Goal: Task Accomplishment & Management: Manage account settings

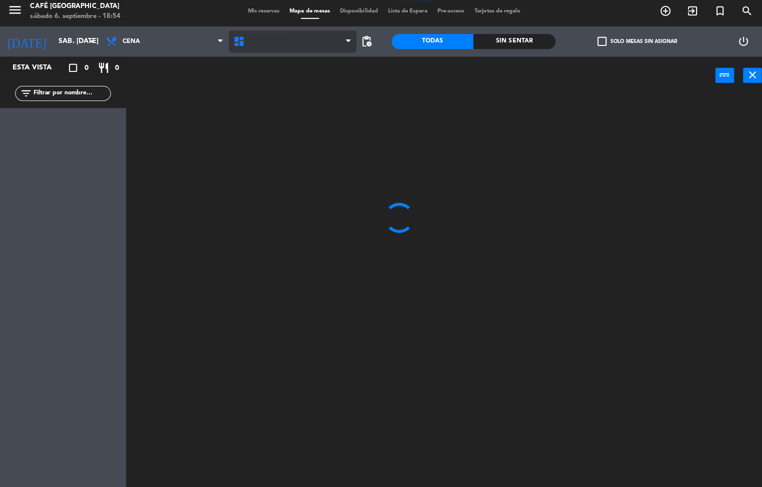
click at [279, 42] on span "Restaurante" at bounding box center [268, 44] width 44 height 7
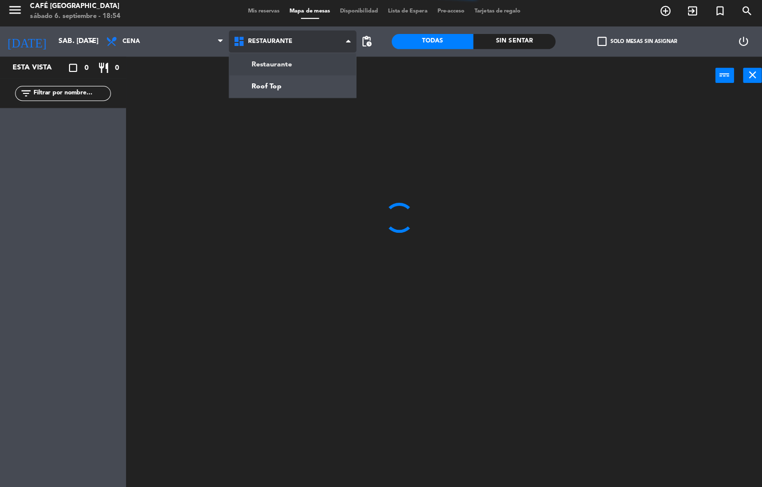
click at [278, 91] on ng-component "menu Café Museo Larco sábado 6. septiembre - 18:54 Mis reservas Mapa de mesas D…" at bounding box center [381, 244] width 762 height 488
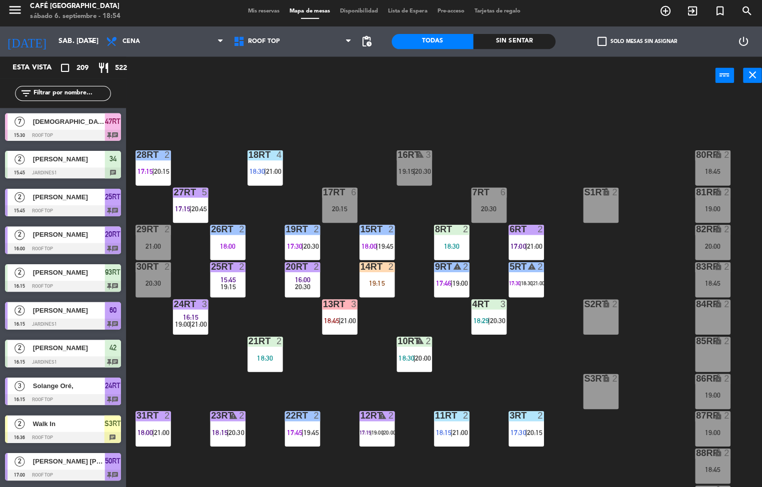
click at [526, 389] on div "18RT 4 18:30 | 21:00 16RT warning 3 19:15 | 20:30 28RT 2 17:15 | 20:15 80RR loc…" at bounding box center [446, 293] width 629 height 390
click at [529, 368] on div "18RT 4 18:30 | 21:00 16RT warning 3 19:15 | 20:30 28RT 2 17:15 | 20:15 80RR loc…" at bounding box center [446, 293] width 629 height 390
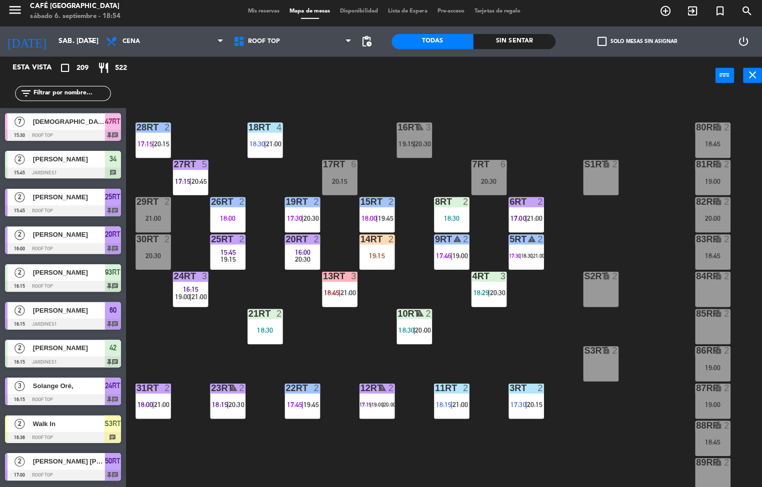
click at [513, 388] on div at bounding box center [521, 388] width 16 height 9
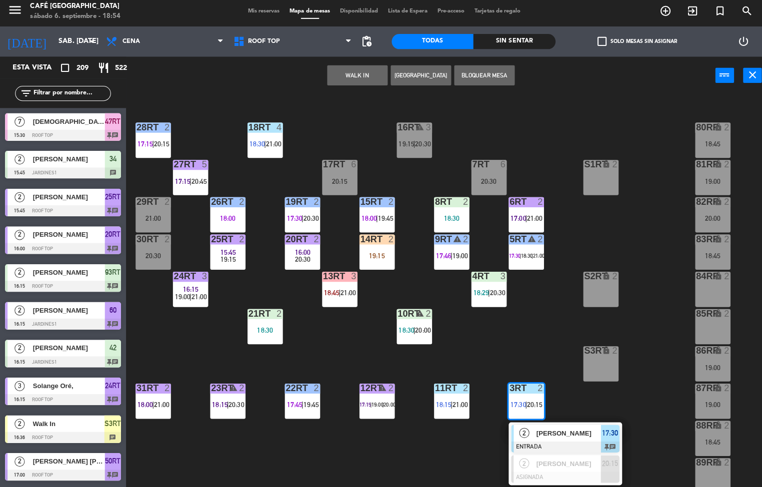
click at [537, 434] on span "[PERSON_NAME]" at bounding box center [564, 433] width 64 height 10
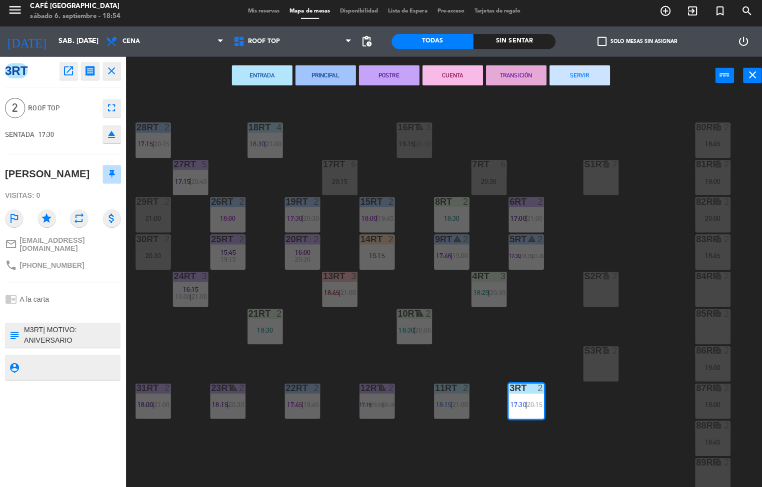
click at [385, 77] on button "POSTRE" at bounding box center [386, 78] width 60 height 20
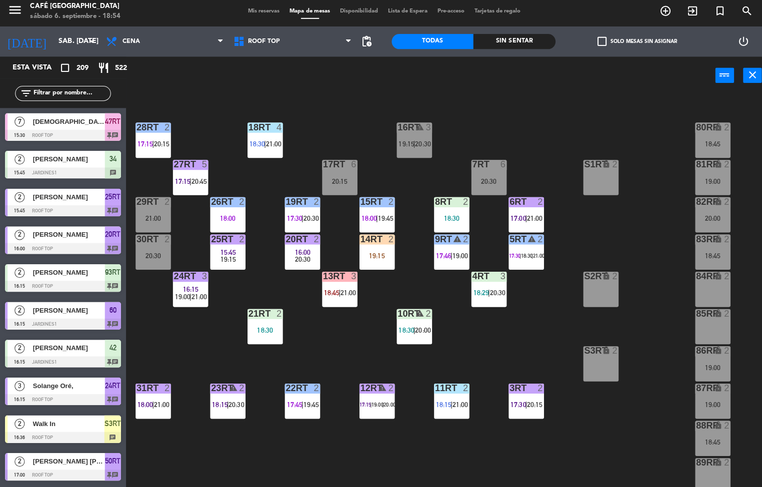
scroll to position [0, 0]
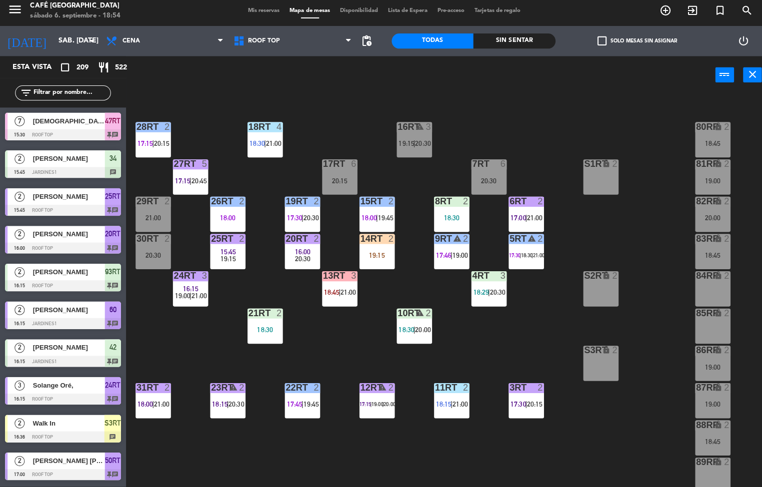
click at [439, 402] on span "18:15" at bounding box center [439, 405] width 15 height 8
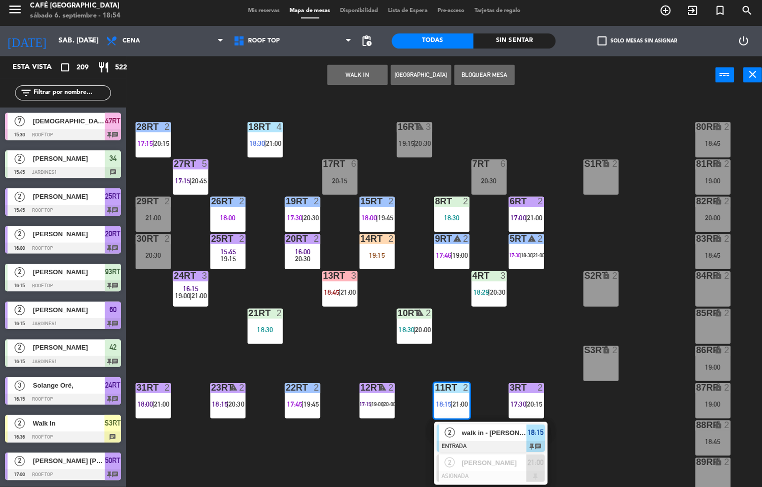
click at [459, 429] on span "walk in - [PERSON_NAME]" at bounding box center [490, 433] width 64 height 10
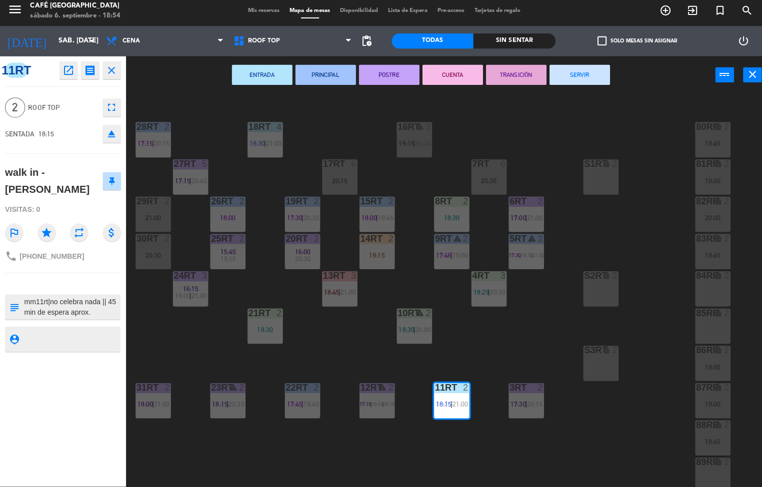
click at [494, 351] on div "menu Café Museo Larco sábado 6. septiembre - 18:54 Mis reservas Mapa de mesas D…" at bounding box center [381, 243] width 762 height 487
click at [475, 347] on div "menu Café Museo Larco sábado 6. septiembre - 18:54 Mis reservas Mapa de mesas D…" at bounding box center [381, 243] width 762 height 487
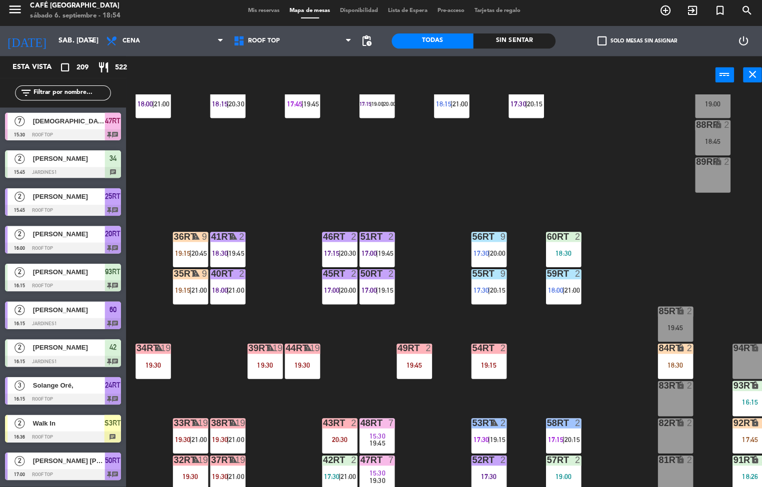
scroll to position [370, 0]
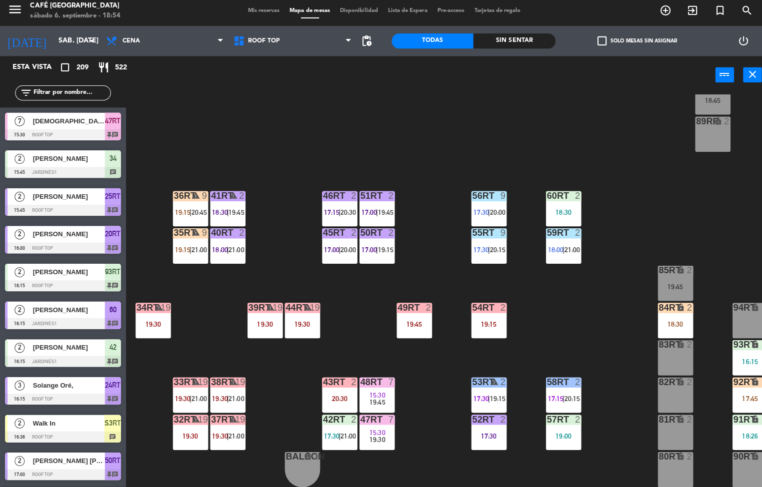
click at [560, 387] on div "58RT 2 17:15 | 20:15" at bounding box center [558, 395] width 35 height 35
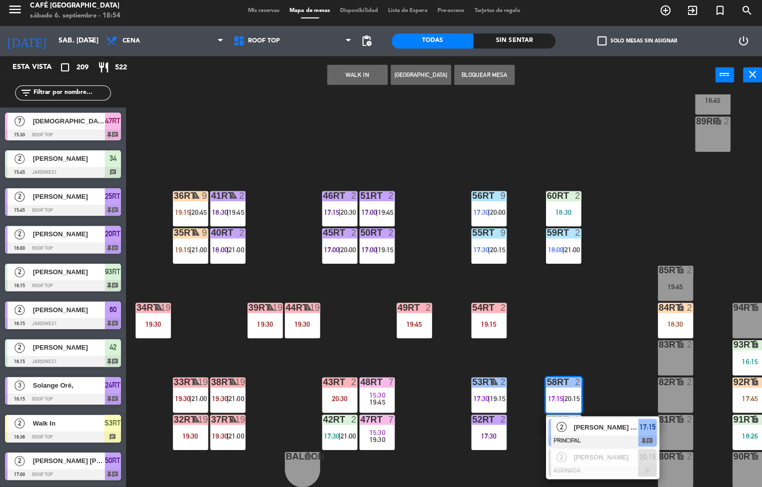
click at [564, 422] on div "2" at bounding box center [556, 427] width 21 height 16
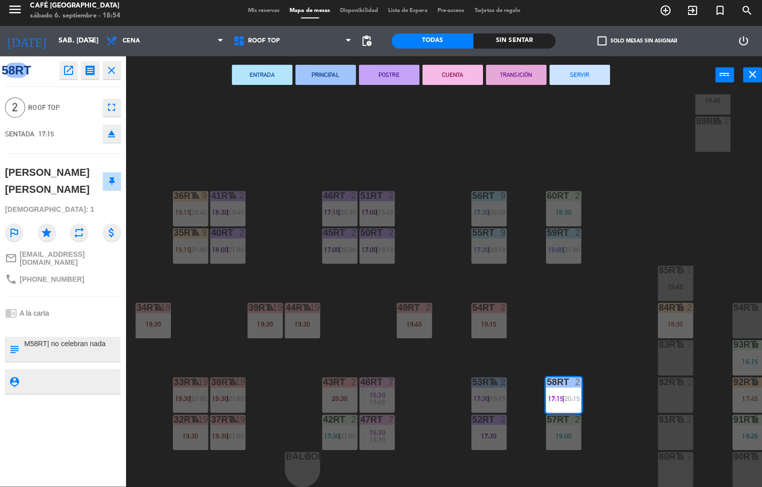
click at [378, 78] on button "POSTRE" at bounding box center [386, 78] width 60 height 20
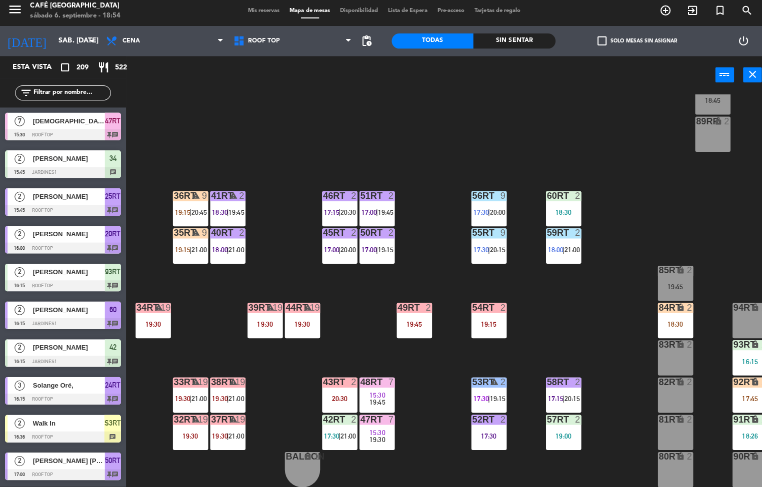
scroll to position [0, 0]
click at [490, 395] on span "19:15" at bounding box center [493, 399] width 15 height 8
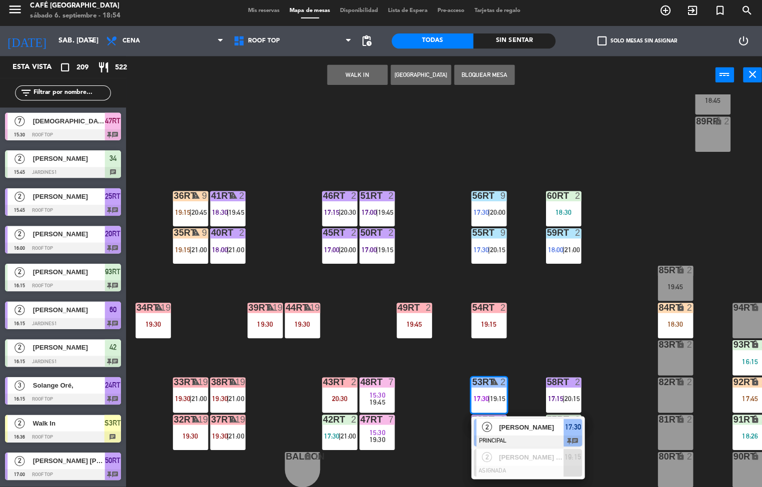
click at [523, 423] on span "[PERSON_NAME]" at bounding box center [527, 427] width 64 height 10
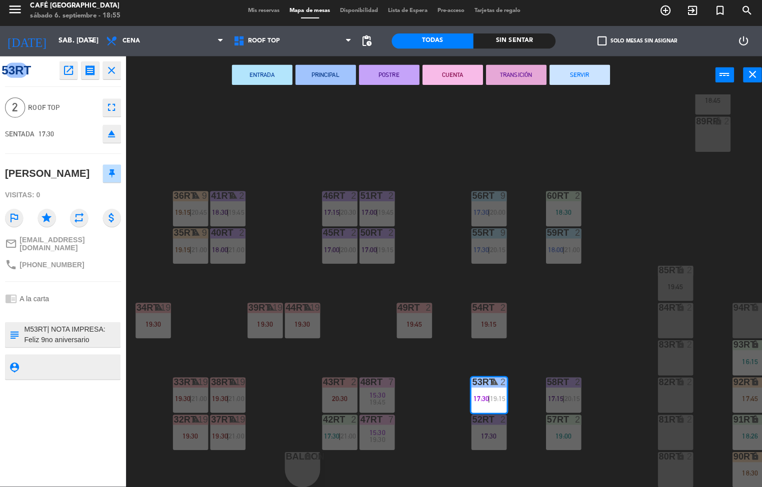
click at [387, 82] on button "POSTRE" at bounding box center [386, 78] width 60 height 20
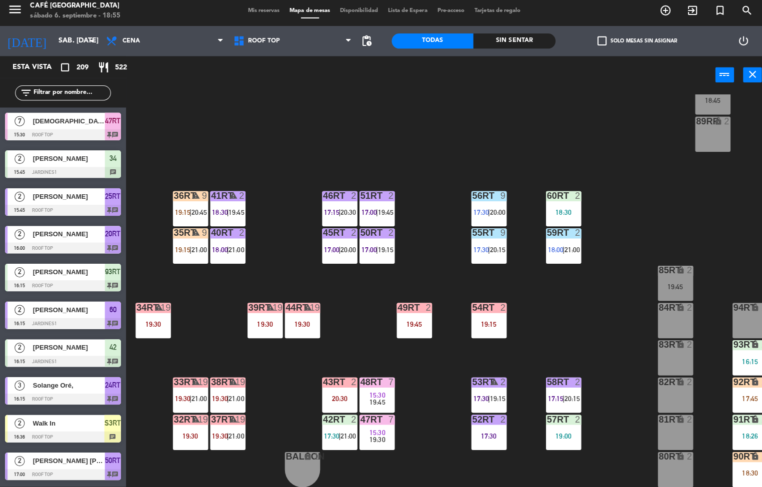
click at [711, 165] on div "18RT 4 18:30 | 21:00 16RT warning 3 19:15 | 20:30 28RT 2 17:15 | 20:15 80RR loc…" at bounding box center [446, 292] width 629 height 390
click at [600, 325] on div "18RT 4 18:30 | 21:00 16RT warning 3 19:15 | 20:30 28RT 2 17:15 | 20:15 80RR loc…" at bounding box center [446, 292] width 629 height 390
click at [580, 308] on div "18RT 4 18:30 | 21:00 16RT warning 3 19:15 | 20:30 28RT 2 17:15 | 20:15 80RR loc…" at bounding box center [446, 292] width 629 height 390
click at [580, 309] on div "18RT 4 18:30 | 21:00 16RT warning 3 19:15 | 20:30 28RT 2 17:15 | 20:15 80RR loc…" at bounding box center [446, 292] width 629 height 390
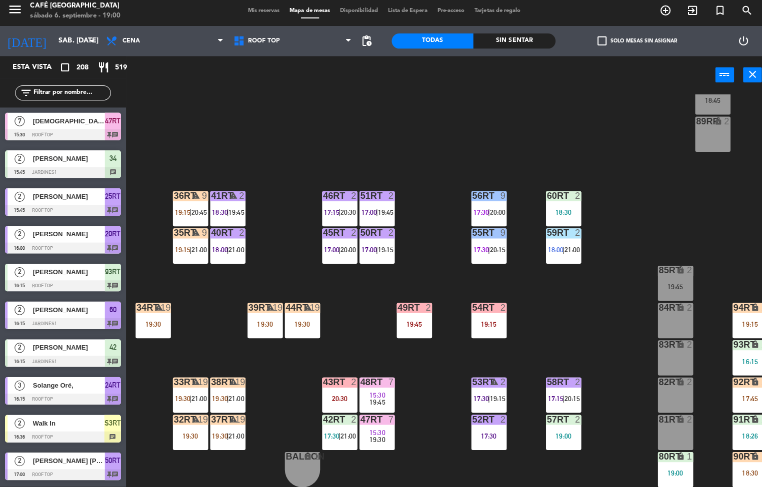
scroll to position [234, 0]
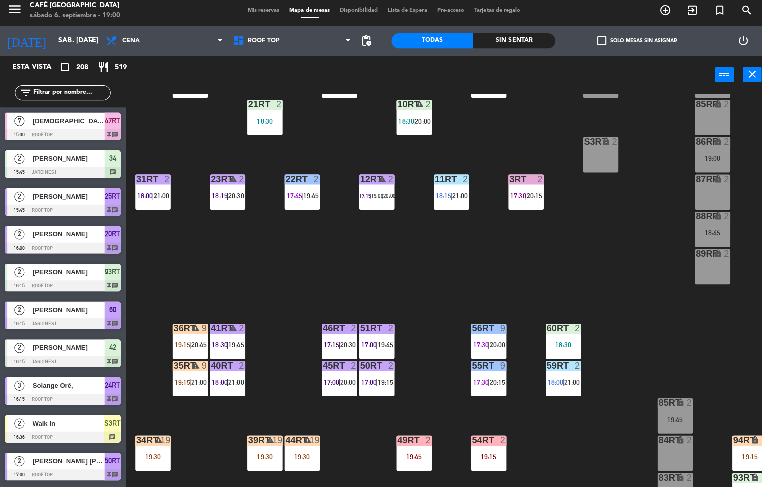
click at [702, 234] on div "18:45" at bounding box center [706, 234] width 35 height 7
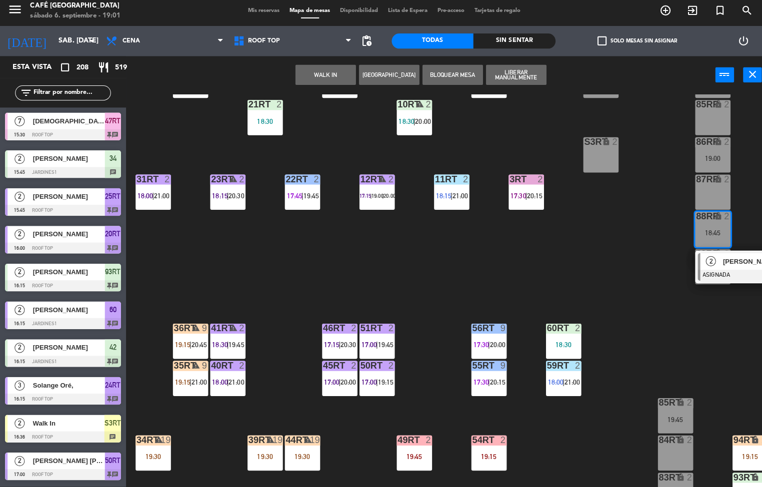
click at [729, 267] on span "[PERSON_NAME] [PERSON_NAME]" at bounding box center [749, 263] width 64 height 10
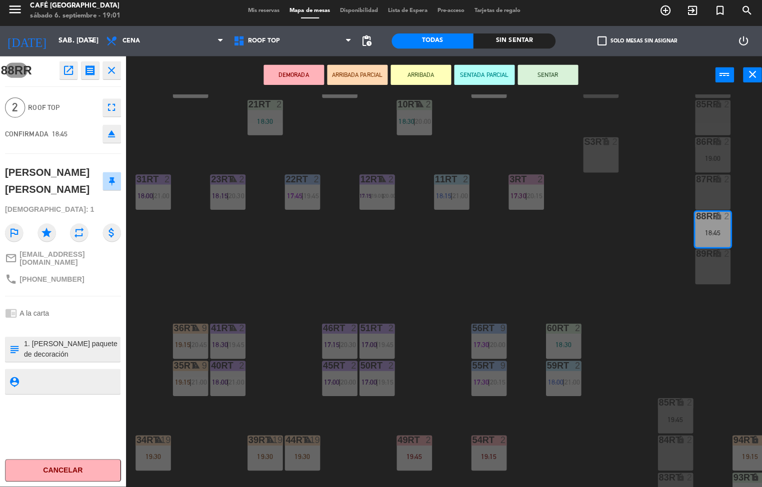
click at [70, 77] on icon "open_in_new" at bounding box center [68, 73] width 12 height 12
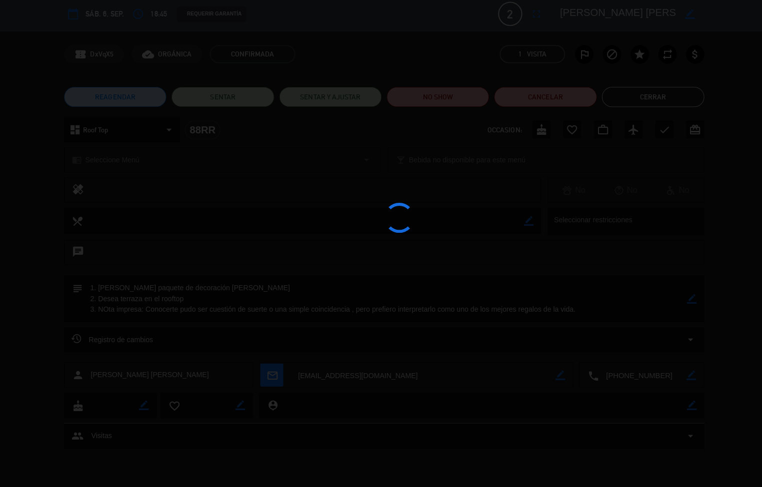
click at [449, 109] on div at bounding box center [381, 243] width 762 height 487
click at [437, 103] on div at bounding box center [381, 243] width 762 height 487
click at [455, 96] on button "NO SHOW" at bounding box center [433, 100] width 101 height 20
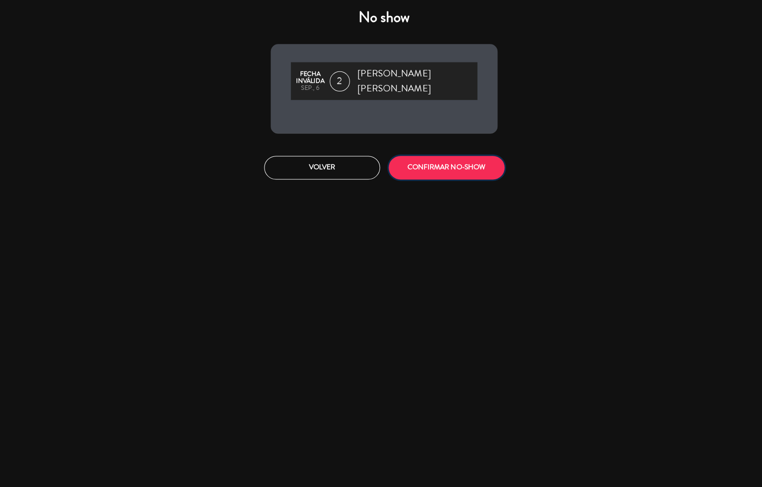
click at [427, 164] on button "CONFIRMAR NO-SHOW" at bounding box center [442, 169] width 115 height 23
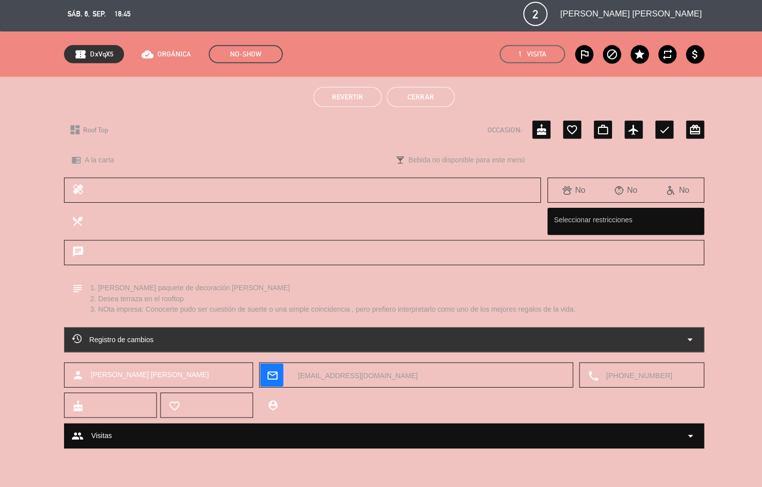
click at [447, 100] on button "Cerrar" at bounding box center [416, 100] width 67 height 20
click at [428, 104] on div "2" at bounding box center [425, 107] width 6 height 9
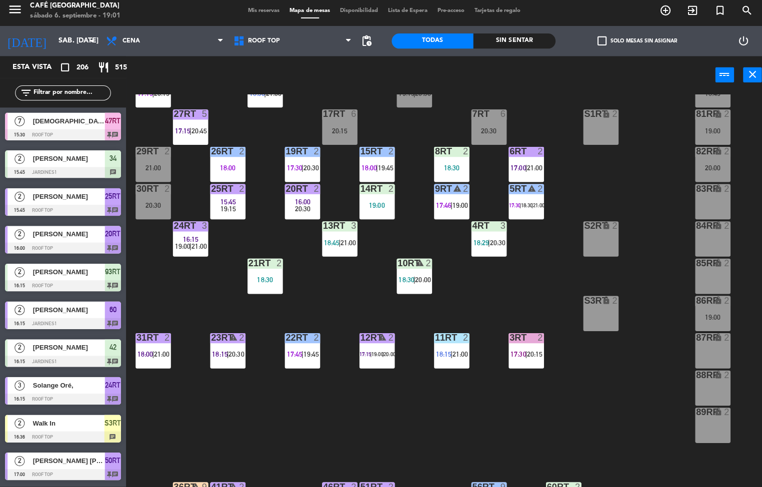
scroll to position [0, 0]
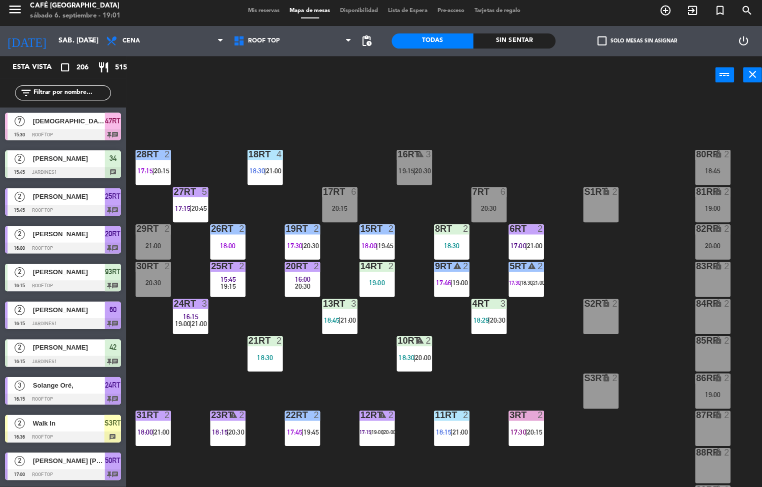
click at [709, 165] on div "80RR lock 2 18:45" at bounding box center [706, 169] width 35 height 35
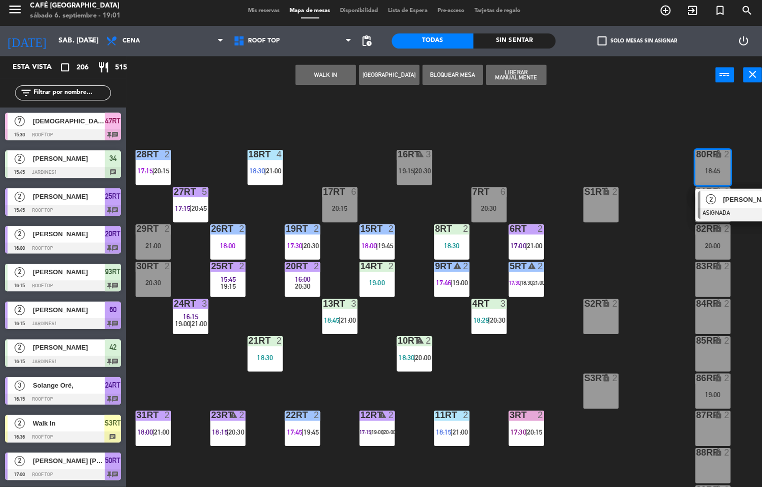
click at [717, 207] on div "[PERSON_NAME]" at bounding box center [748, 201] width 65 height 16
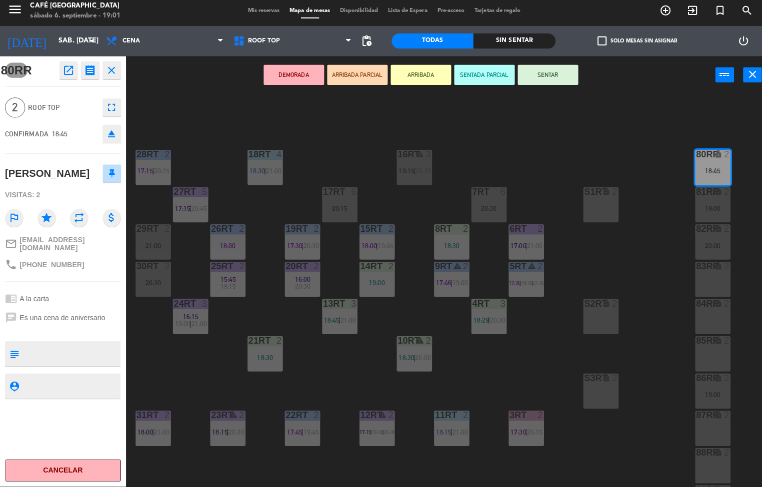
click at [69, 72] on icon "open_in_new" at bounding box center [68, 73] width 12 height 12
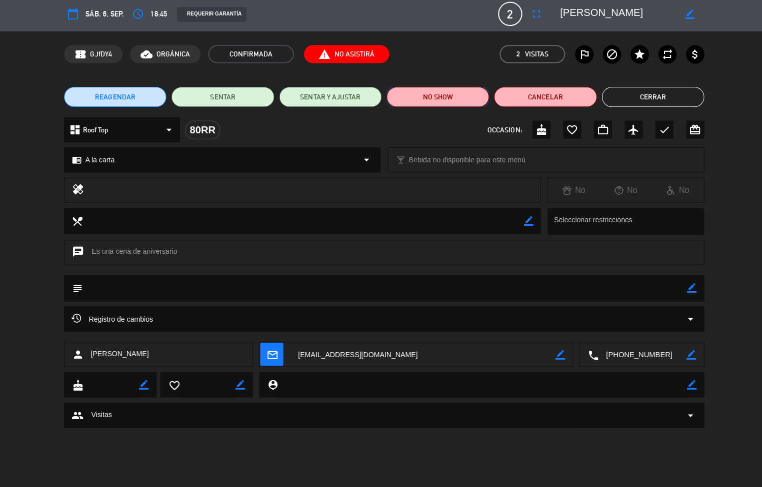
click at [459, 92] on button "NO SHOW" at bounding box center [433, 100] width 101 height 20
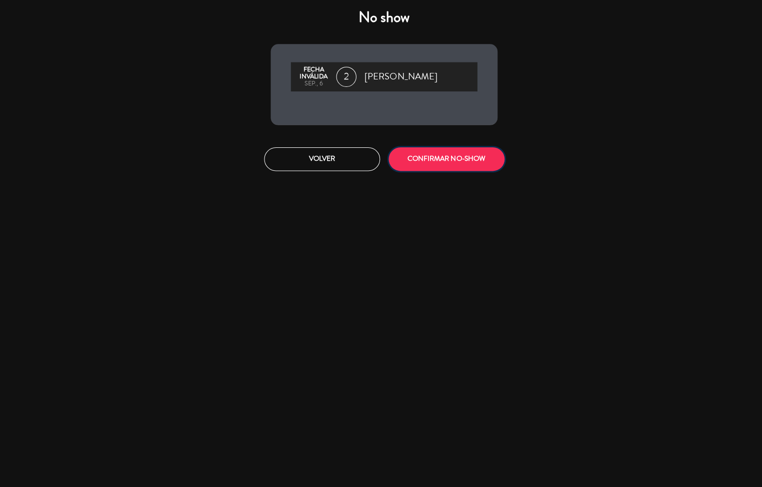
click at [450, 160] on button "CONFIRMAR NO-SHOW" at bounding box center [442, 161] width 115 height 23
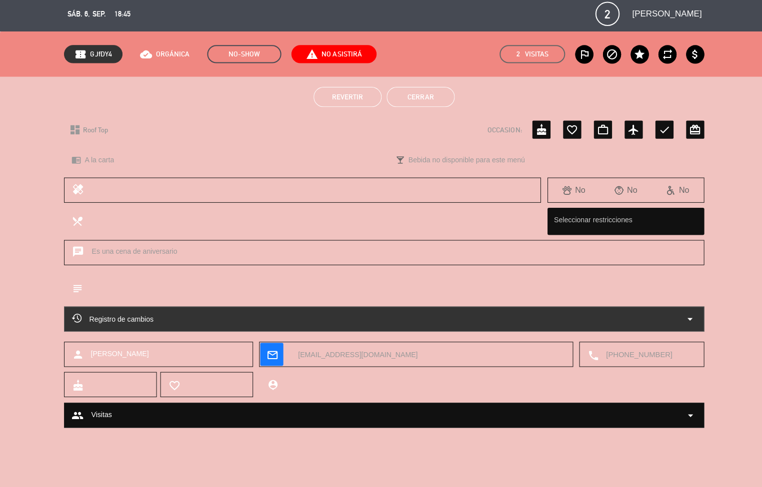
click at [434, 103] on button "Cerrar" at bounding box center [416, 100] width 67 height 20
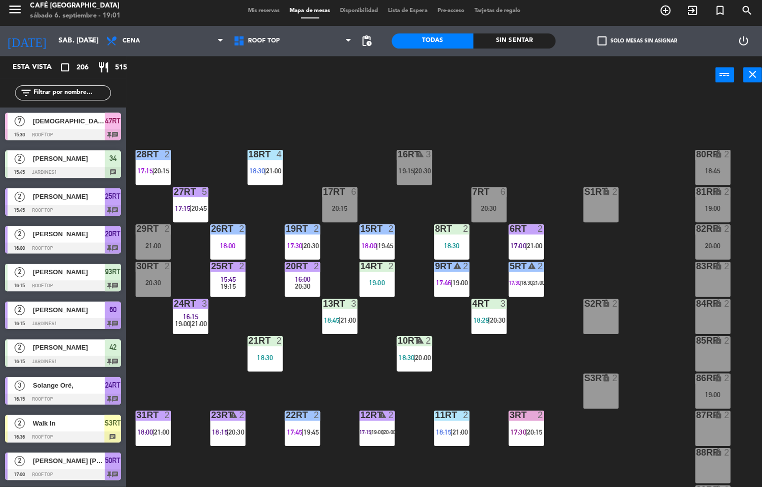
scroll to position [0, 0]
click at [706, 393] on div "19:00" at bounding box center [706, 395] width 35 height 7
click at [705, 284] on div "83RR lock 2" at bounding box center [706, 280] width 35 height 35
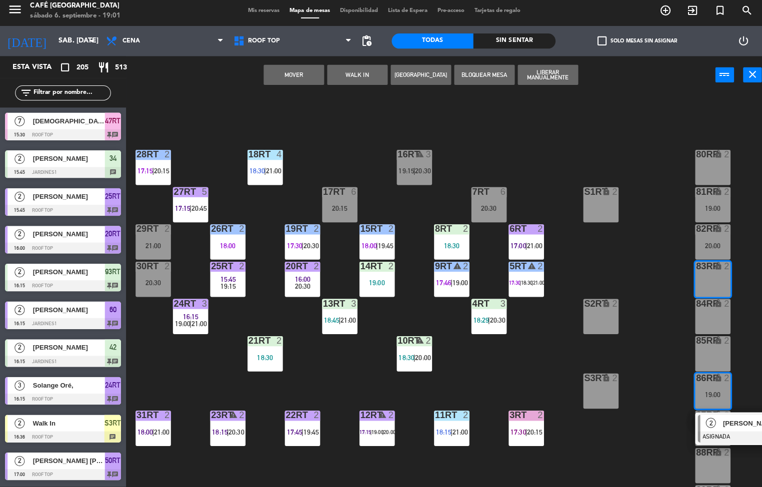
click at [299, 72] on button "Mover" at bounding box center [291, 78] width 60 height 20
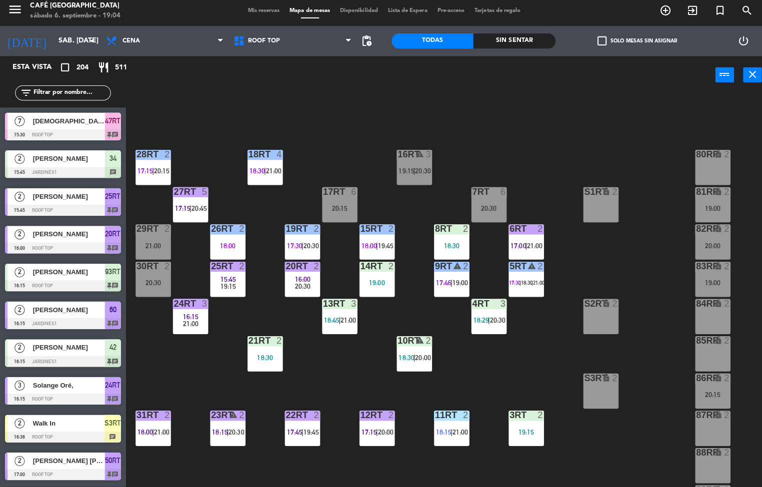
click at [387, 428] on span "20:00" at bounding box center [382, 432] width 15 height 8
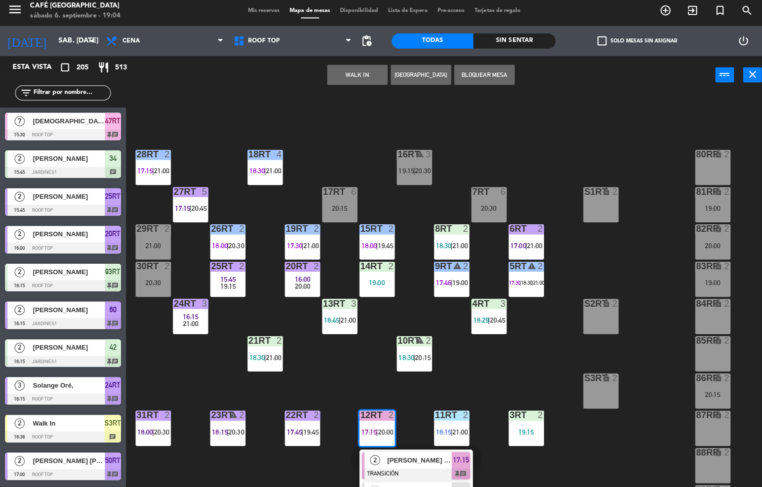
click at [421, 458] on span "[PERSON_NAME] Santa [PERSON_NAME]" at bounding box center [416, 460] width 64 height 10
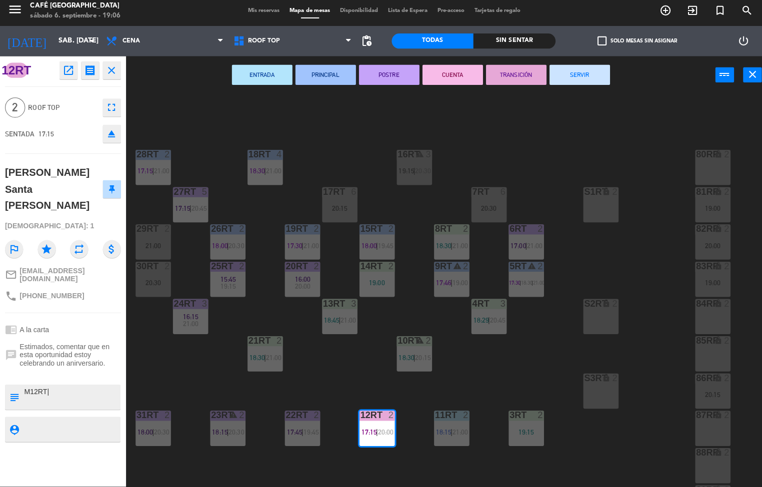
click at [276, 417] on div "22RT" at bounding box center [283, 415] width 16 height 9
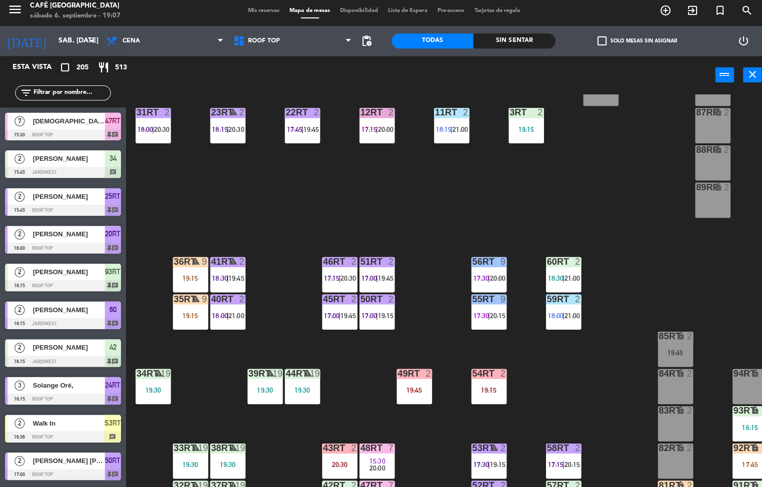
scroll to position [370, 0]
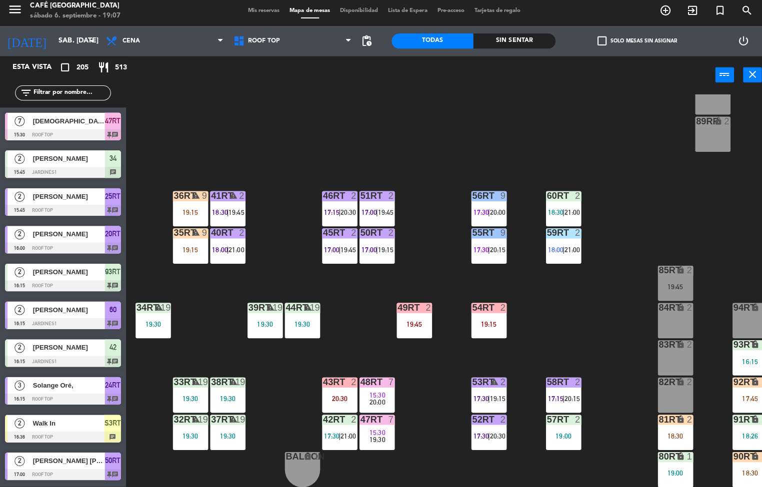
click at [557, 426] on div "57RT 2 19:00" at bounding box center [558, 432] width 35 height 35
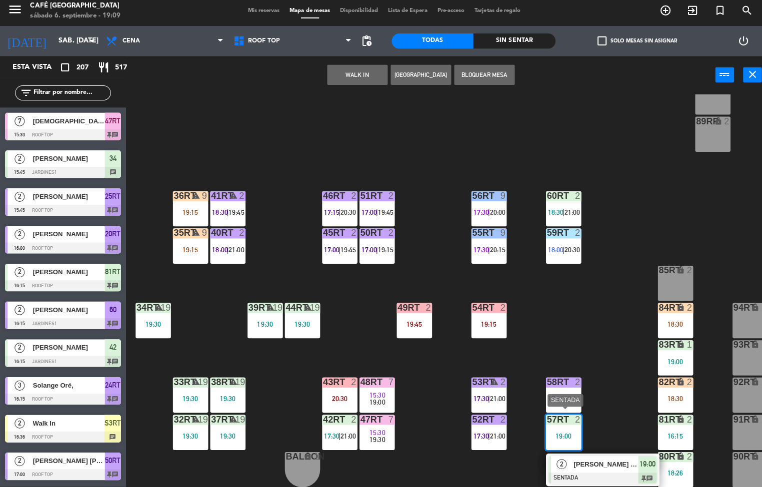
click at [432, 406] on div "18RT 4 18:30 | 21:00 16RT warning 3 19:15 | 20:30 28RT 2 17:15 | 20:00 80RR loc…" at bounding box center [446, 292] width 629 height 390
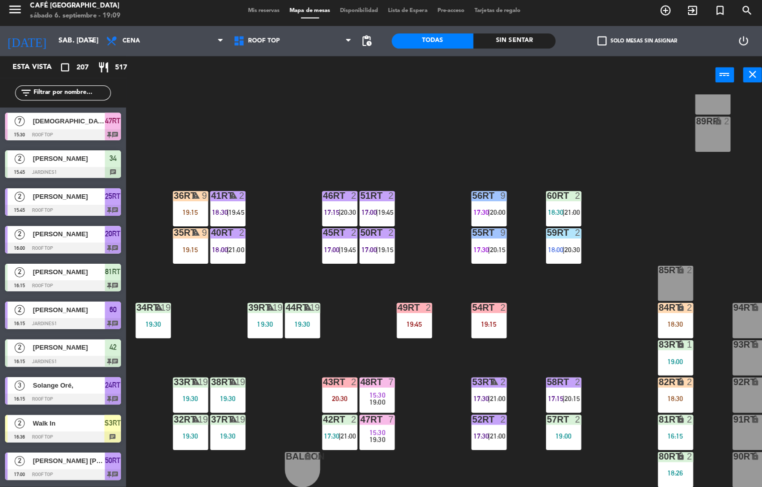
click at [522, 327] on div "18RT 4 18:30 | 21:00 16RT warning 3 19:15 | 20:30 28RT 2 17:15 | 20:00 80RR loc…" at bounding box center [446, 292] width 629 height 390
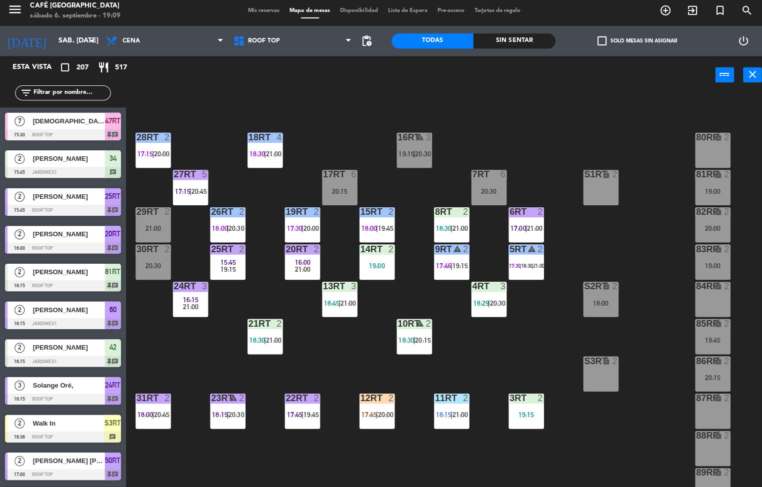
click at [521, 397] on div at bounding box center [521, 398] width 16 height 9
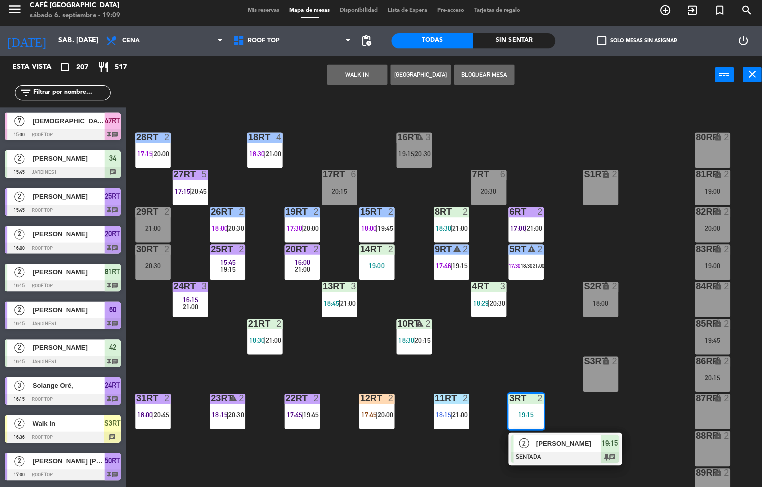
click at [519, 438] on span "2" at bounding box center [520, 443] width 10 height 10
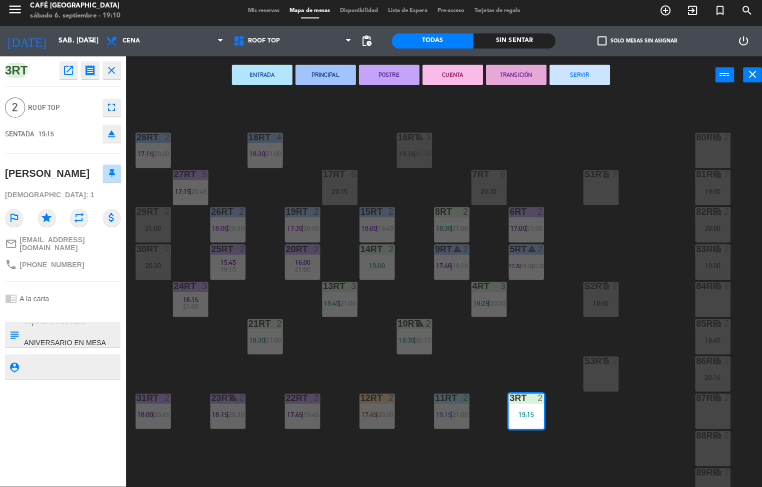
scroll to position [42, 0]
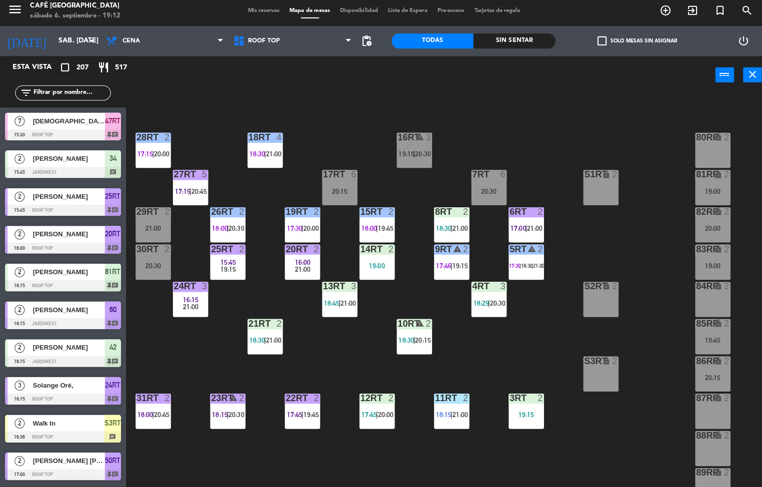
click at [499, 375] on div "18RT 4 18:30 | 21:00 16RT warning 3 19:15 | 20:30 28RT 2 17:15 | 20:00 80RR loc…" at bounding box center [446, 292] width 629 height 390
click at [422, 388] on div "18RT 4 18:30 | 21:00 16RT warning 3 19:15 | 20:30 28RT 2 17:15 | 20:00 80RR loc…" at bounding box center [446, 292] width 629 height 390
click at [423, 366] on div "18RT 4 18:30 | 21:00 16RT warning 3 19:15 | 20:30 28RT 2 17:15 | 20:00 80RR loc…" at bounding box center [446, 292] width 629 height 390
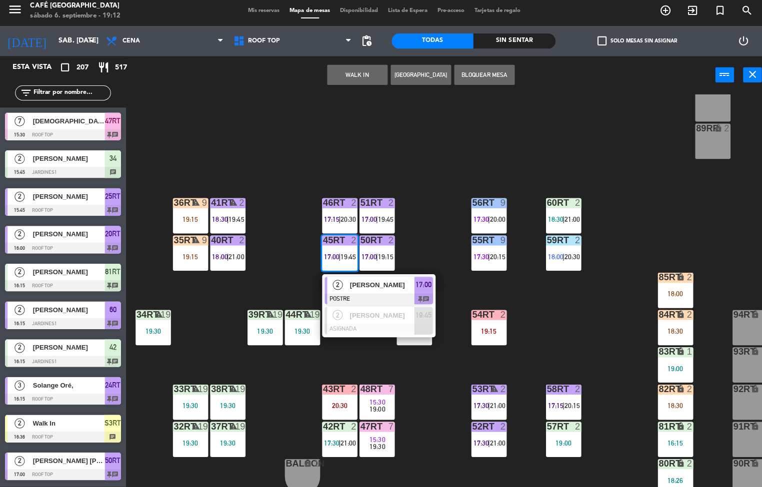
click at [348, 295] on div at bounding box center [375, 300] width 107 height 11
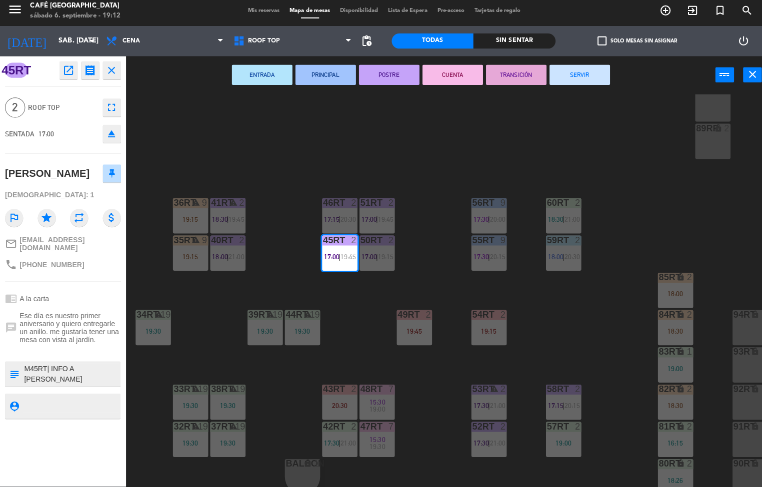
click at [495, 80] on button "TRANSICIÓN" at bounding box center [512, 78] width 60 height 20
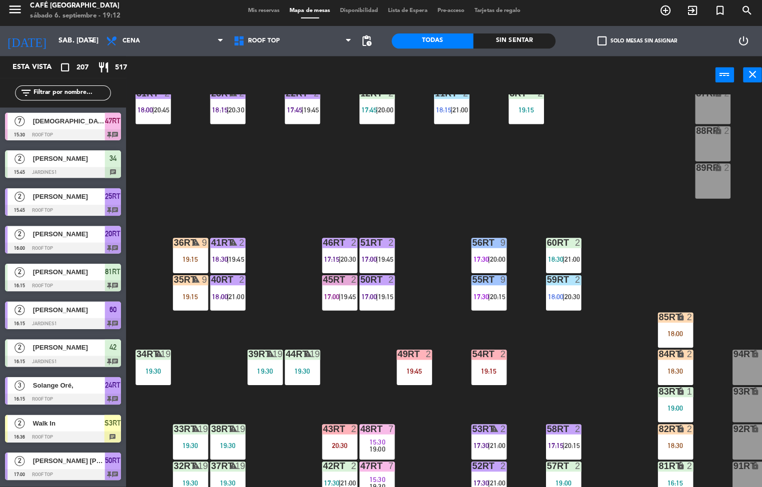
scroll to position [321, 0]
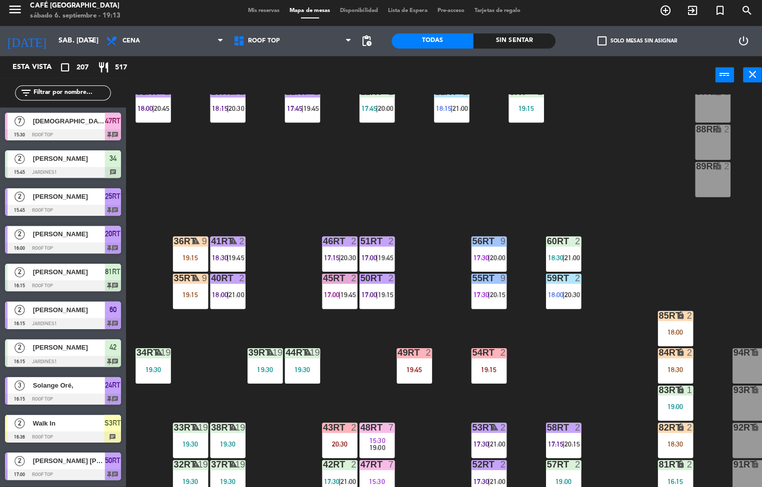
click at [345, 242] on div "2" at bounding box center [353, 242] width 16 height 9
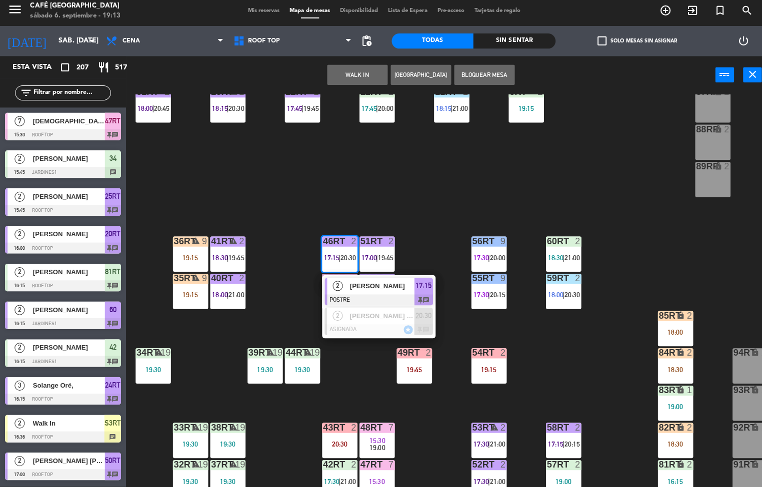
click at [378, 303] on div at bounding box center [375, 301] width 107 height 11
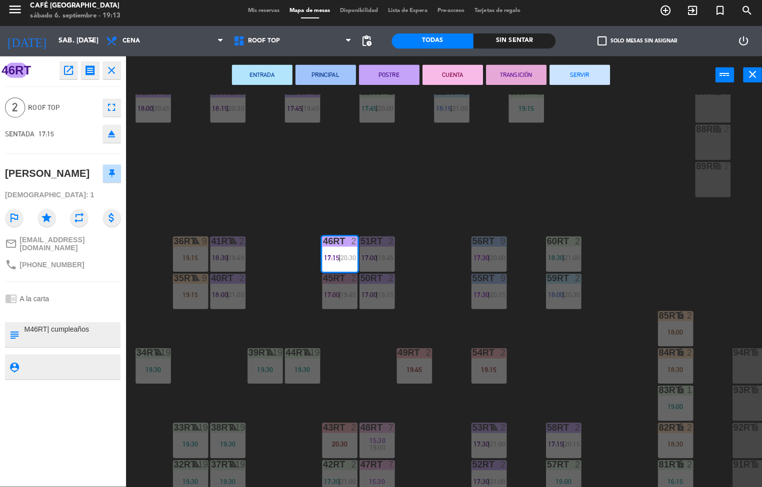
click at [508, 91] on div "ENTRADA PRINCIPAL POSTRE CUENTA TRANSICIÓN SERVIR power_input close" at bounding box center [417, 78] width 584 height 38
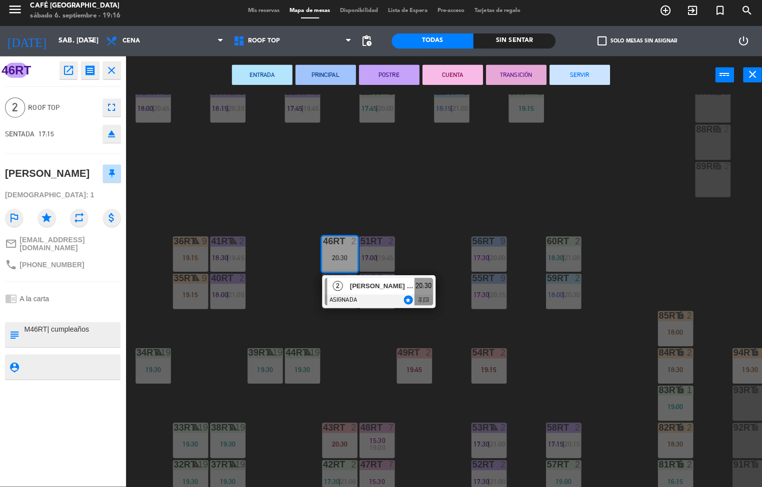
click at [548, 391] on div "18RT 4 18:30 | 21:00 16RT warning 3 19:15 | 20:30 28RT 2 17:15 | 20:00 80RR loc…" at bounding box center [446, 292] width 629 height 390
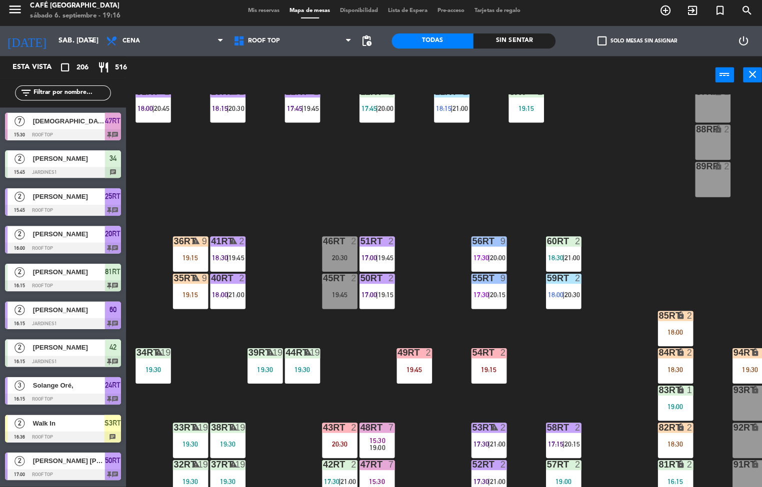
click at [372, 460] on div "47RT 7 15:30" at bounding box center [373, 477] width 35 height 35
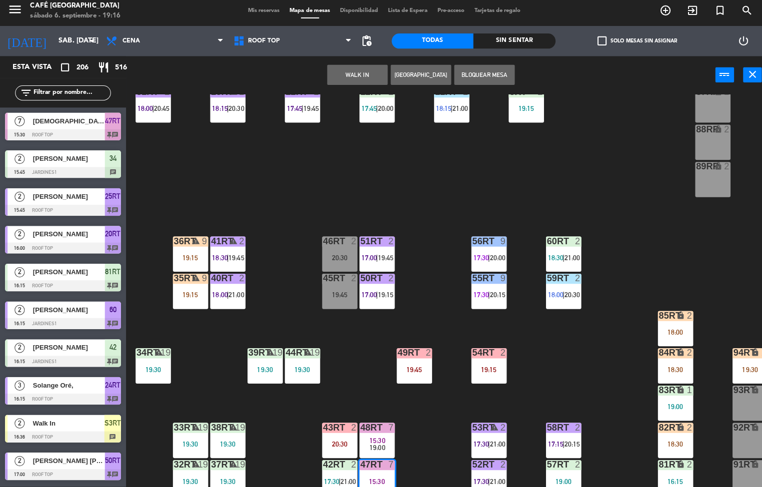
scroll to position [368, 0]
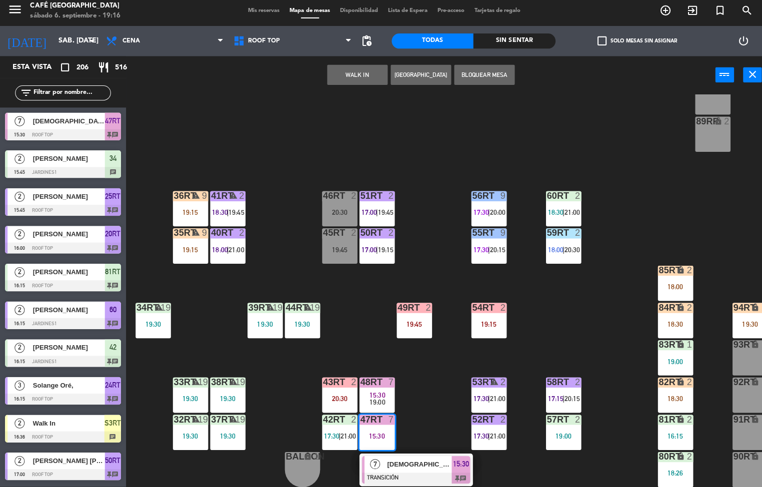
click at [412, 403] on div "18RT 4 18:30 | 21:00 16RT warning 3 19:15 | 20:30 28RT 2 17:15 | 20:00 80RR loc…" at bounding box center [446, 292] width 629 height 390
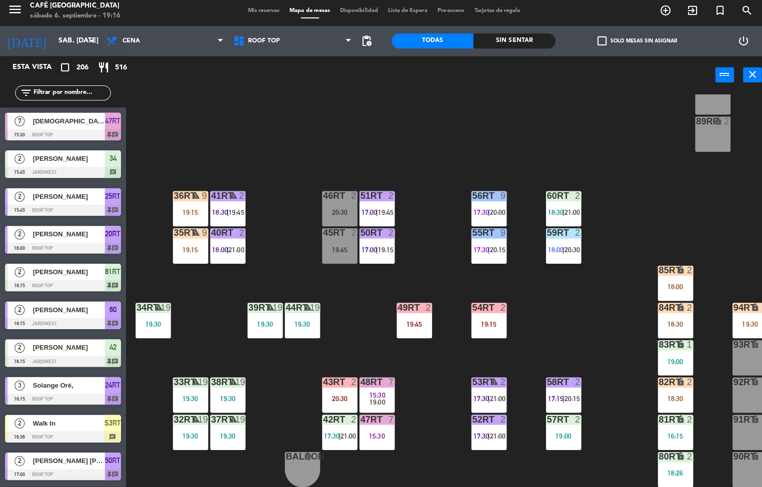
click at [484, 427] on div "52RT 2 17:30 | 21:00" at bounding box center [484, 432] width 35 height 35
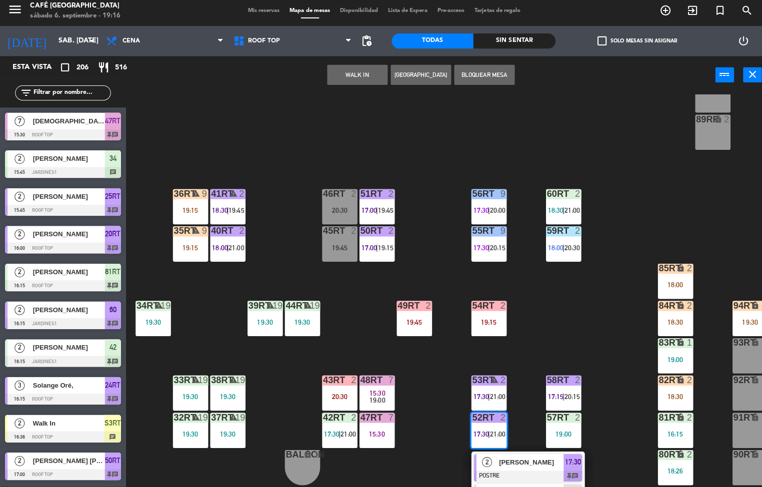
click at [498, 458] on span "[PERSON_NAME]" at bounding box center [527, 462] width 64 height 10
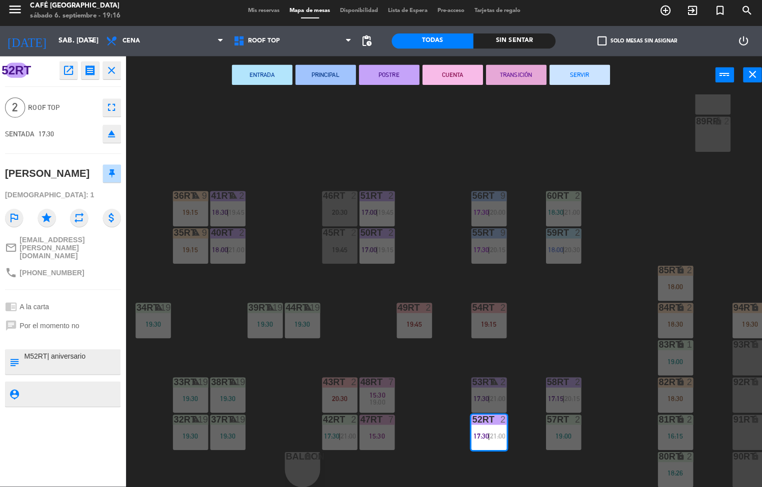
click at [448, 76] on button "CUENTA" at bounding box center [449, 78] width 60 height 20
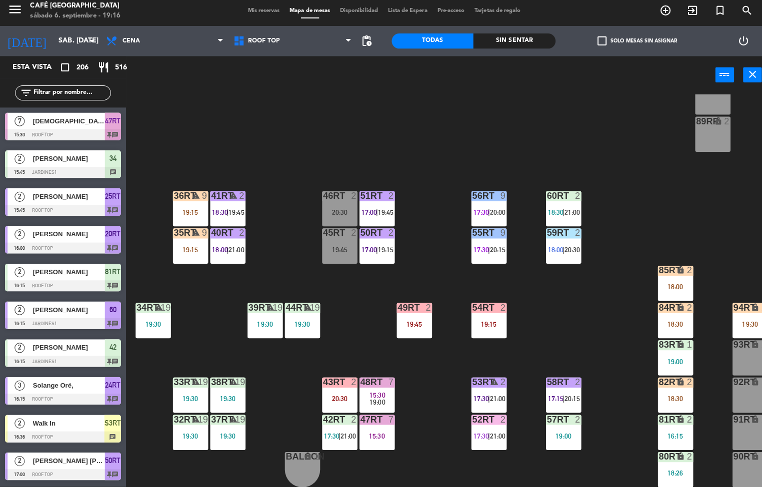
scroll to position [153, 0]
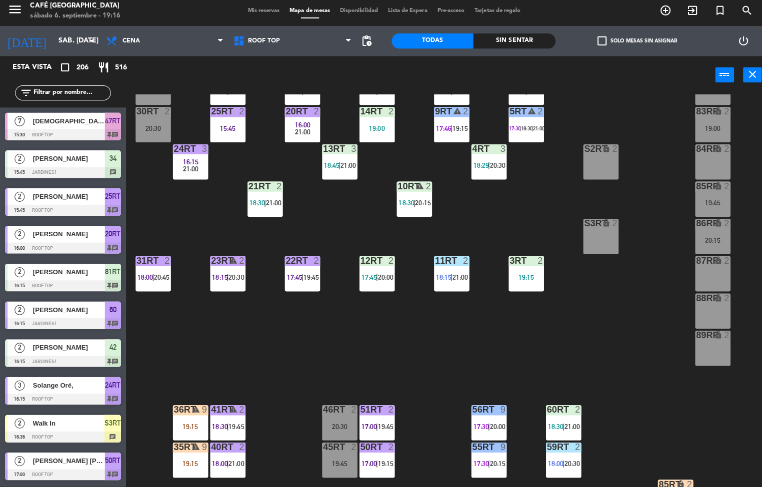
click at [276, 258] on div "22RT" at bounding box center [283, 262] width 16 height 9
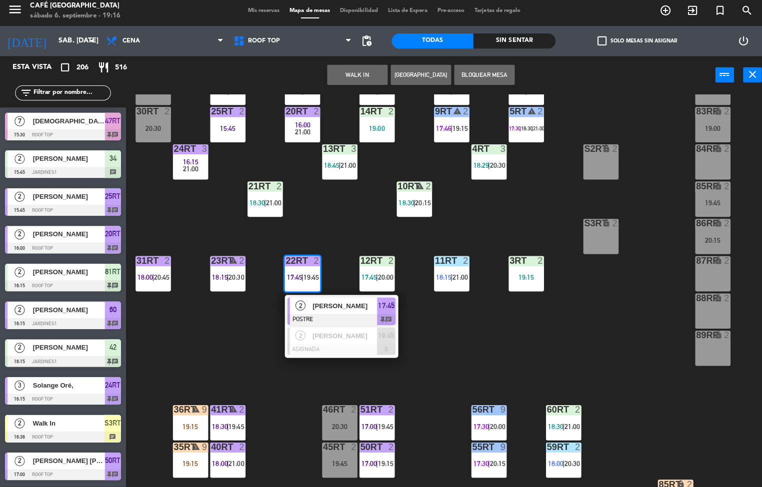
click at [306, 141] on div "18RT 4 18:30 | 21:00 16RT warning 3 19:15 | 20:30 28RT 2 17:15 | 20:00 80RR loc…" at bounding box center [446, 292] width 629 height 390
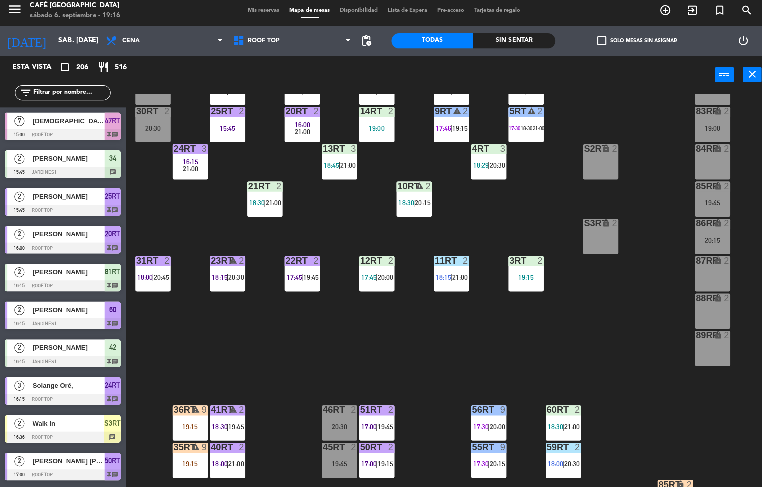
click at [257, 201] on span "18:30" at bounding box center [254, 205] width 15 height 8
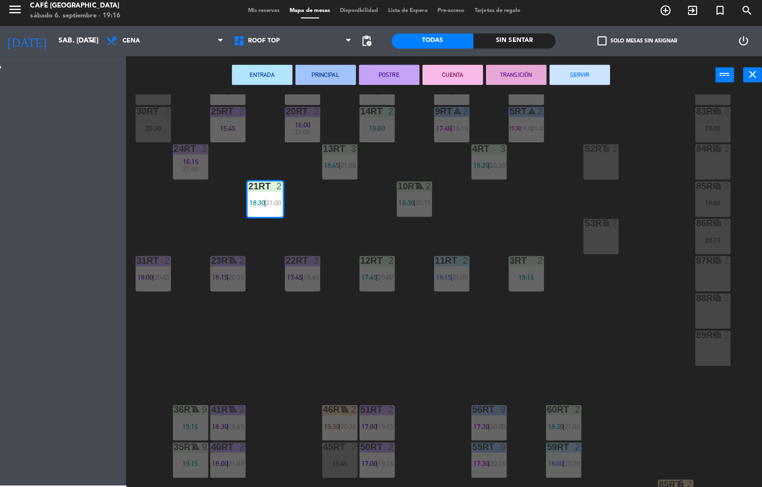
scroll to position [228, 0]
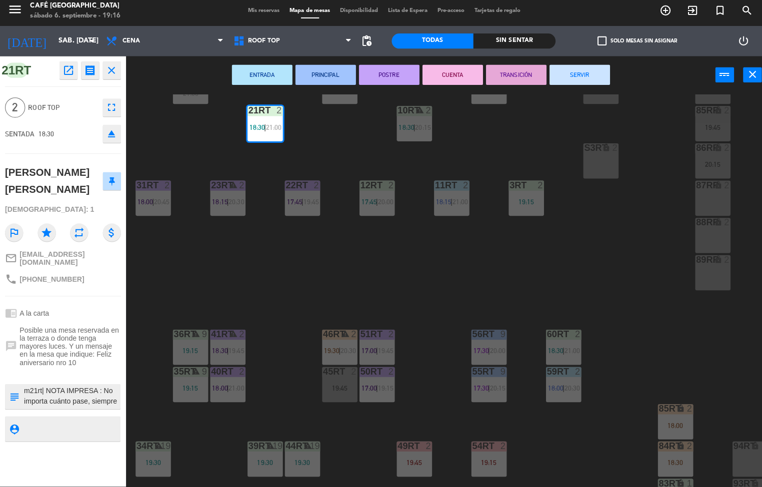
click at [504, 80] on button "TRANSICIÓN" at bounding box center [512, 78] width 60 height 20
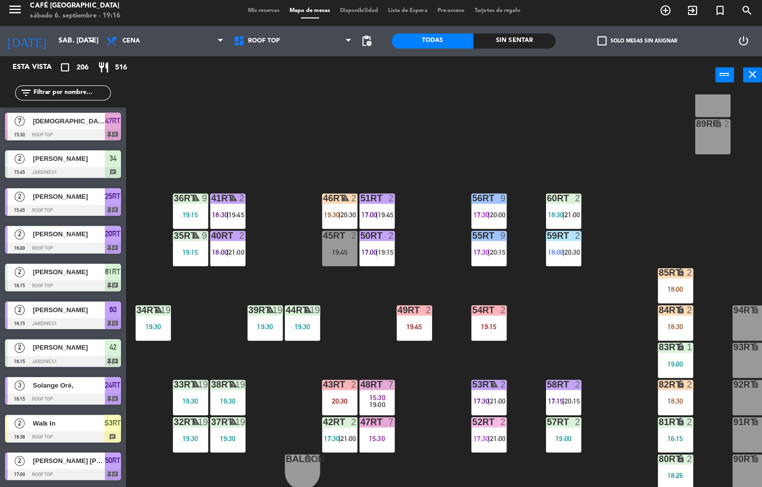
scroll to position [364, 0]
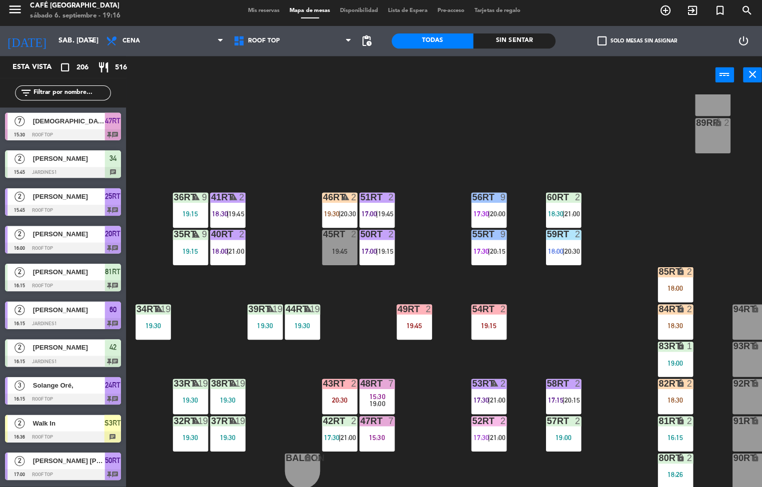
click at [435, 447] on div "18RT 4 18:30 | 21:00 16RT warning 3 19:15 | 20:30 28RT 2 17:15 | 20:00 80RR loc…" at bounding box center [446, 292] width 629 height 390
click at [438, 411] on div "18RT 4 18:30 | 21:00 16RT warning 3 19:15 | 20:30 28RT 2 17:15 | 20:00 80RR loc…" at bounding box center [446, 292] width 629 height 390
click at [428, 414] on div "18RT 4 18:30 | 21:00 16RT warning 3 19:15 | 20:30 28RT 2 17:15 | 20:00 80RR loc…" at bounding box center [446, 292] width 629 height 390
click at [433, 400] on div "18RT 4 18:30 | 21:00 16RT warning 3 19:15 | 20:30 28RT 2 17:15 | 20:00 80RR loc…" at bounding box center [446, 292] width 629 height 390
click at [333, 436] on span "17:30" at bounding box center [328, 438] width 15 height 8
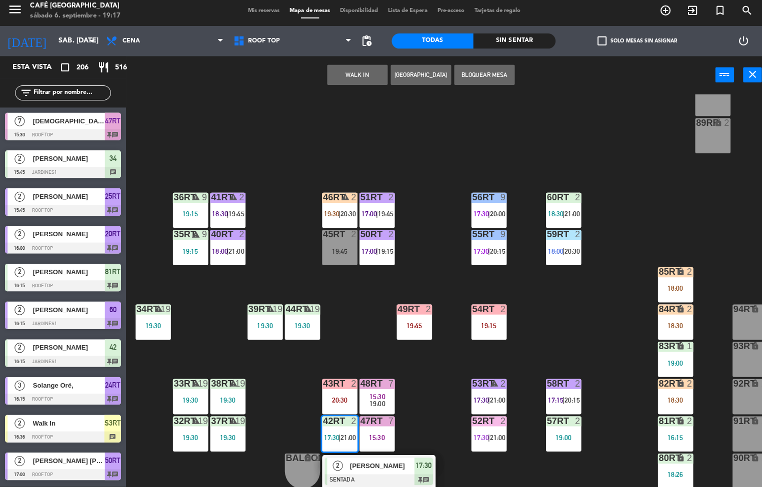
click at [432, 381] on div "18RT 4 18:30 | 21:00 16RT warning 3 19:15 | 20:30 28RT 2 17:15 | 20:00 80RR loc…" at bounding box center [446, 292] width 629 height 390
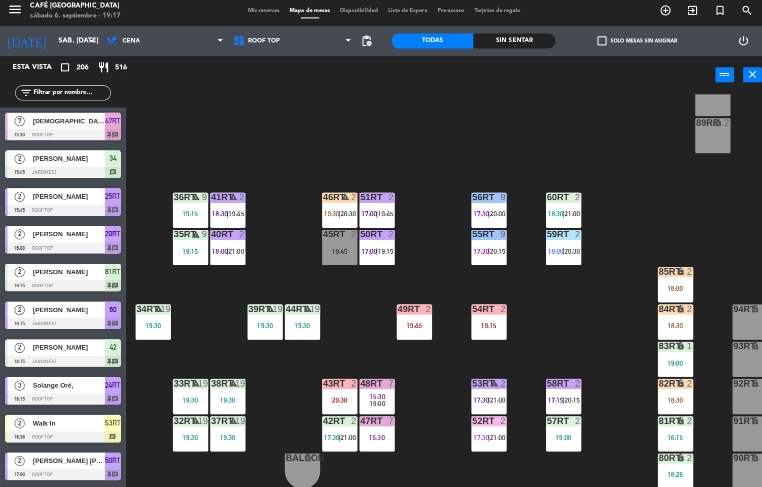
click at [340, 431] on div "42RT 2 17:30 | 21:00" at bounding box center [336, 434] width 35 height 35
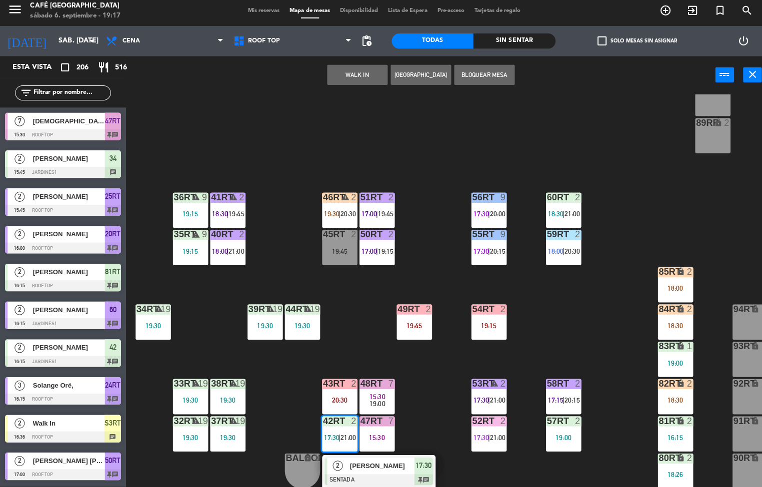
click at [360, 473] on div "[PERSON_NAME]" at bounding box center [378, 466] width 65 height 16
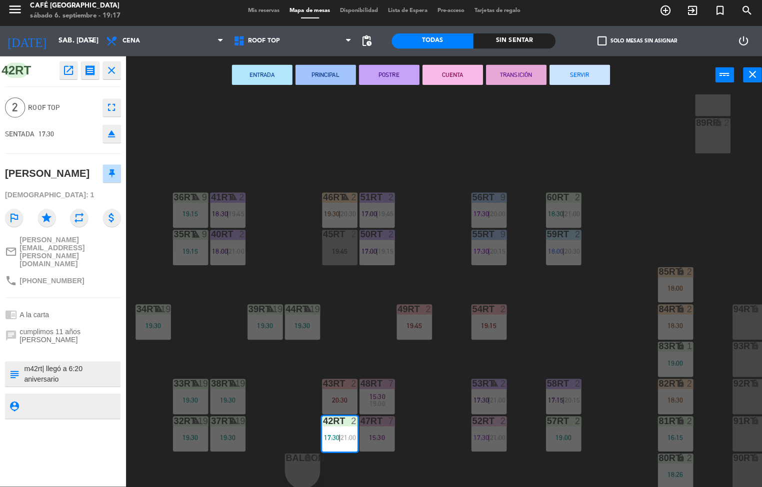
click at [449, 76] on button "CUENTA" at bounding box center [449, 78] width 60 height 20
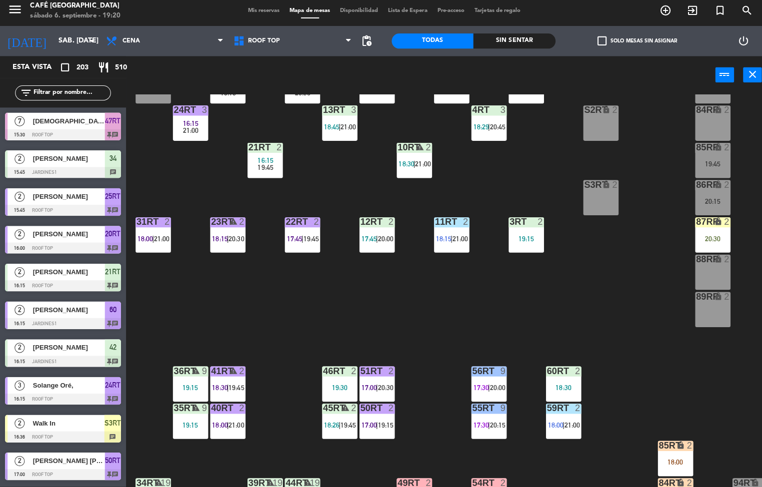
scroll to position [192, 0]
click at [408, 162] on span "18:30" at bounding box center [402, 166] width 15 height 8
click at [565, 156] on div "18RT 4 18:30 | 21:00 16RT warning 3 19:15 | 20:30 28RT 2 17:15 | 21:00 80RR loc…" at bounding box center [446, 292] width 629 height 390
click at [379, 222] on div at bounding box center [373, 223] width 16 height 9
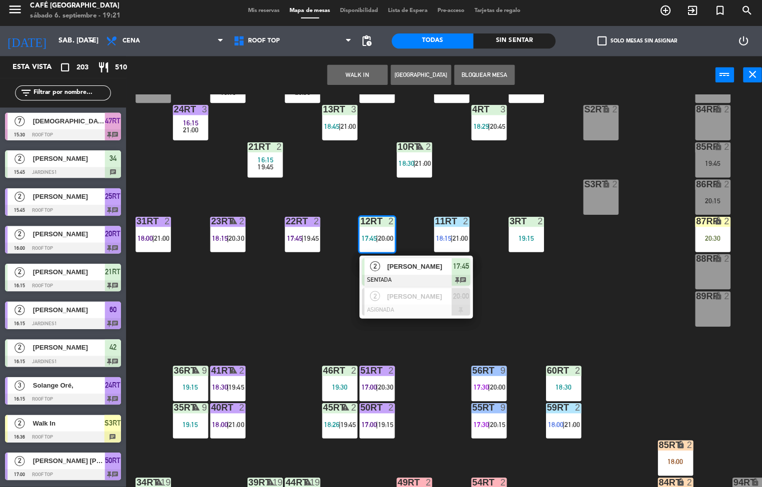
click at [417, 276] on div at bounding box center [412, 281] width 107 height 11
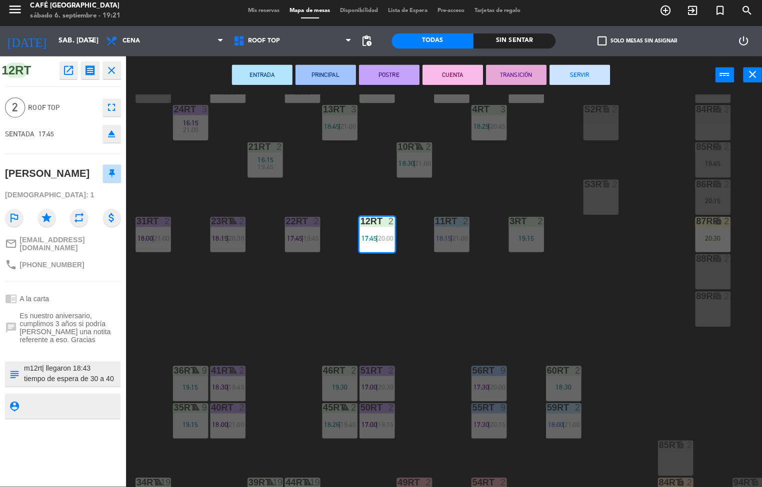
click at [93, 369] on textarea at bounding box center [70, 374] width 95 height 21
click at [567, 292] on div "18RT 4 18:30 | 21:00 16RT warning 3 19:15 | 20:30 28RT 2 17:15 | 20:00 80RR loc…" at bounding box center [446, 292] width 629 height 390
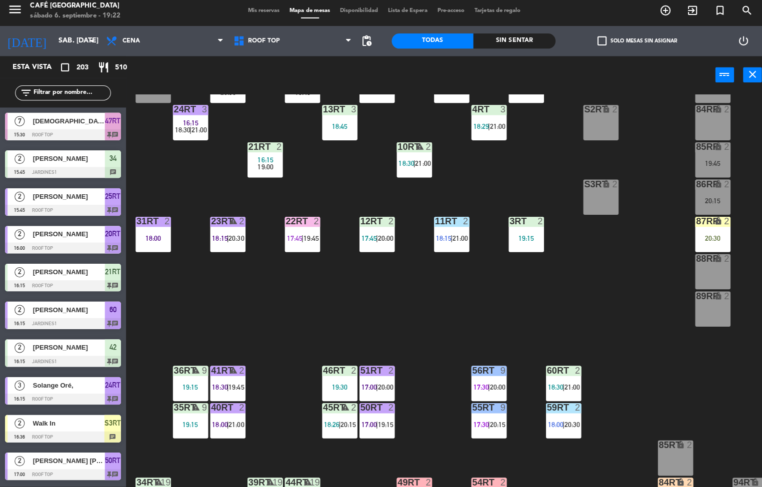
scroll to position [370, 0]
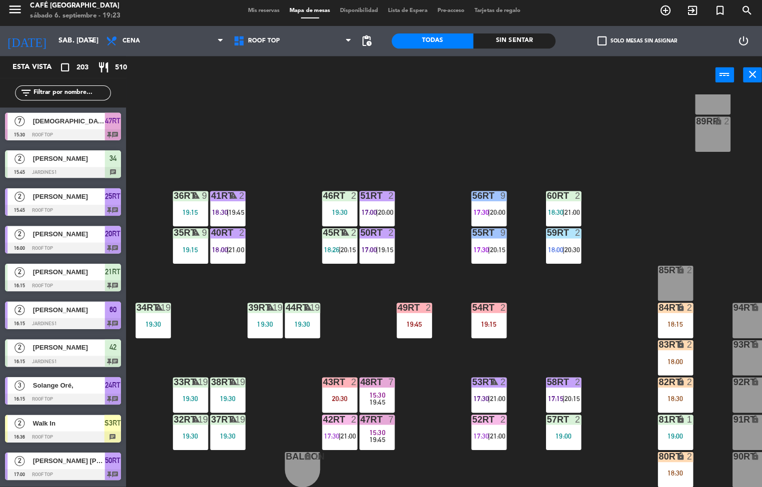
click at [477, 426] on div "52RT 2 17:30 | 21:00" at bounding box center [484, 432] width 35 height 35
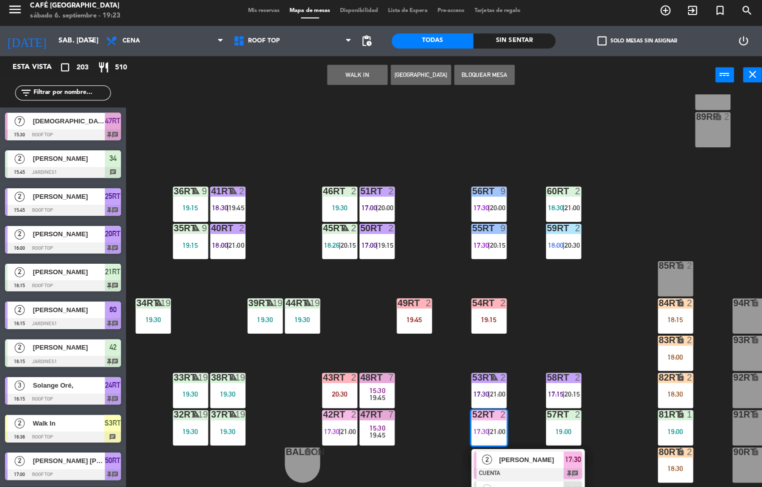
click at [616, 249] on div "18RT 4 18:30 | 21:00 16RT warning 3 19:15 | 20:30 28RT 2 17:15 | 20:00 80RR loc…" at bounding box center [446, 292] width 629 height 390
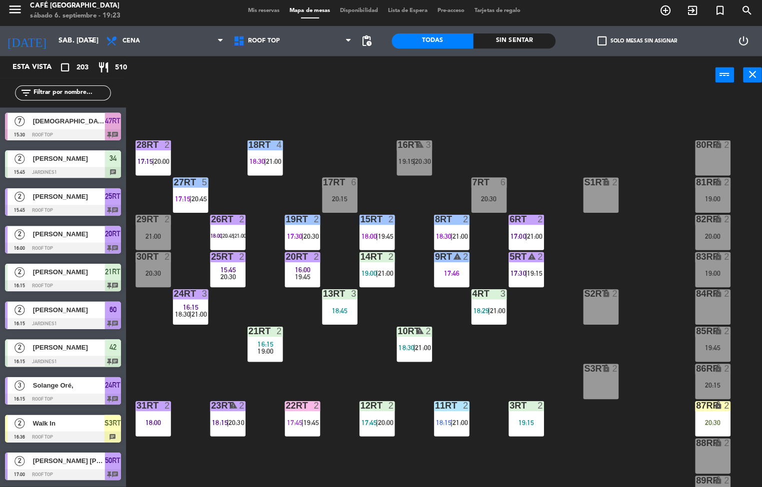
scroll to position [0, 0]
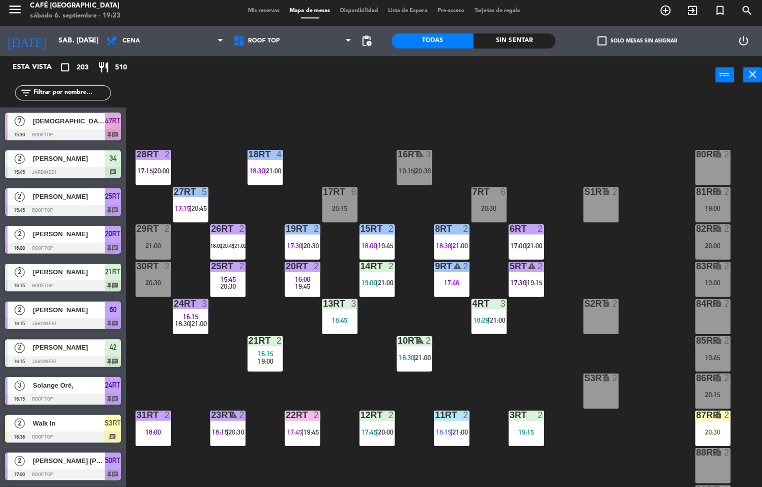
click at [513, 230] on div at bounding box center [521, 230] width 16 height 9
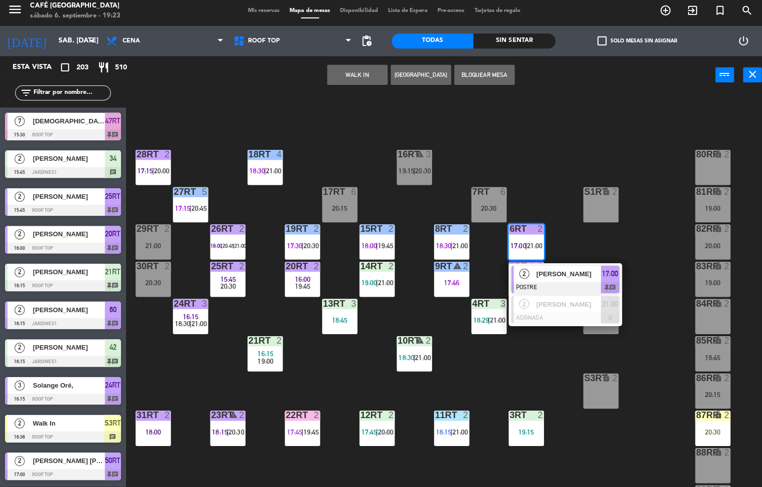
click at [540, 288] on div at bounding box center [560, 289] width 107 height 11
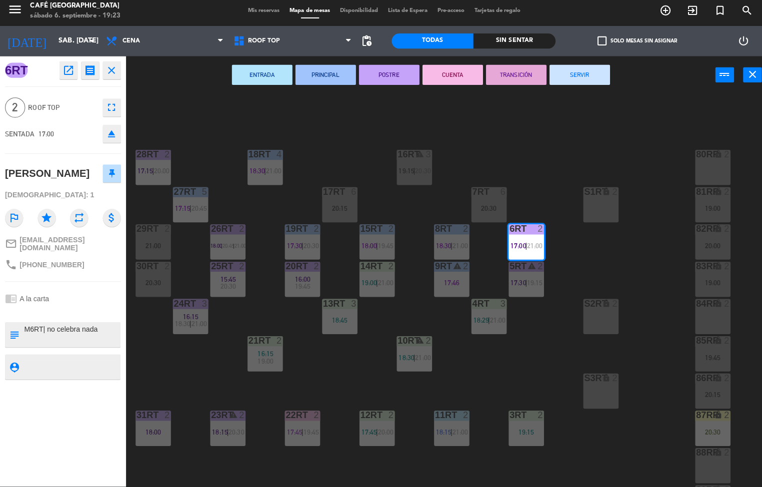
click at [504, 82] on button "TRANSICIÓN" at bounding box center [512, 78] width 60 height 20
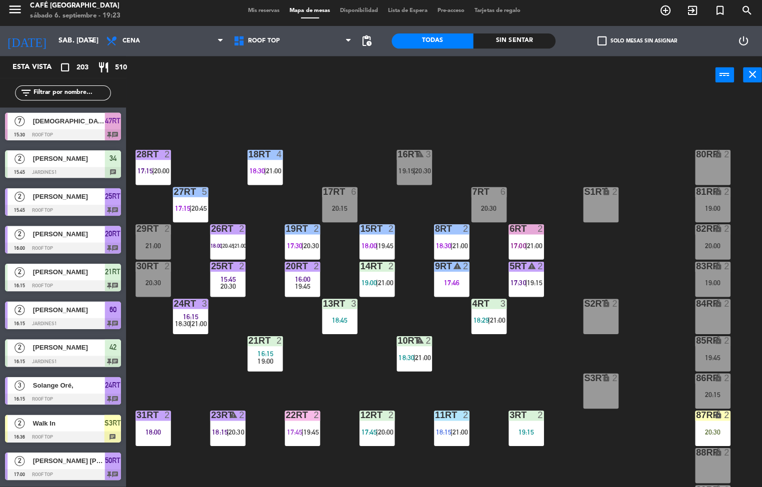
scroll to position [0, 0]
click at [489, 318] on span "21:00" at bounding box center [493, 321] width 15 height 8
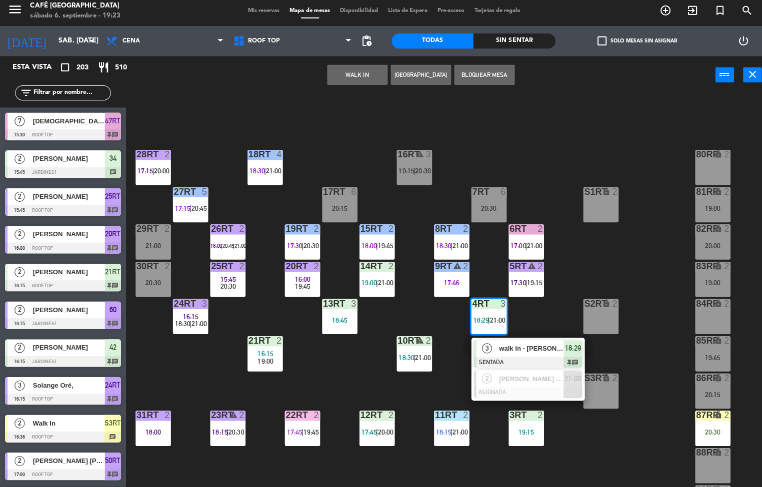
click at [497, 355] on div "walk in - [PERSON_NAME] y [PERSON_NAME]" at bounding box center [526, 349] width 65 height 16
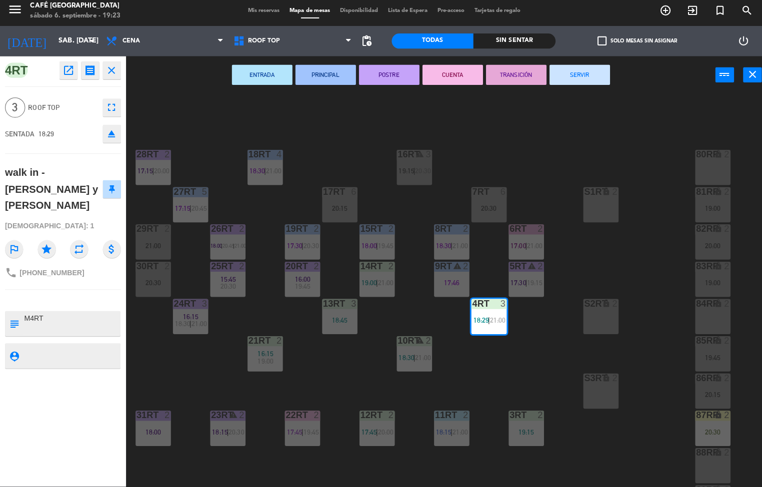
click at [265, 78] on button "ENTRADA" at bounding box center [260, 78] width 60 height 20
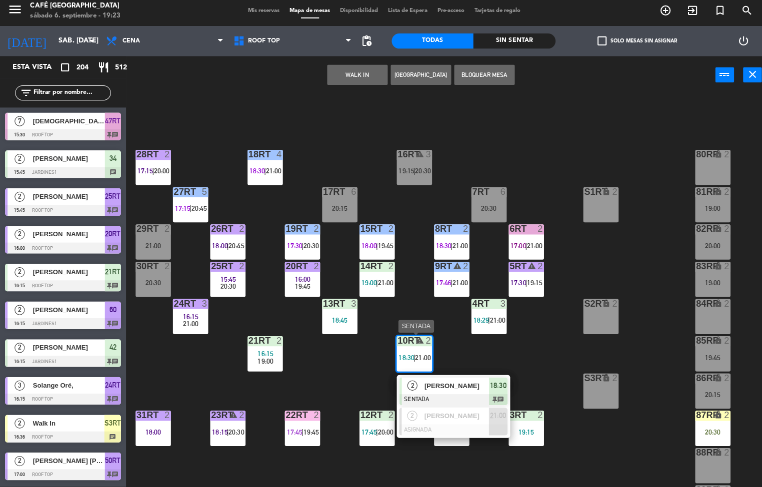
click at [402, 345] on div "warning" at bounding box center [410, 341] width 16 height 9
click at [417, 388] on div "2" at bounding box center [408, 386] width 21 height 16
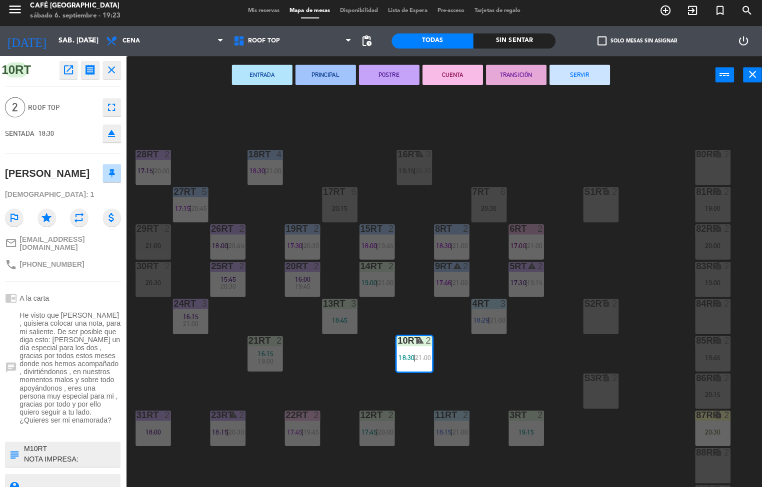
click at [258, 78] on button "ENTRADA" at bounding box center [260, 78] width 60 height 20
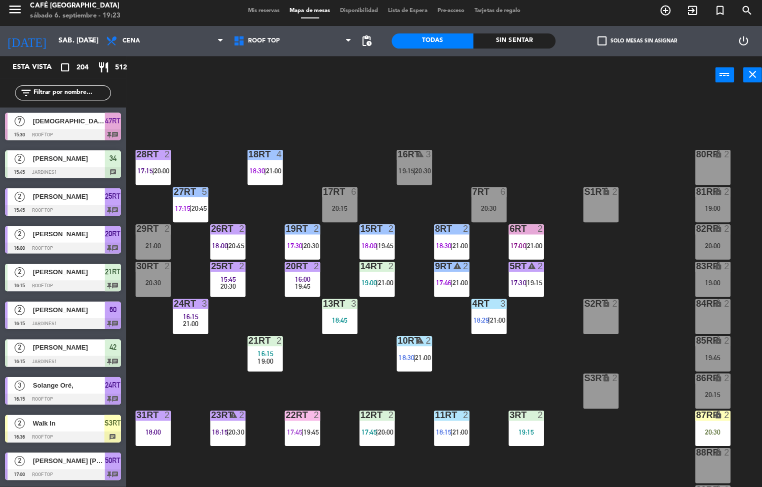
click at [302, 424] on div "22RT 2 17:45 | 19:45" at bounding box center [299, 428] width 35 height 35
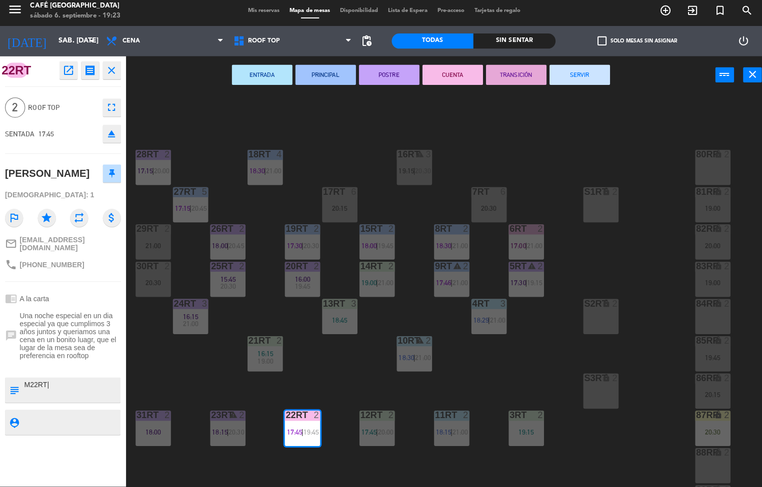
click at [499, 72] on button "TRANSICIÓN" at bounding box center [512, 78] width 60 height 20
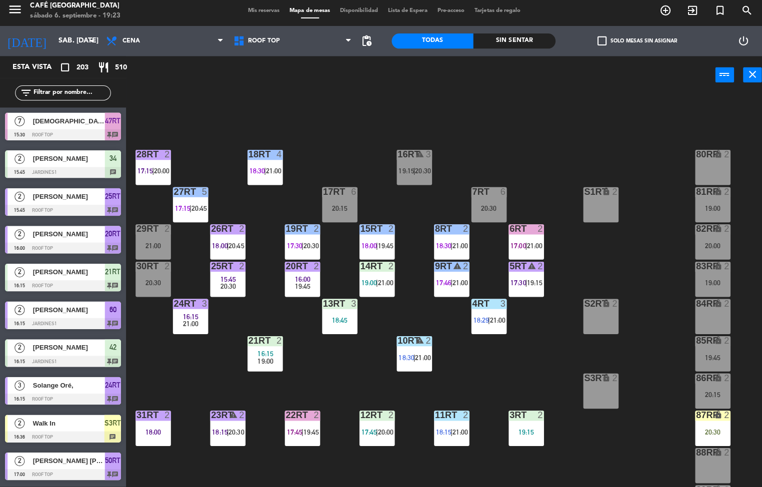
click at [517, 244] on span "17:00" at bounding box center [513, 247] width 15 height 8
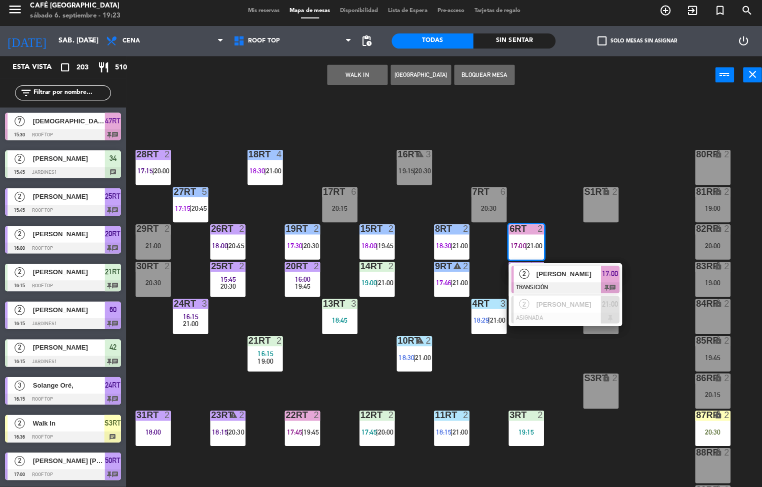
click at [340, 384] on div "18RT 4 18:30 | 21:00 16RT warning 3 19:15 | 20:30 28RT 2 17:15 | 20:00 80RR loc…" at bounding box center [446, 292] width 629 height 390
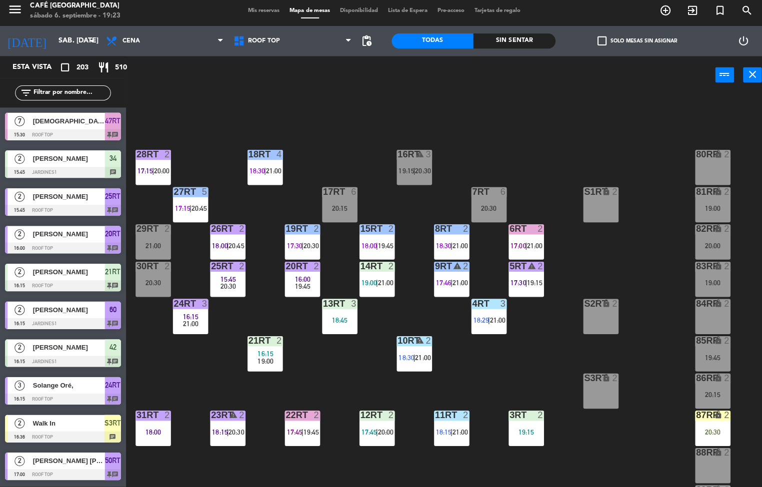
click at [337, 321] on div "18:45" at bounding box center [336, 321] width 35 height 7
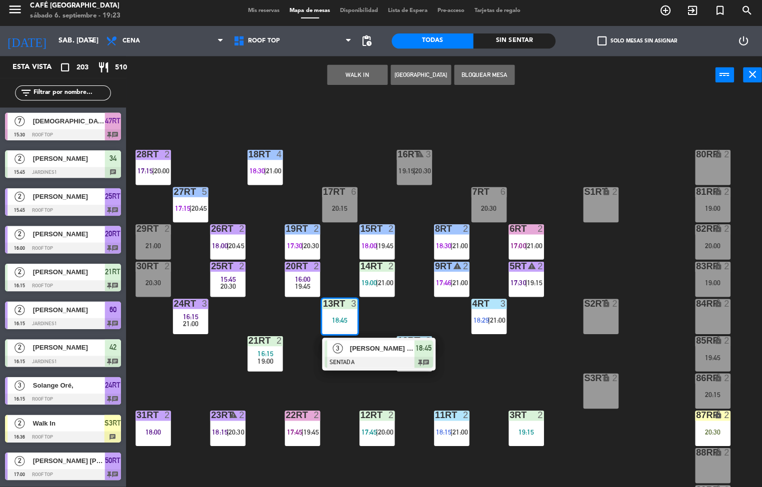
click at [353, 361] on div at bounding box center [375, 363] width 107 height 11
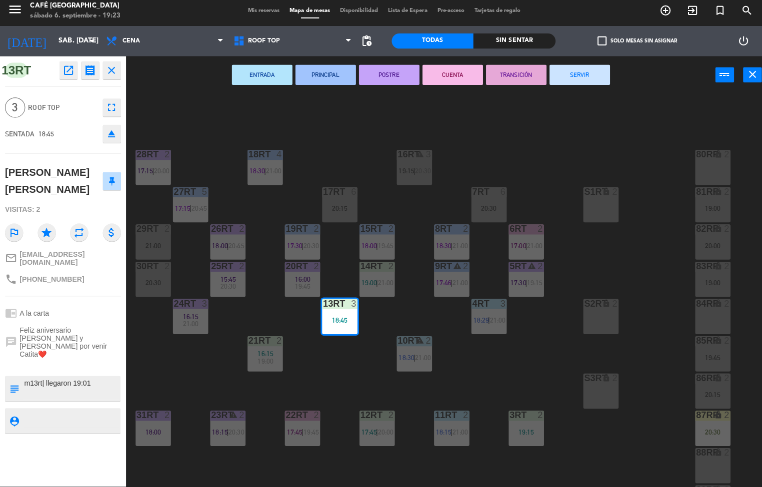
click at [323, 80] on button "PRINCIPAL" at bounding box center [323, 78] width 60 height 20
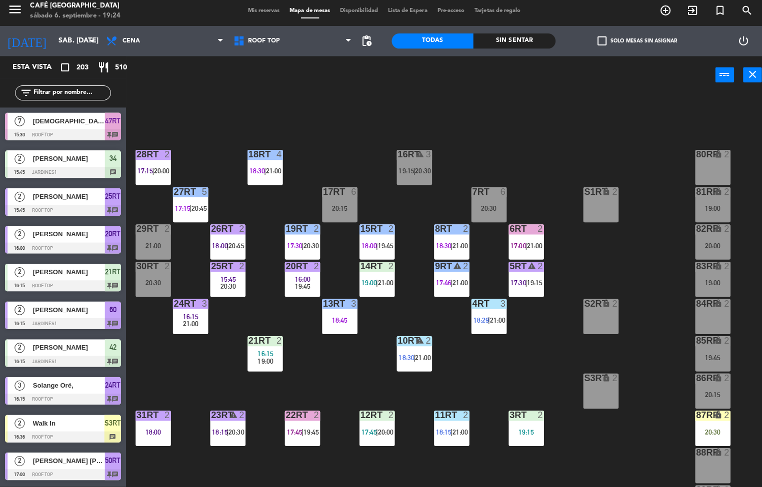
click at [270, 349] on div "21RT 2 16:15 19:00" at bounding box center [262, 354] width 35 height 35
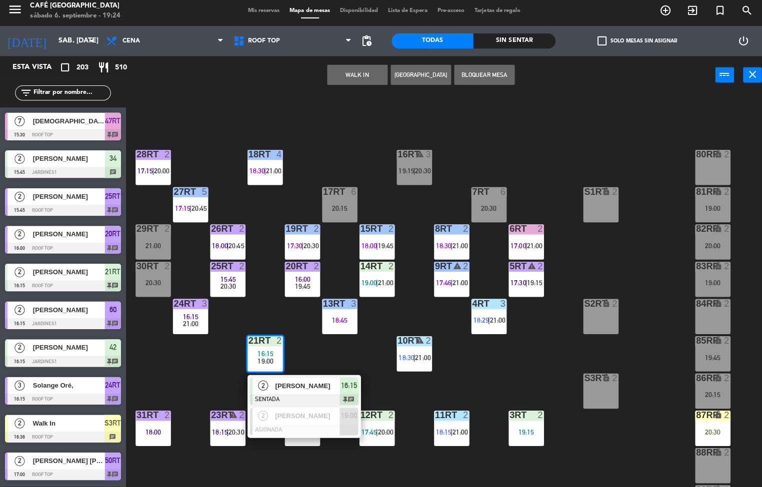
click at [282, 396] on div at bounding box center [301, 400] width 107 height 11
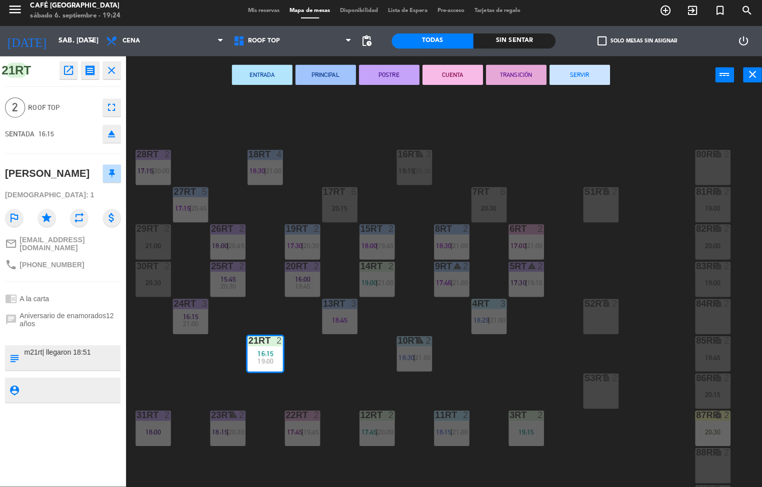
click at [322, 366] on div "menu Café Museo Larco sábado 6. septiembre - 19:24 Mis reservas Mapa de mesas D…" at bounding box center [381, 243] width 762 height 487
click at [264, 348] on div "menu Café Museo Larco sábado 6. septiembre - 19:24 Mis reservas Mapa de mesas D…" at bounding box center [381, 243] width 762 height 487
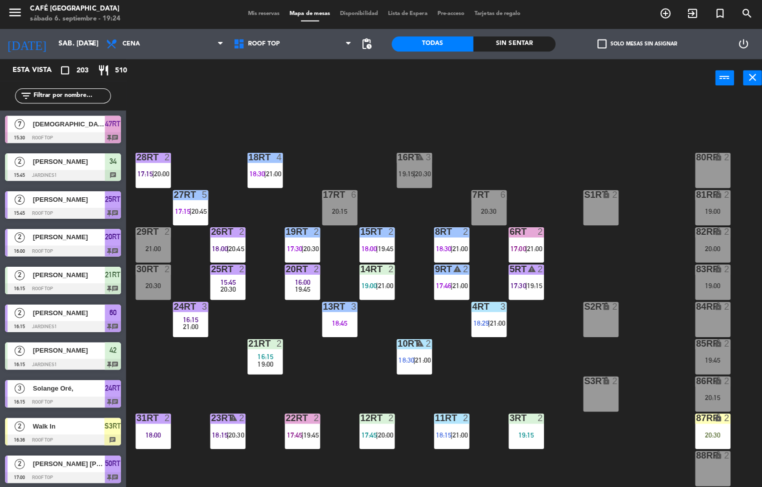
click at [261, 360] on span "19:00" at bounding box center [262, 362] width 15 height 8
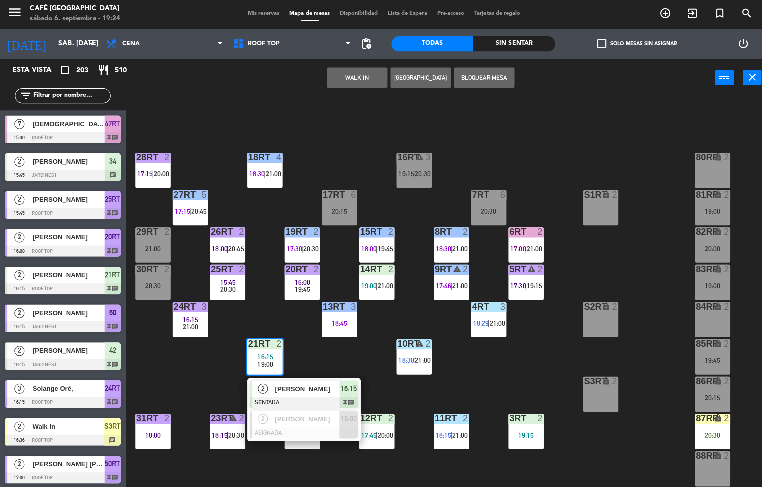
click at [314, 376] on div "2 [PERSON_NAME] SENTADA 16:15 chat" at bounding box center [301, 392] width 112 height 32
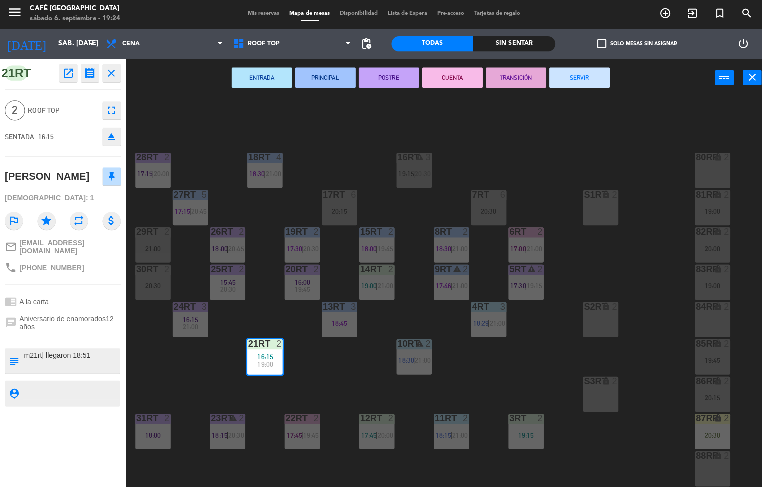
click at [313, 384] on div "18RT 4 18:30 | 21:00 16RT warning 3 19:15 | 20:30 28RT 2 17:15 | 20:00 80RR loc…" at bounding box center [446, 292] width 629 height 390
click at [271, 362] on div "19:00" at bounding box center [262, 361] width 35 height 7
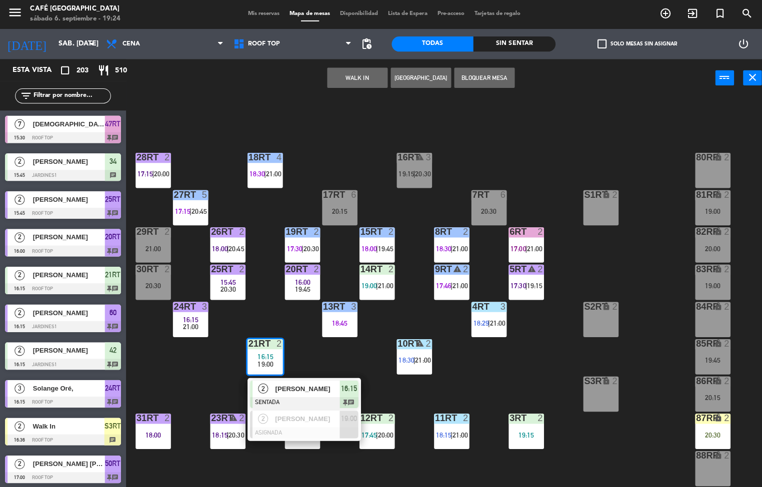
click at [258, 364] on span "19:00" at bounding box center [262, 362] width 15 height 8
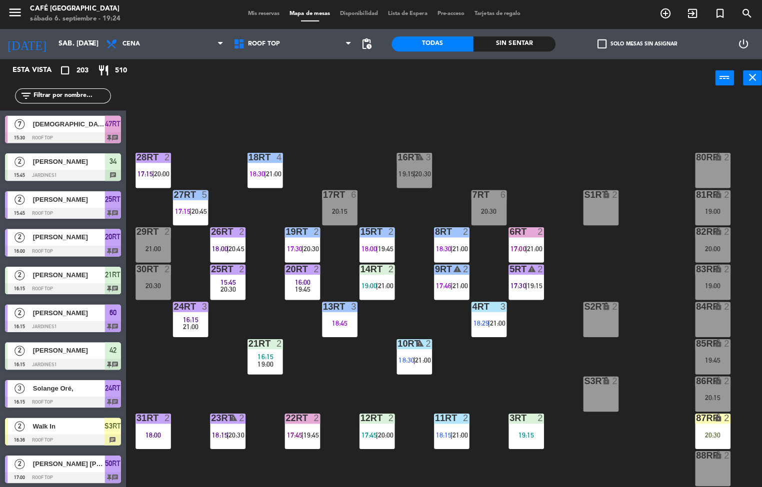
click at [270, 361] on div "19:00" at bounding box center [262, 361] width 35 height 7
click at [515, 384] on div "18RT 4 18:30 | 21:00 16RT warning 3 19:15 | 20:30 28RT 2 17:15 | 19:45 80RR loc…" at bounding box center [446, 292] width 629 height 390
click at [498, 372] on div "18RT 4 18:30 | 21:00 16RT warning 3 19:15 | 20:30 28RT 2 17:15 | 19:45 80RR loc…" at bounding box center [446, 292] width 629 height 390
click at [499, 333] on div "4RT 3 18:29 | 20:30" at bounding box center [484, 317] width 35 height 35
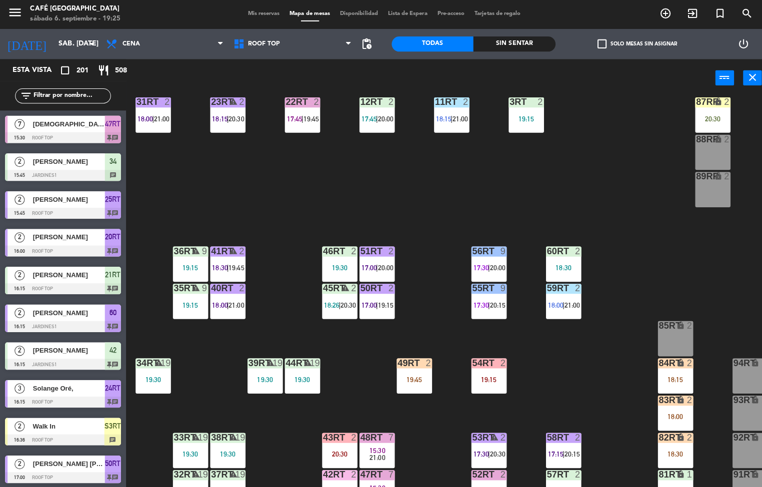
scroll to position [370, 0]
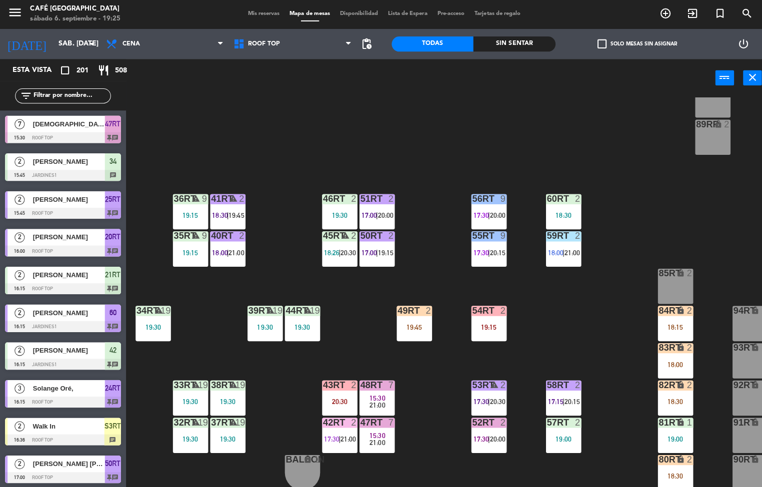
click at [436, 423] on div "18RT 4 18:30 | 21:00 16RT warning 3 19:15 | 20:30 28RT 2 17:15 | 19:45 80RR loc…" at bounding box center [446, 292] width 629 height 390
click at [381, 247] on span "19:15" at bounding box center [382, 251] width 15 height 8
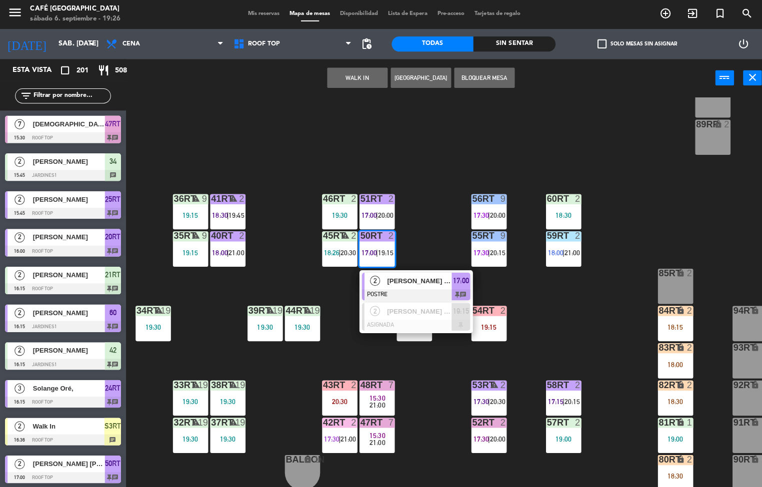
click at [405, 282] on div "[PERSON_NAME] [PERSON_NAME]" at bounding box center [415, 279] width 65 height 16
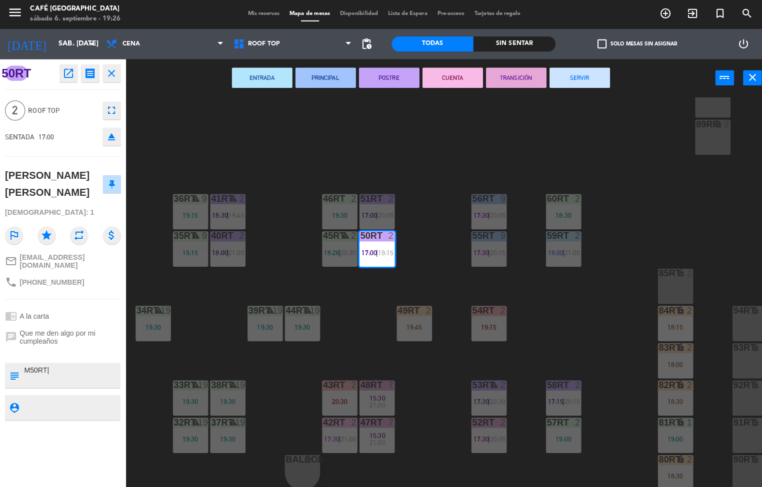
click at [455, 78] on button "CUENTA" at bounding box center [449, 78] width 60 height 20
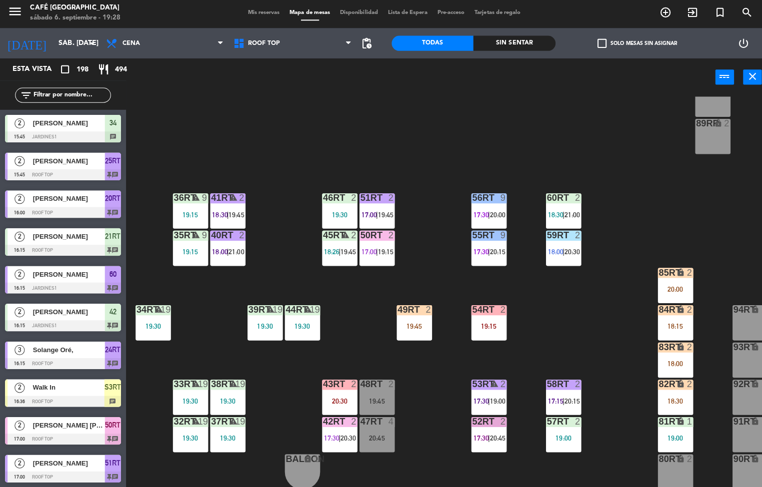
click at [410, 322] on div "19:45" at bounding box center [410, 325] width 35 height 7
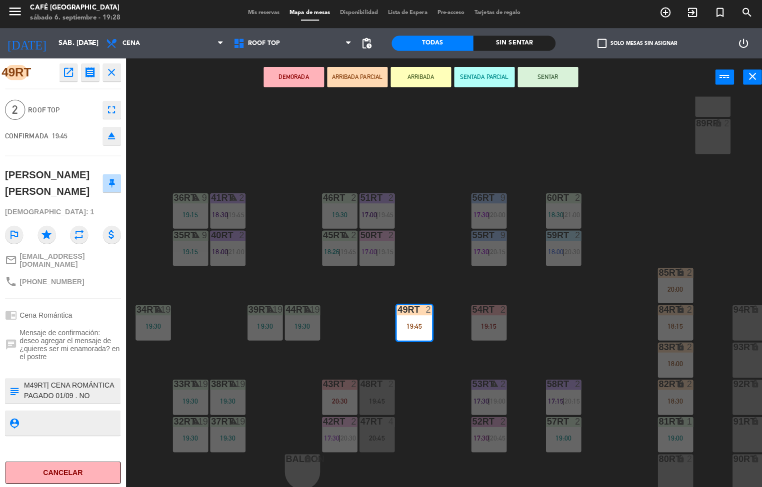
click at [86, 393] on textarea at bounding box center [70, 389] width 95 height 21
click at [218, 284] on div "18RT 4 18:30 | 21:00 16RT warning 3 19:15 | 20:30 28RT 2 17:15 | 21:00 80RR loc…" at bounding box center [446, 292] width 629 height 390
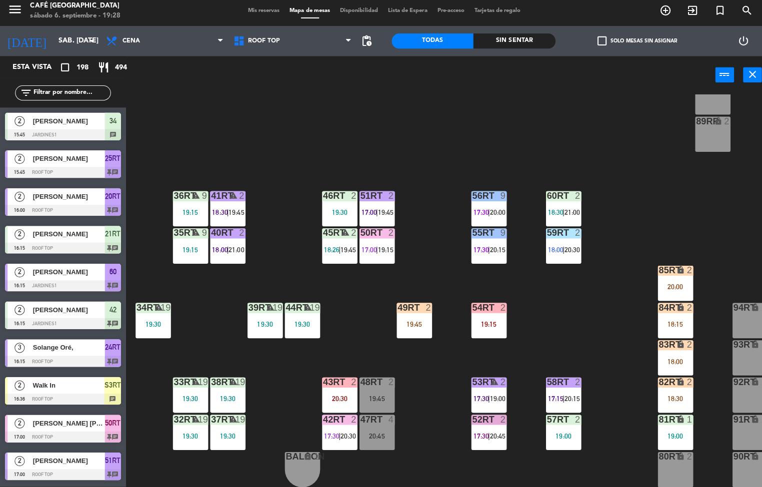
scroll to position [2526, 0]
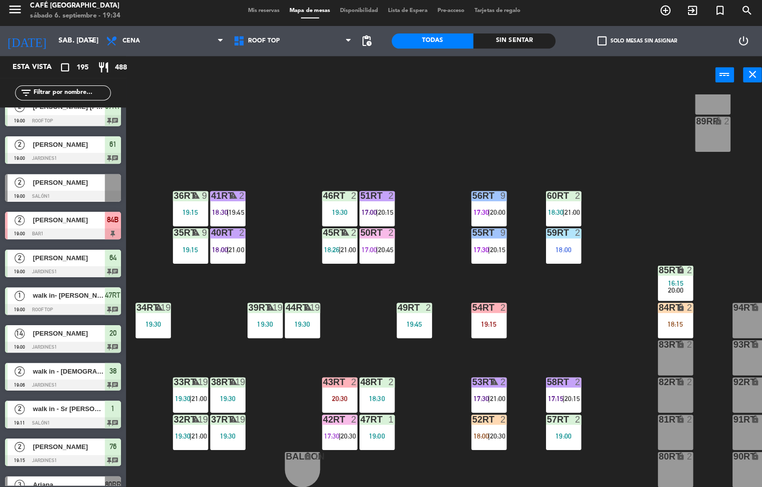
click at [480, 432] on span "18:00" at bounding box center [476, 436] width 15 height 8
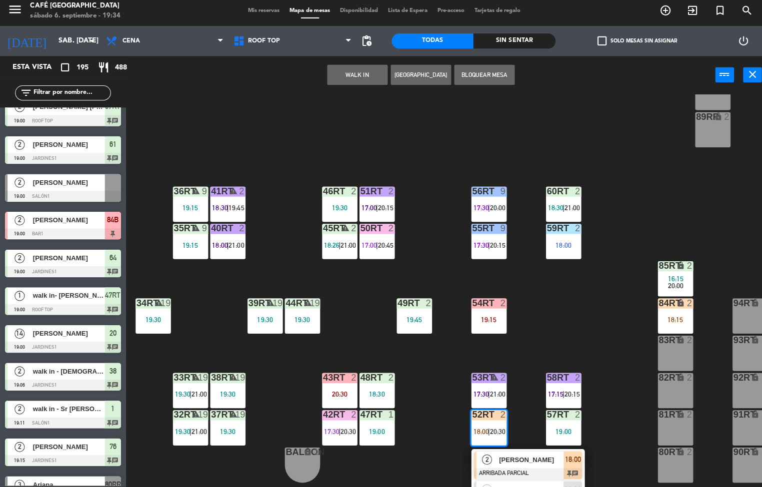
click at [516, 469] on div at bounding box center [523, 473] width 107 height 11
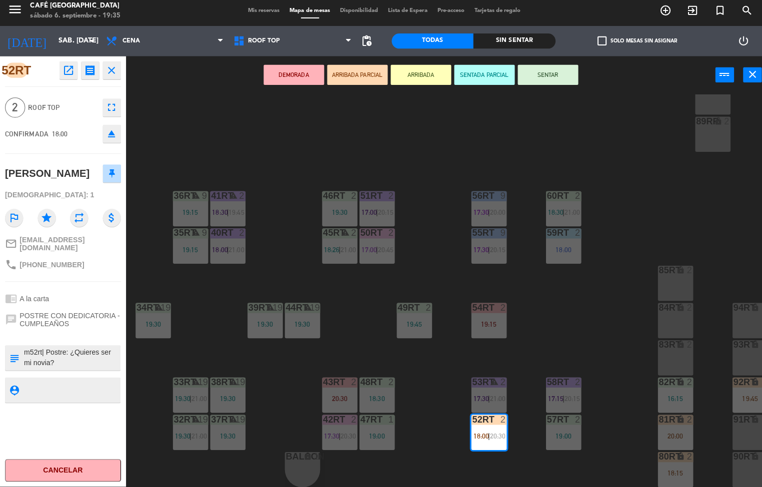
click at [562, 308] on div "18RT 4 18:30 | 21:00 16RT 3 20:30 28RT 2 17:15 | 20:00 80RR lock 3 19:15 27RT 5…" at bounding box center [446, 292] width 629 height 390
click at [366, 389] on div "48RT 2 18:30" at bounding box center [373, 395] width 35 height 35
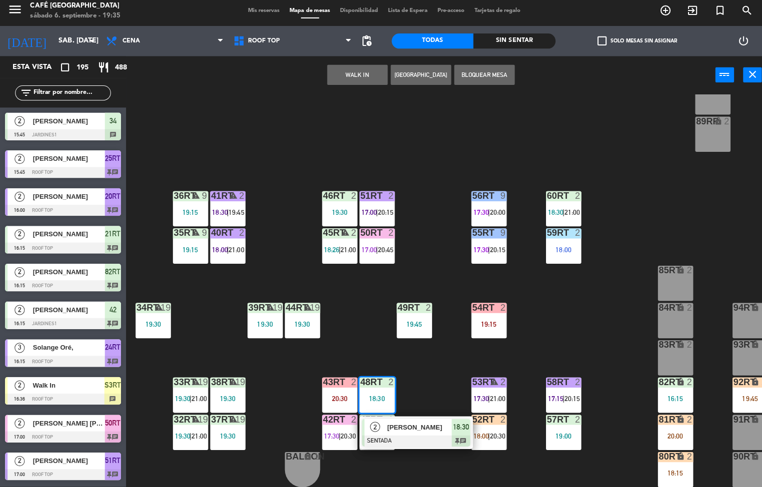
scroll to position [0, 0]
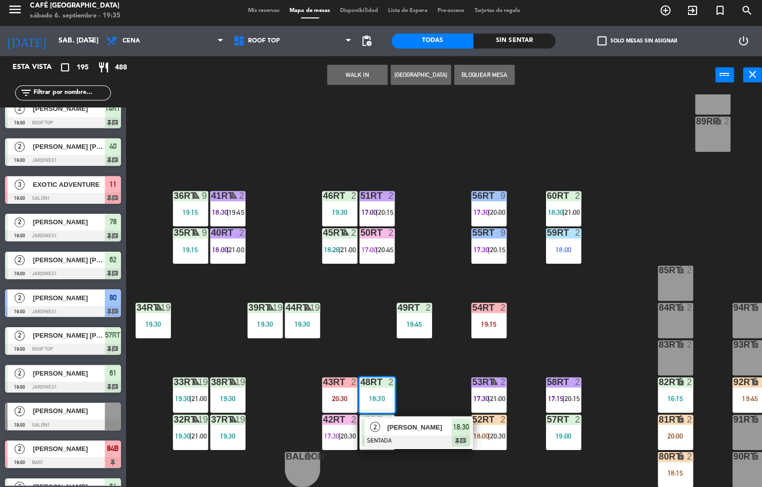
click at [578, 295] on div "18RT 4 18:30 | 21:00 16RT 3 20:30 28RT 2 17:15 | 20:00 80RR lock 3 19:15 27RT 5…" at bounding box center [446, 292] width 629 height 390
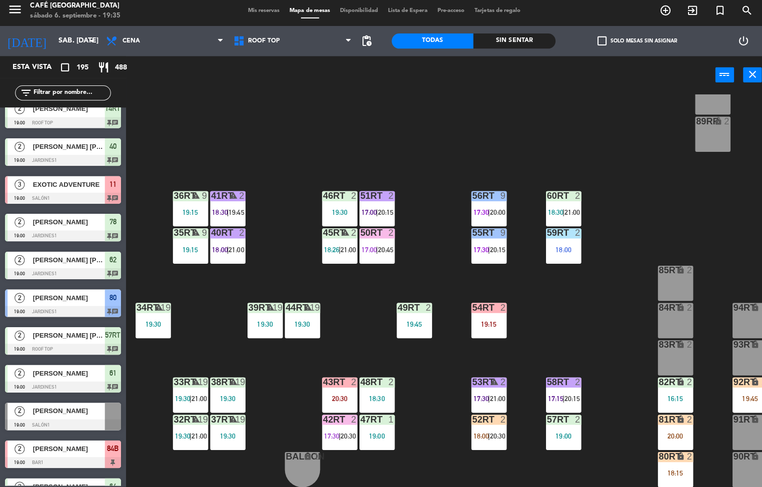
click at [483, 425] on div "52RT 2 18:00 | 20:30" at bounding box center [484, 432] width 35 height 35
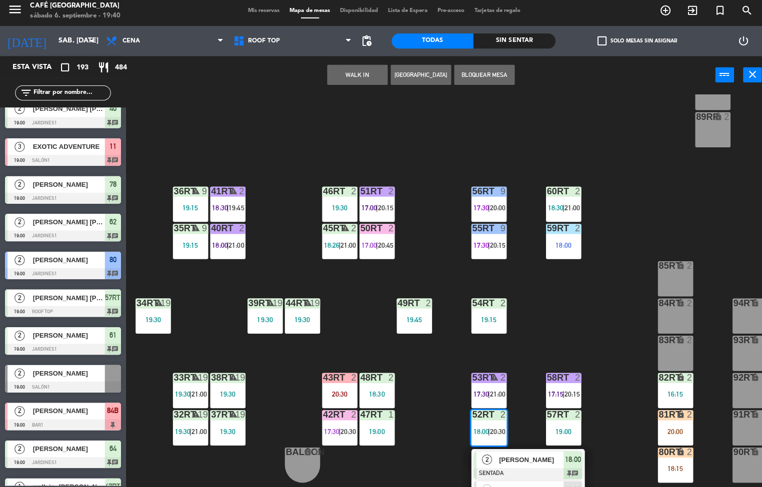
click at [378, 210] on span "20:15" at bounding box center [382, 210] width 15 height 8
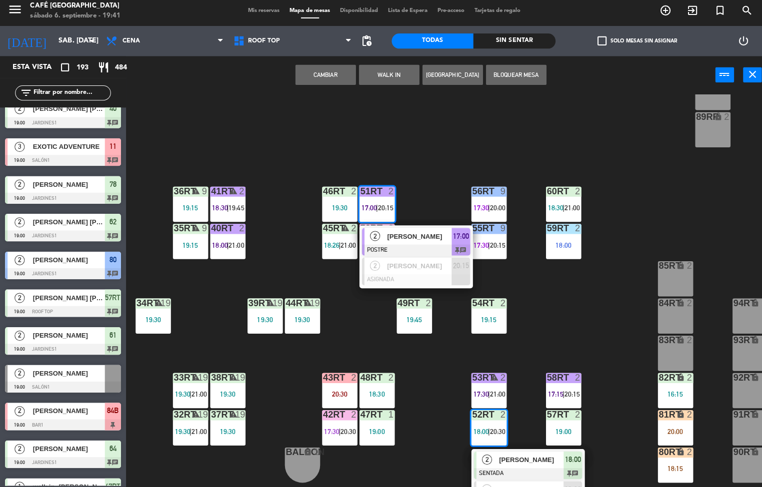
click at [432, 245] on div "[PERSON_NAME]" at bounding box center [415, 238] width 65 height 16
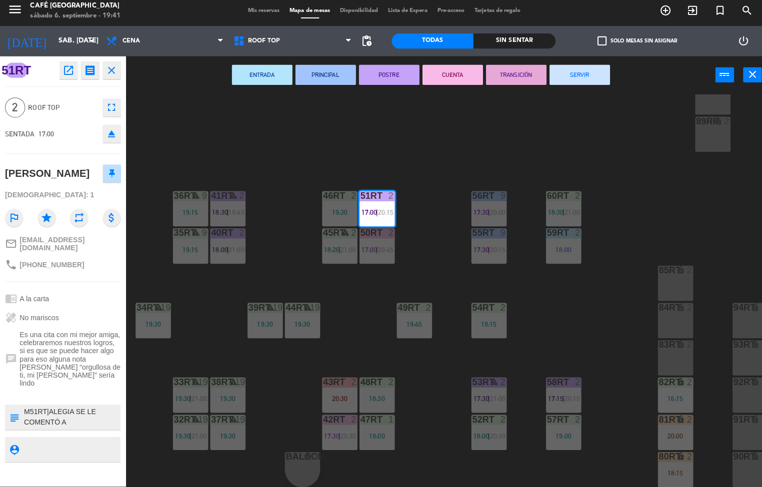
click at [507, 76] on button "TRANSICIÓN" at bounding box center [512, 78] width 60 height 20
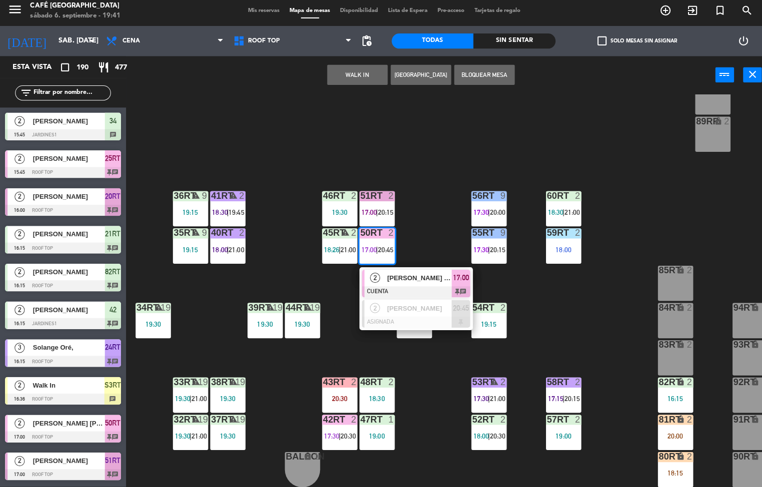
click at [408, 288] on div at bounding box center [412, 293] width 107 height 11
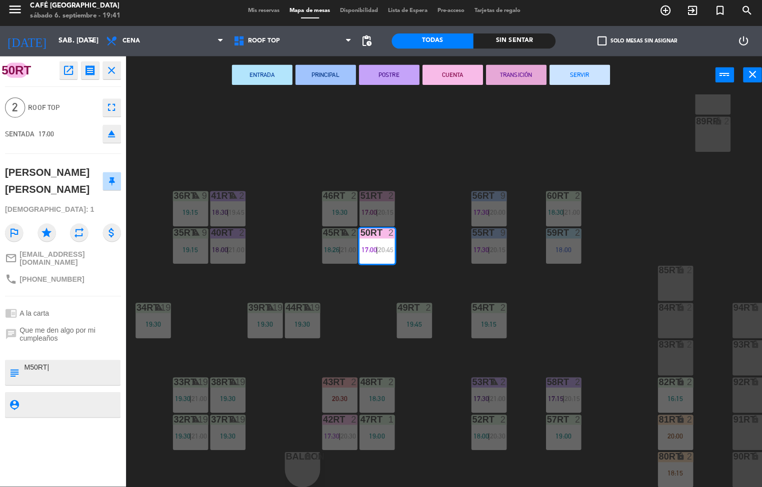
click at [509, 76] on button "TRANSICIÓN" at bounding box center [512, 78] width 60 height 20
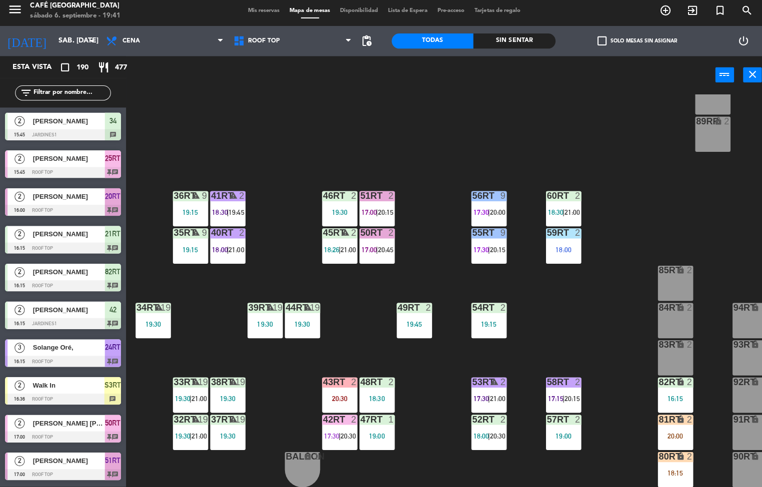
scroll to position [159, 0]
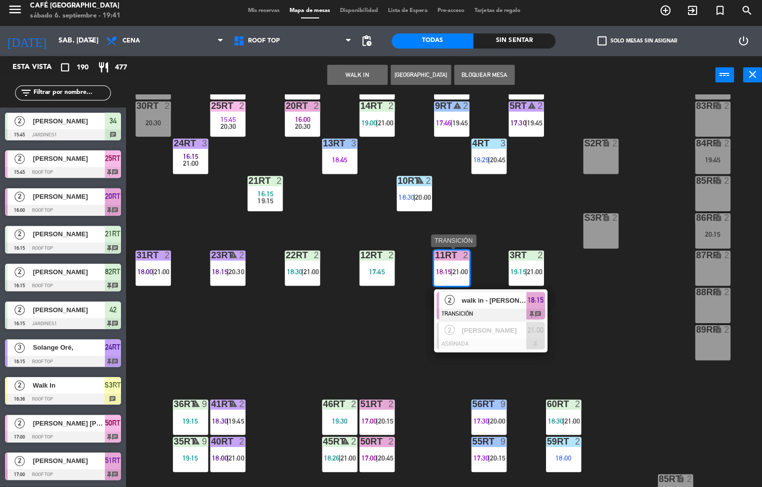
click at [474, 301] on span "walk in - [PERSON_NAME]" at bounding box center [490, 301] width 64 height 10
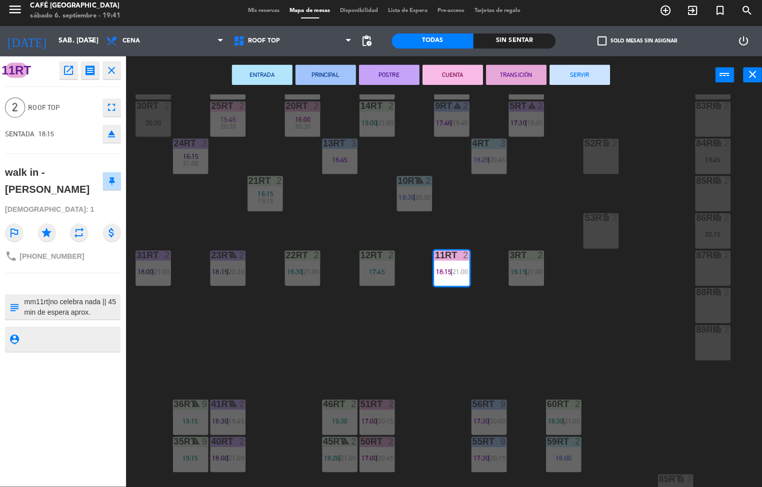
click at [515, 80] on button "TRANSICIÓN" at bounding box center [512, 78] width 60 height 20
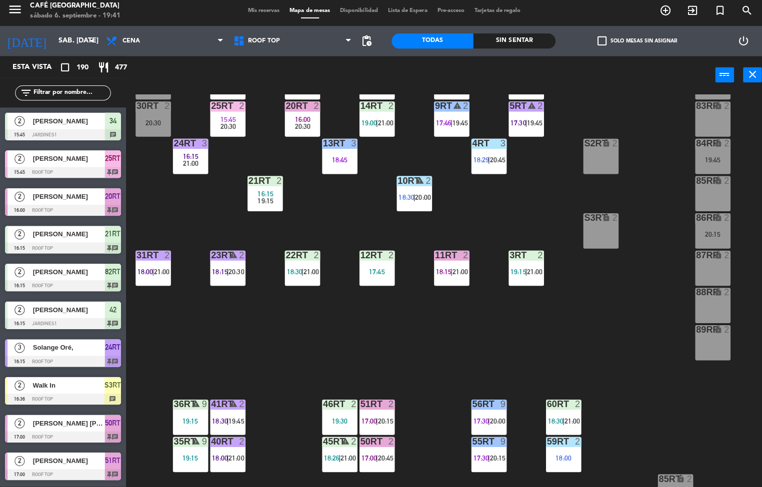
click at [358, 39] on div "6" at bounding box center [353, 34] width 16 height 9
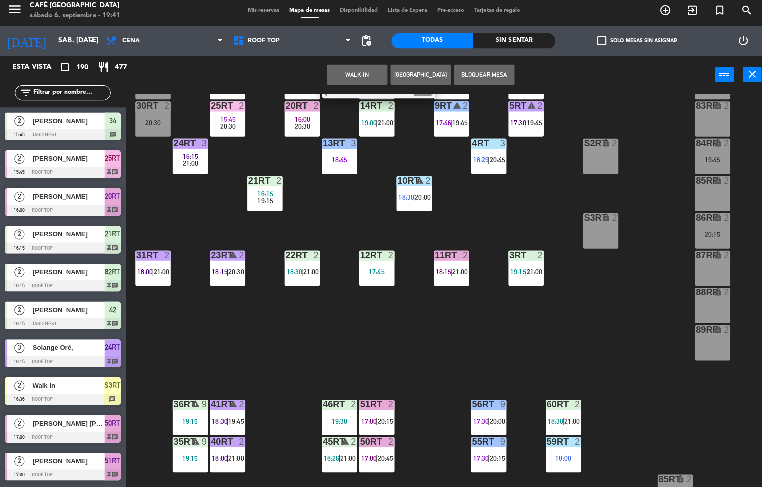
click at [378, 85] on span "[PERSON_NAME]" at bounding box center [379, 79] width 64 height 10
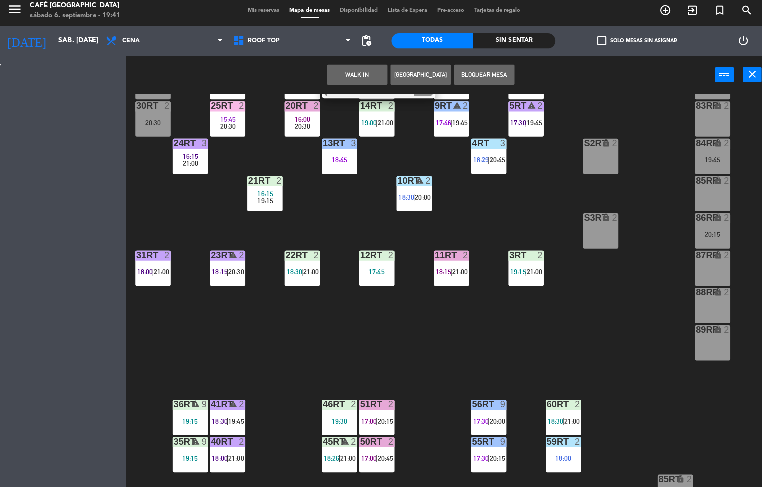
scroll to position [18, 0]
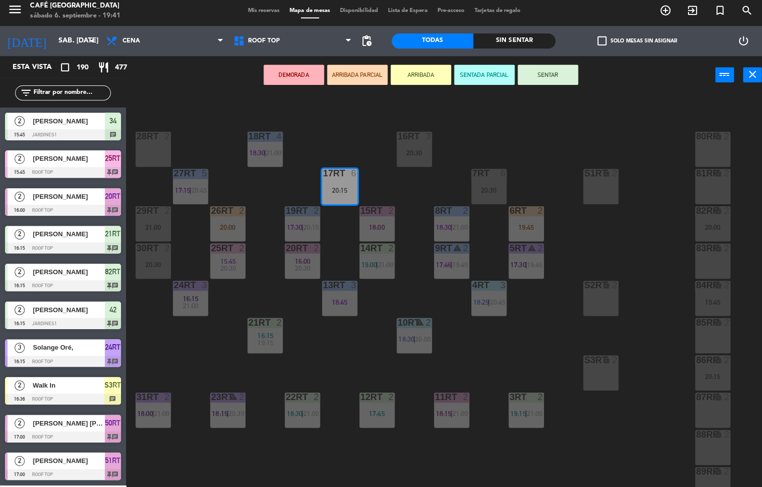
click at [408, 190] on div "18RT 4 18:30 | 21:00 16RT 3 20:30 28RT 2 80RR lock 2 27RT 5 17:15 | 20:45 7RT 6…" at bounding box center [446, 292] width 629 height 390
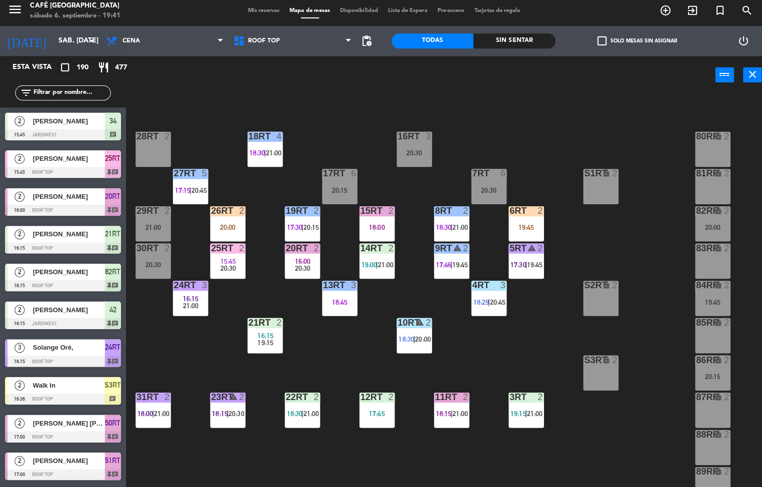
scroll to position [0, 0]
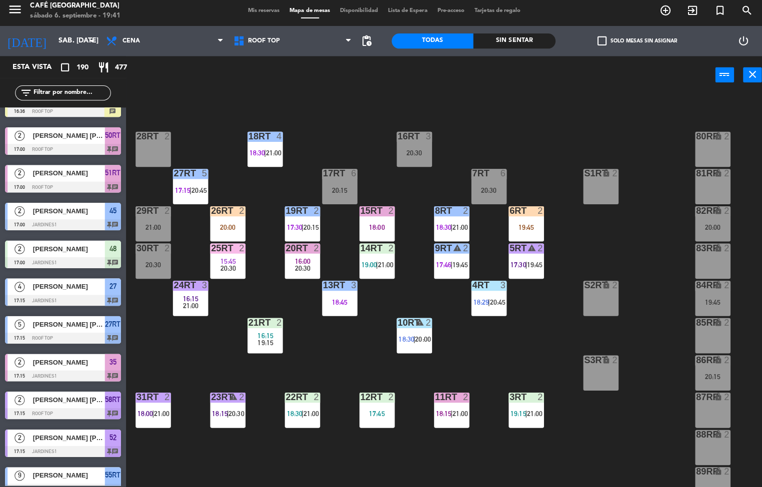
click at [373, 227] on div "18:00" at bounding box center [373, 229] width 35 height 7
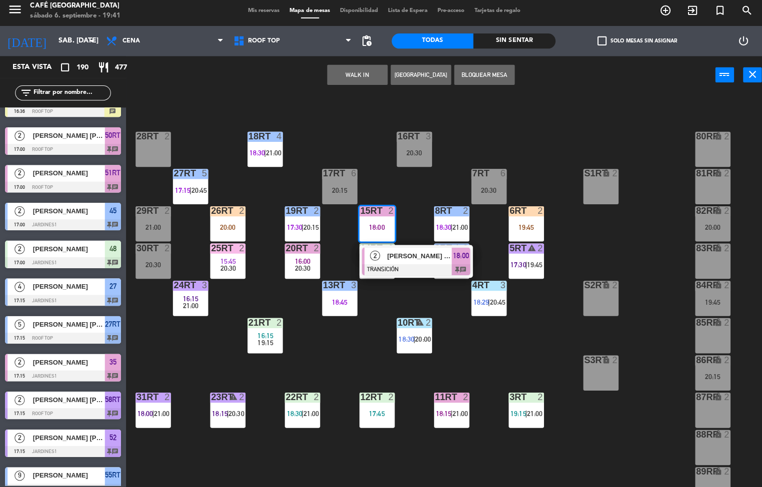
scroll to position [285, 0]
click at [409, 267] on div at bounding box center [412, 271] width 107 height 11
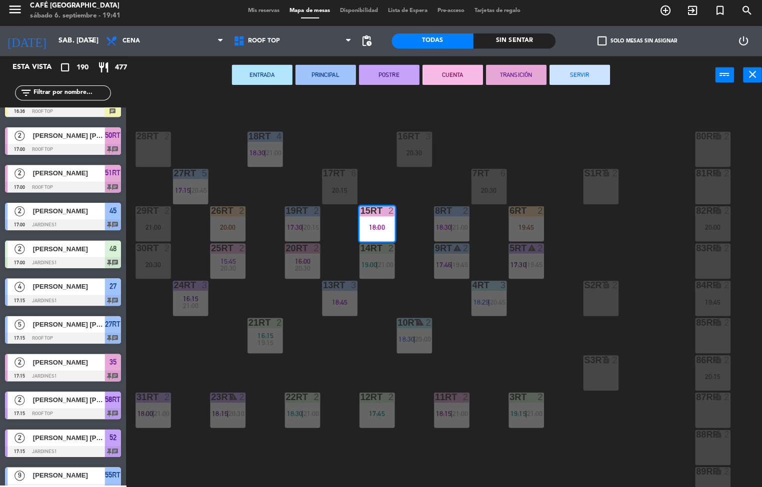
click at [510, 76] on button "TRANSICIÓN" at bounding box center [512, 78] width 60 height 20
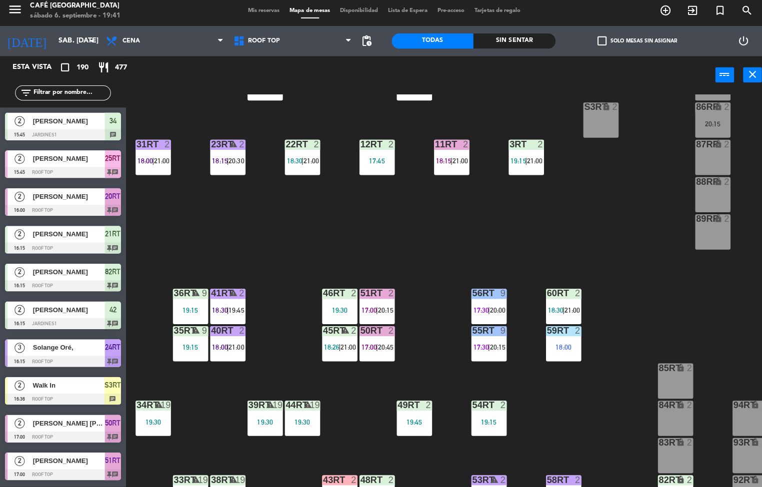
scroll to position [370, 0]
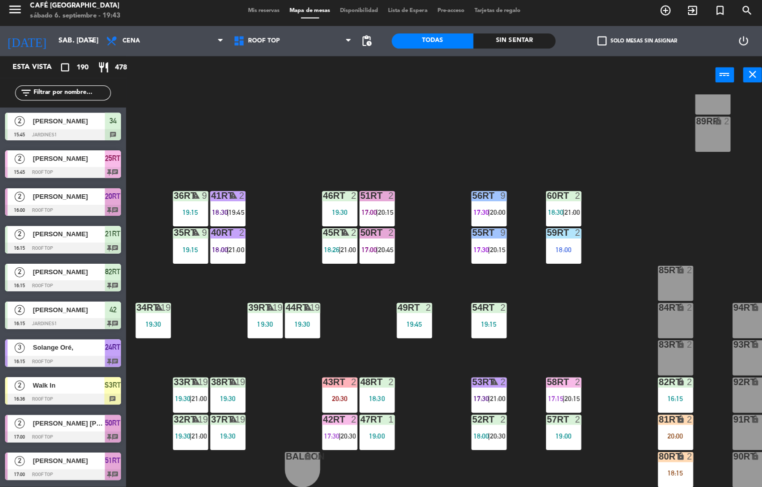
click at [461, 415] on div "52RT" at bounding box center [468, 419] width 16 height 9
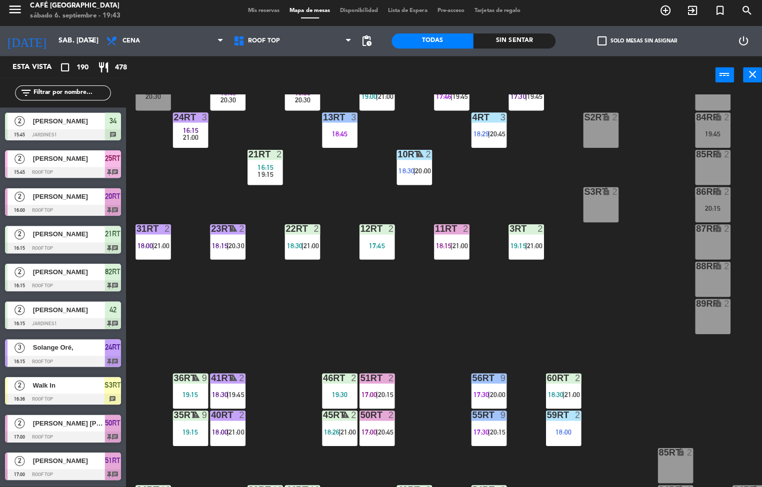
scroll to position [192, 0]
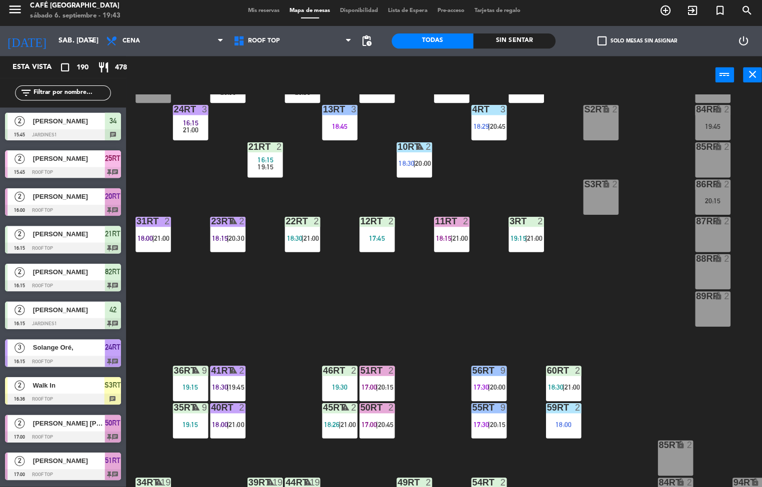
click at [265, 162] on span "16:15" at bounding box center [262, 162] width 15 height 8
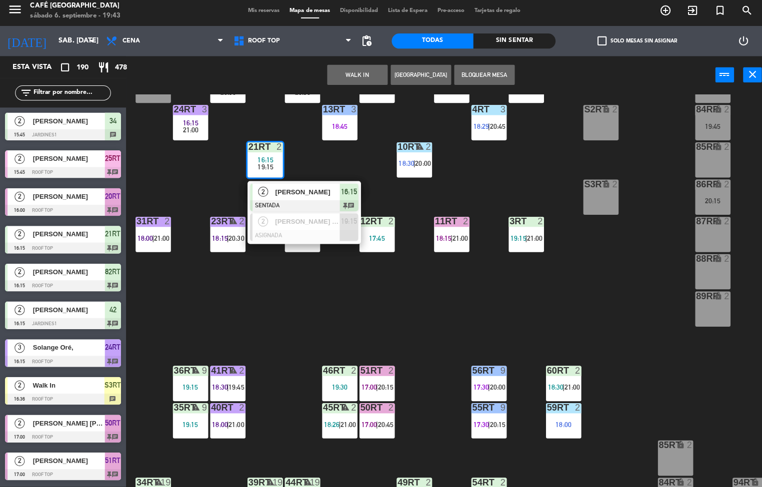
click at [317, 201] on div "[PERSON_NAME]" at bounding box center [304, 194] width 65 height 16
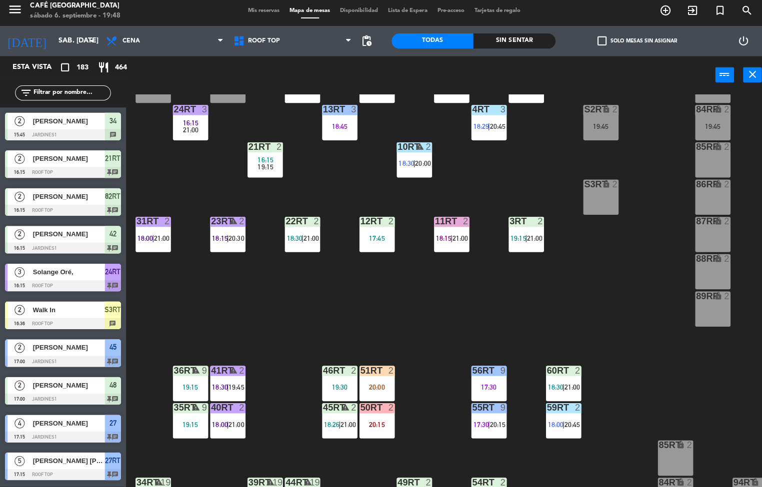
click at [517, 303] on div "18RT 4 18:30 | 21:00 16RT warning 3 19:47 | 20:30 28RT 2 20:15 80RR lock 2 27RT…" at bounding box center [446, 292] width 629 height 390
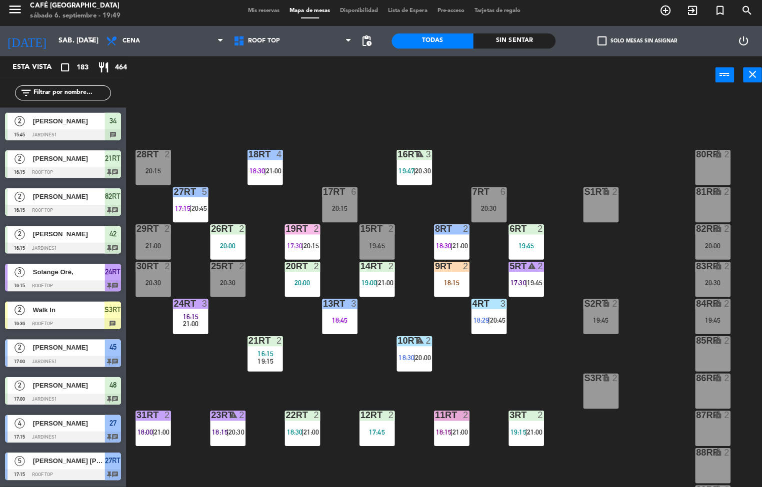
click at [473, 324] on span "18:29" at bounding box center [476, 321] width 15 height 8
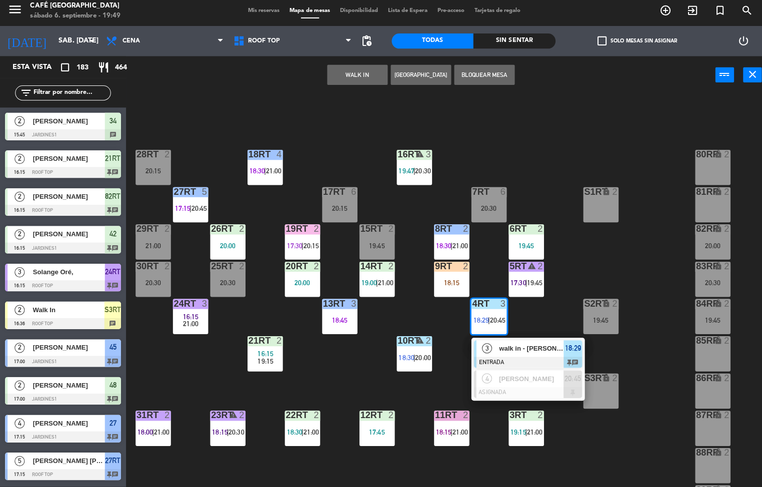
click at [517, 349] on span "walk in - [PERSON_NAME] y [PERSON_NAME]" at bounding box center [527, 349] width 64 height 10
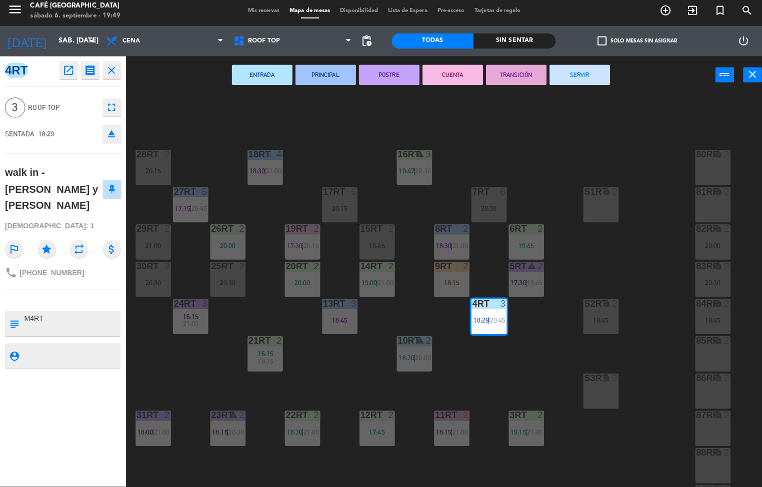
click at [543, 180] on div "18RT 4 18:30 | 21:00 16RT warning 3 19:47 | 20:30 28RT 2 20:15 80RR lock 2 27RT…" at bounding box center [446, 292] width 629 height 390
click at [525, 229] on div at bounding box center [521, 230] width 16 height 9
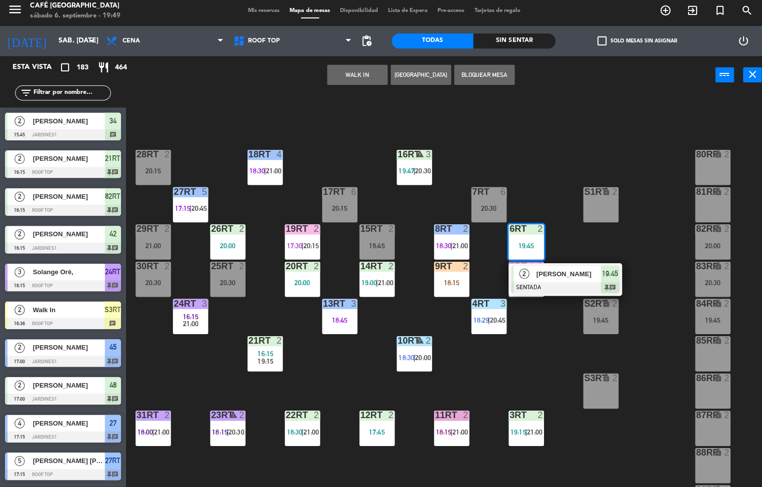
click at [561, 288] on div at bounding box center [560, 289] width 107 height 11
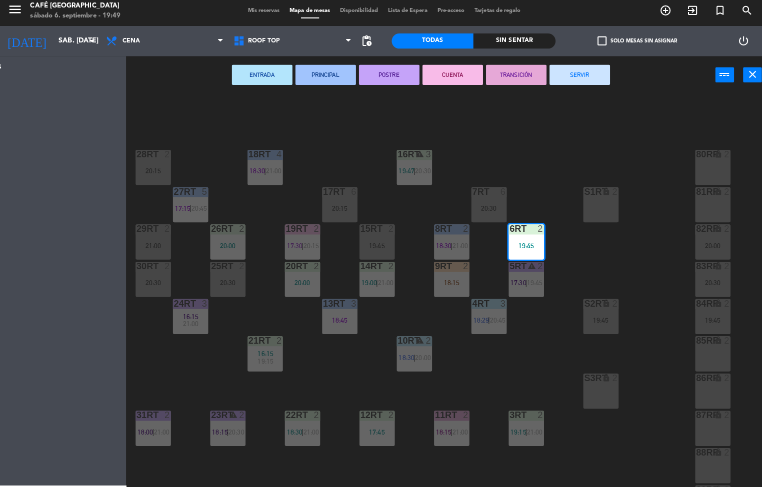
scroll to position [0, 0]
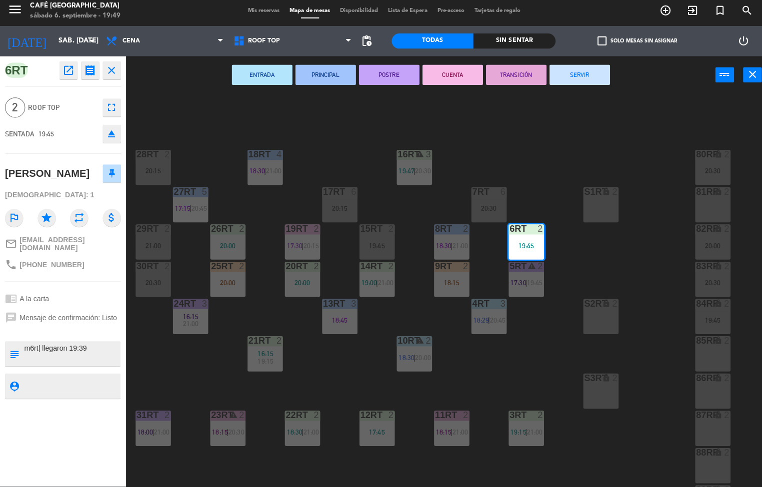
click at [61, 80] on button "open_in_new" at bounding box center [68, 73] width 18 height 18
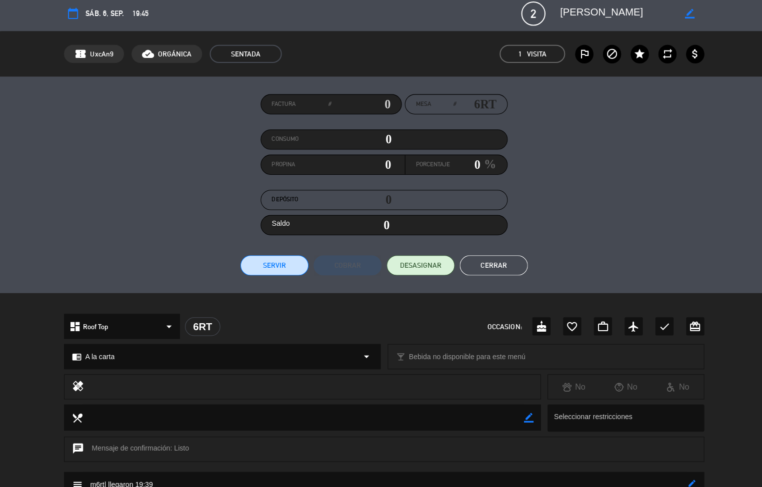
scroll to position [137, 0]
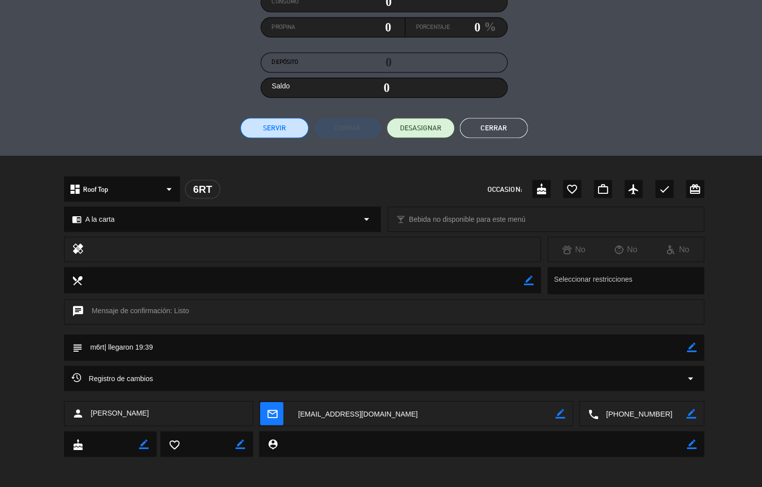
click at [520, 125] on button "Cerrar" at bounding box center [489, 131] width 67 height 20
click at [518, 123] on button "Cerrar" at bounding box center [489, 131] width 67 height 20
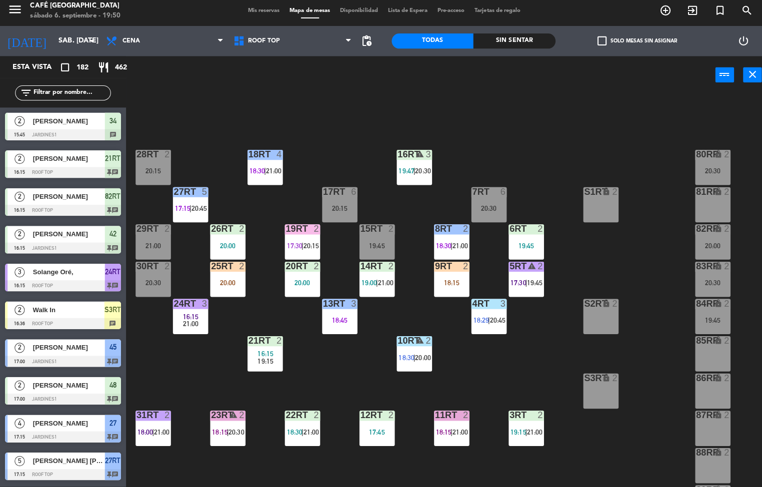
click at [552, 153] on div "18RT 4 18:30 | 21:00 16RT warning 3 19:47 | 20:30 28RT 2 20:15 80RR lock 2 20:3…" at bounding box center [446, 292] width 629 height 390
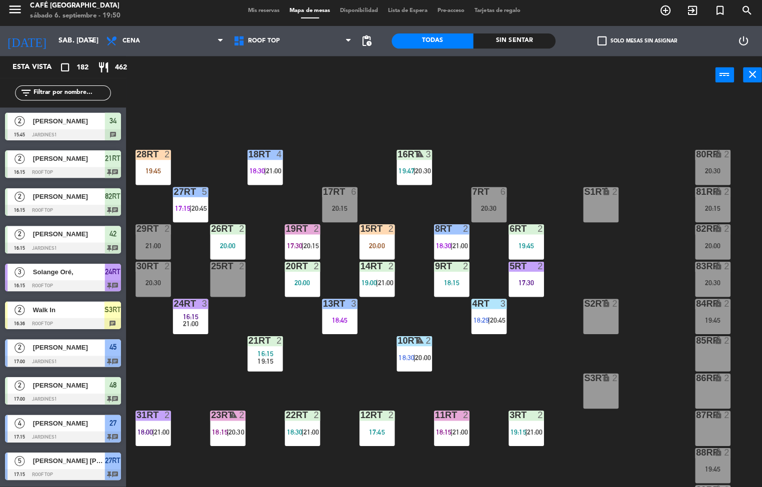
click at [417, 186] on div "16RT warning 3 19:47 | 20:30" at bounding box center [410, 169] width 35 height 35
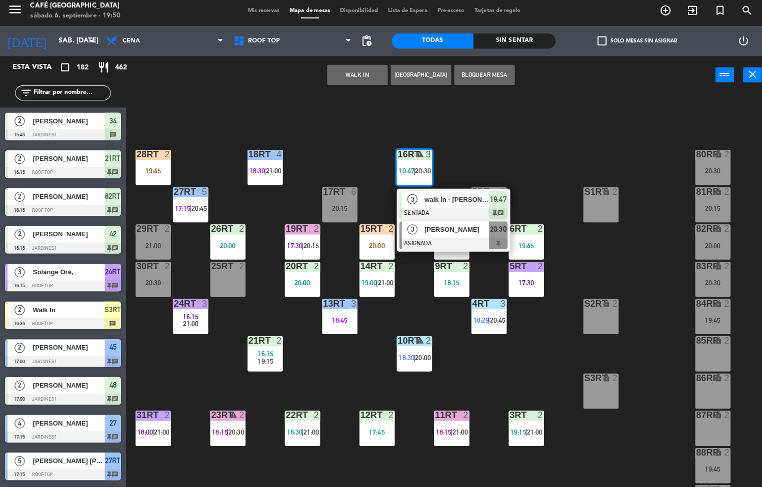
click at [455, 231] on span "[PERSON_NAME]" at bounding box center [453, 231] width 64 height 10
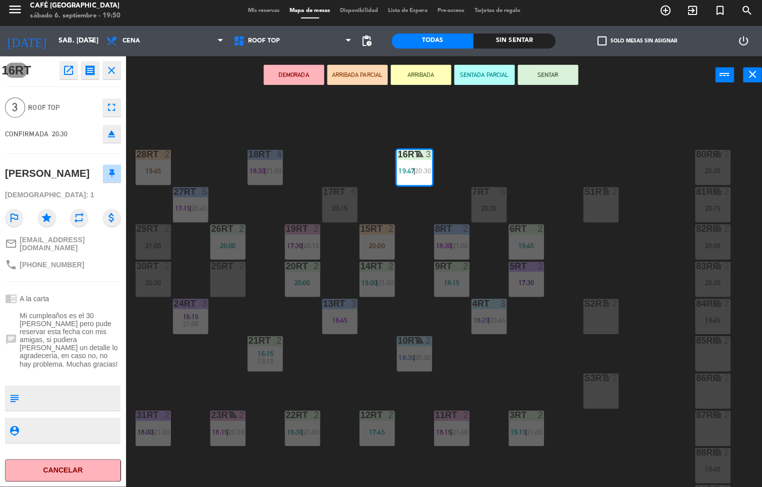
click at [342, 138] on div "18RT 4 18:30 | 21:00 16RT warning 3 19:47 | 20:30 28RT 2 19:45 80RR lock 2 20:3…" at bounding box center [446, 292] width 629 height 390
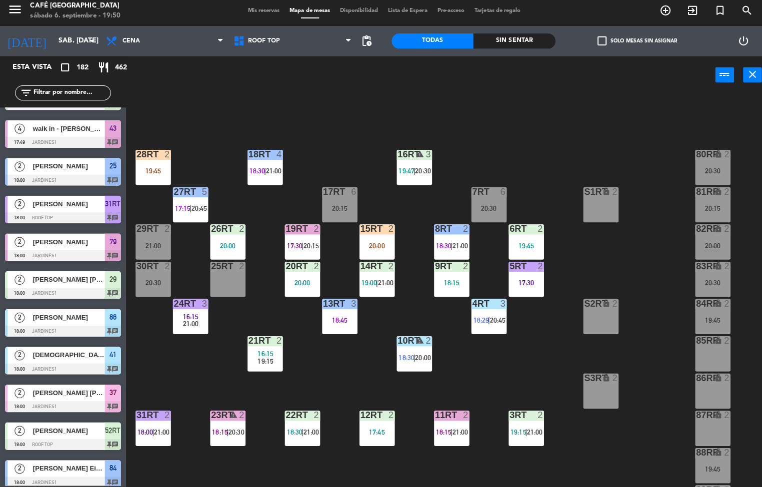
click at [407, 172] on span "19:47" at bounding box center [402, 173] width 15 height 8
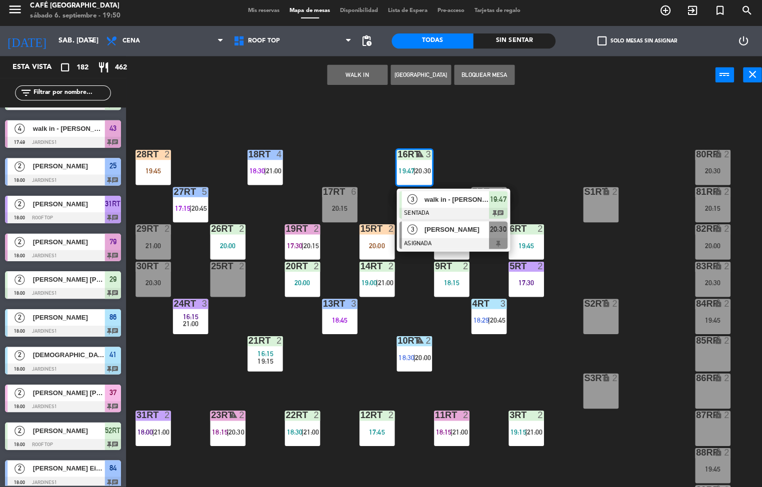
click at [449, 221] on div "3 [PERSON_NAME] ASIGNADA 20:30" at bounding box center [449, 237] width 112 height 32
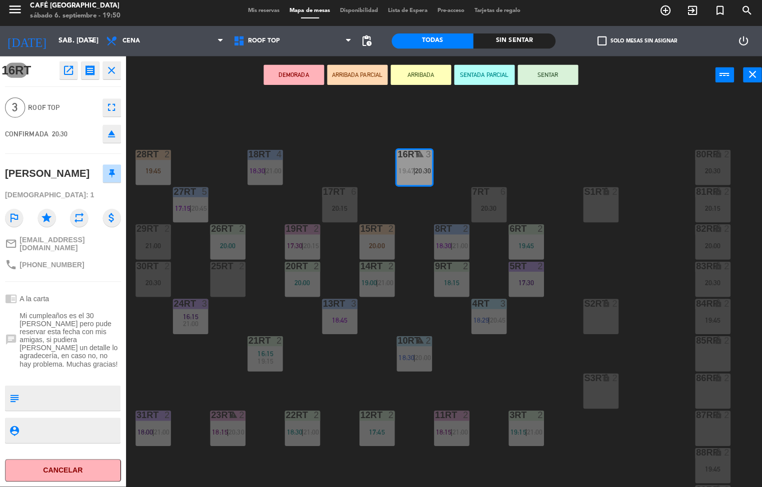
click at [488, 137] on div "menu Café Museo Larco sábado 6. septiembre - 19:50 Mis reservas Mapa de mesas D…" at bounding box center [381, 243] width 762 height 487
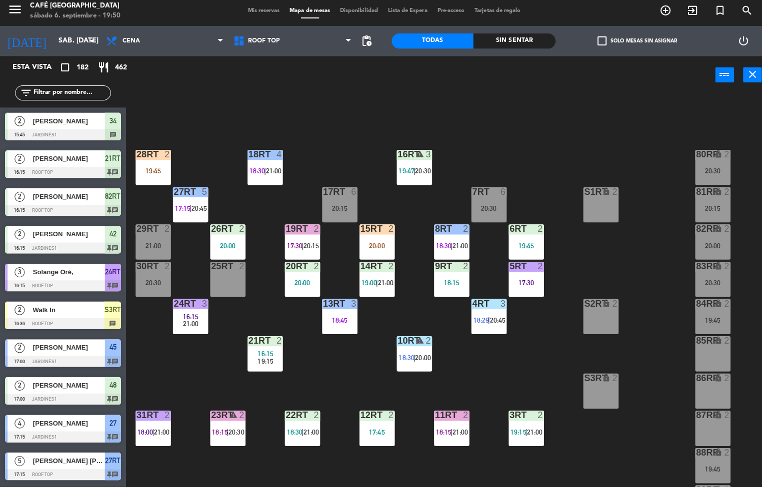
scroll to position [742, 0]
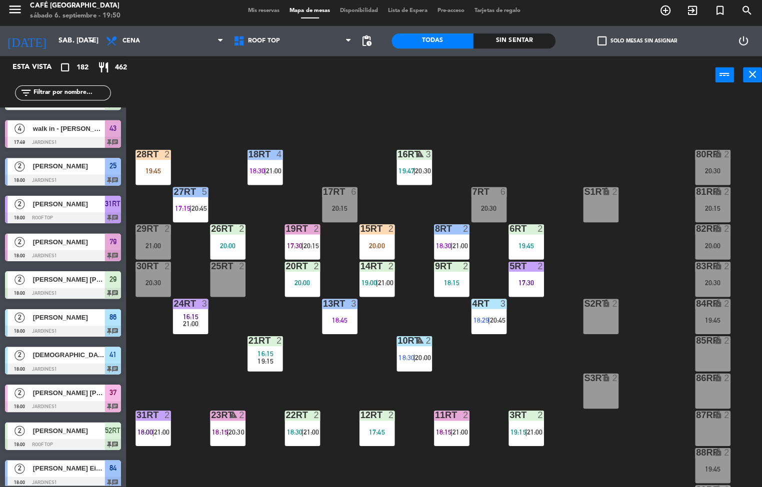
click at [550, 143] on div "18RT 4 18:30 | 21:00 16RT warning 3 19:47 | 20:30 28RT 2 19:45 80RR lock 2 20:3…" at bounding box center [446, 292] width 629 height 390
click at [648, 44] on label "check_box_outline_blank Solo mesas sin asignar" at bounding box center [631, 44] width 79 height 9
click at [632, 44] on input "check_box_outline_blank Solo mesas sin asignar" at bounding box center [632, 44] width 0 height 0
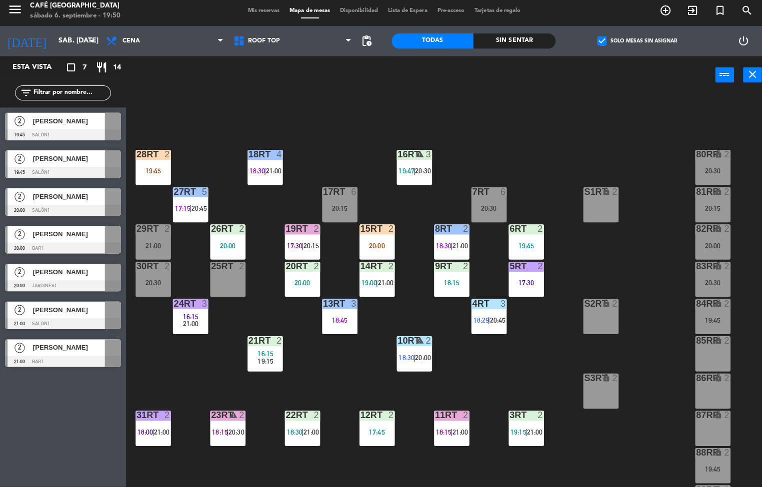
scroll to position [0, 0]
click at [615, 105] on div "18RT 4 18:30 | 21:00 16RT warning 3 19:47 | 20:30 28RT 2 19:45 80RR lock 2 20:3…" at bounding box center [446, 292] width 629 height 390
click at [457, 281] on div "18:15" at bounding box center [447, 284] width 35 height 7
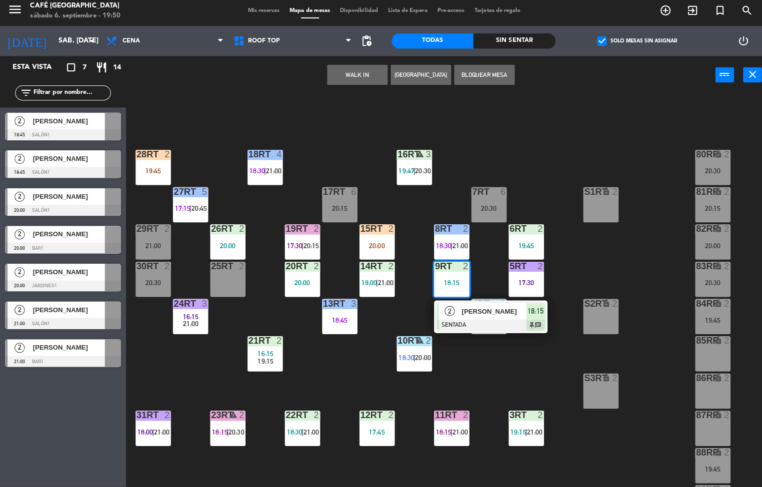
click at [497, 323] on div at bounding box center [486, 326] width 107 height 11
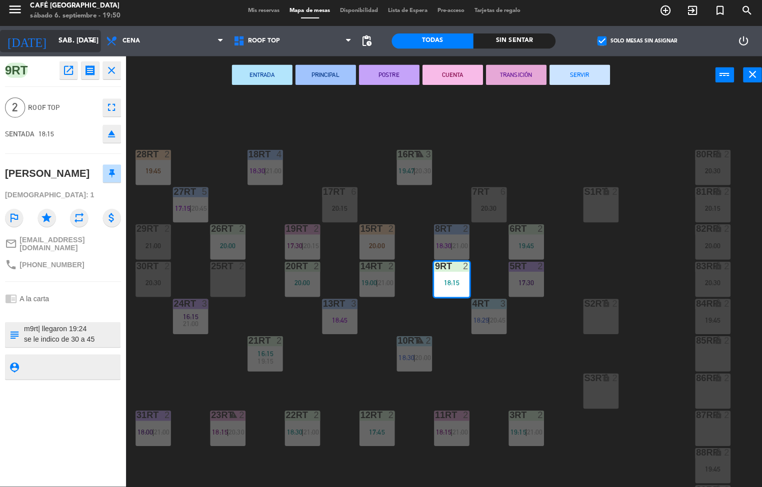
click at [56, 50] on input "sáb. [DATE]" at bounding box center [100, 44] width 95 height 18
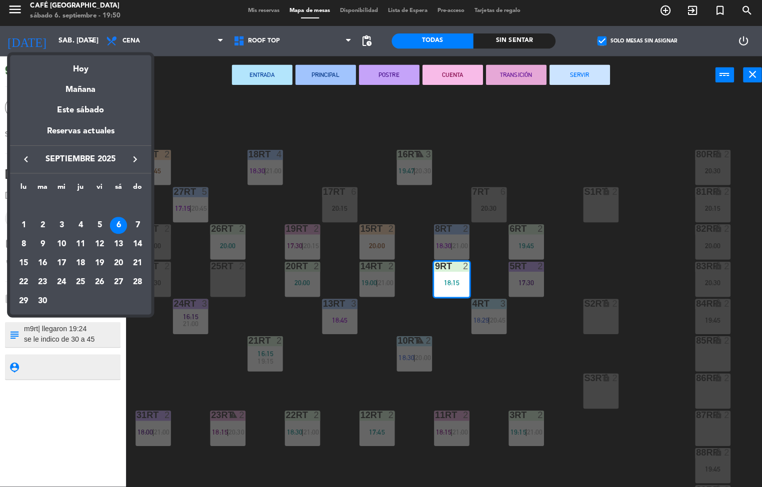
click at [214, 104] on div at bounding box center [381, 243] width 762 height 487
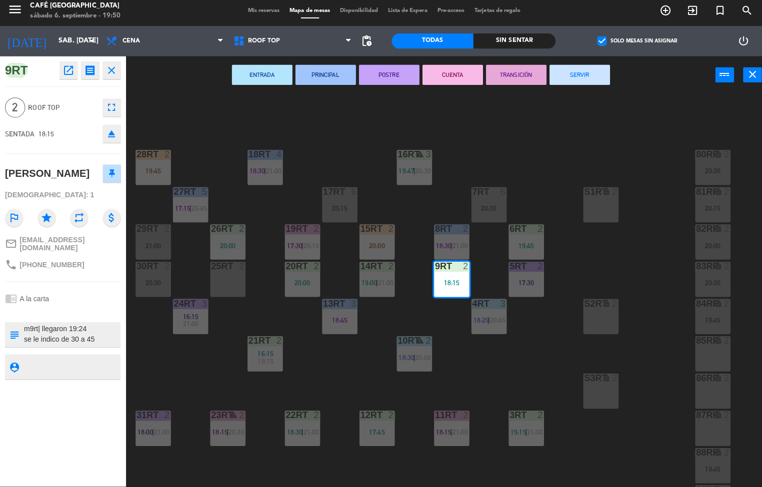
click at [69, 75] on icon "open_in_new" at bounding box center [68, 73] width 12 height 12
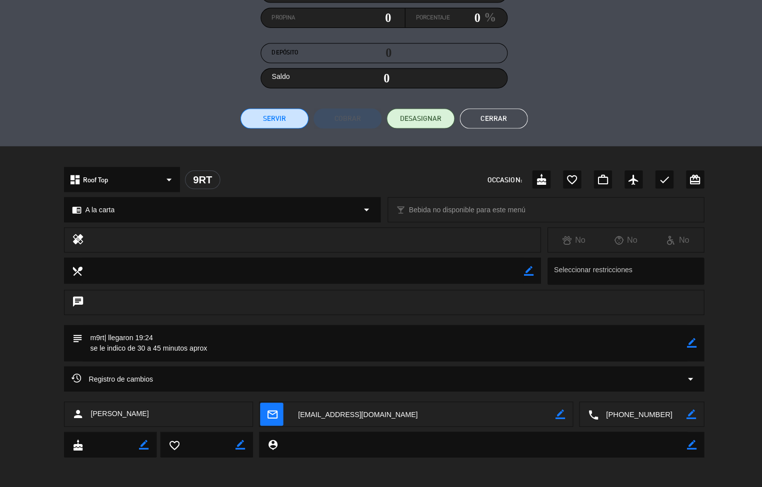
scroll to position [147, 0]
click at [500, 117] on button "Cerrar" at bounding box center [489, 121] width 67 height 20
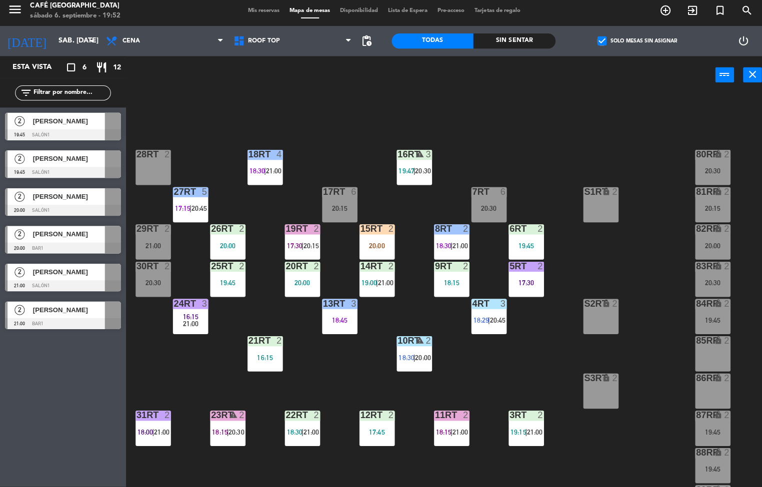
click at [305, 239] on div "19RT 2 17:30 | 20:15" at bounding box center [299, 243] width 35 height 35
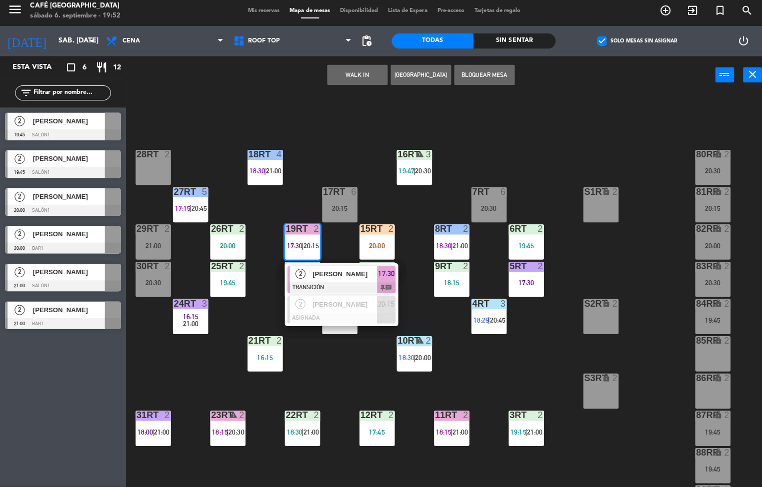
click at [343, 276] on span "[PERSON_NAME]" at bounding box center [342, 275] width 64 height 10
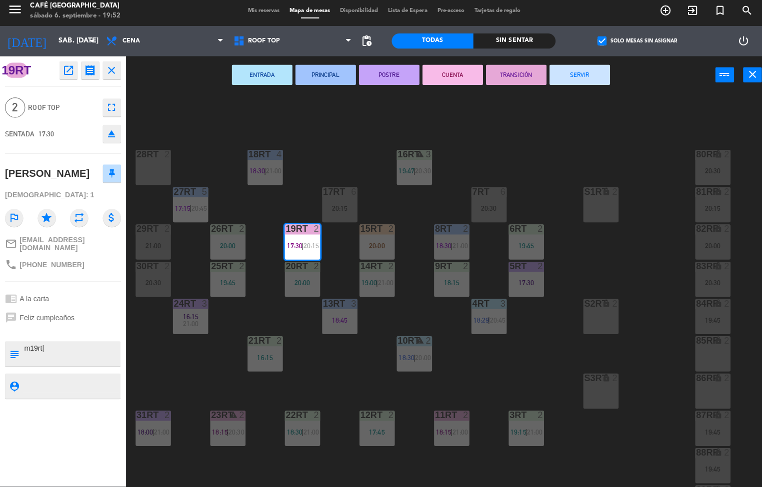
click at [562, 78] on button "SERVIR" at bounding box center [575, 78] width 60 height 20
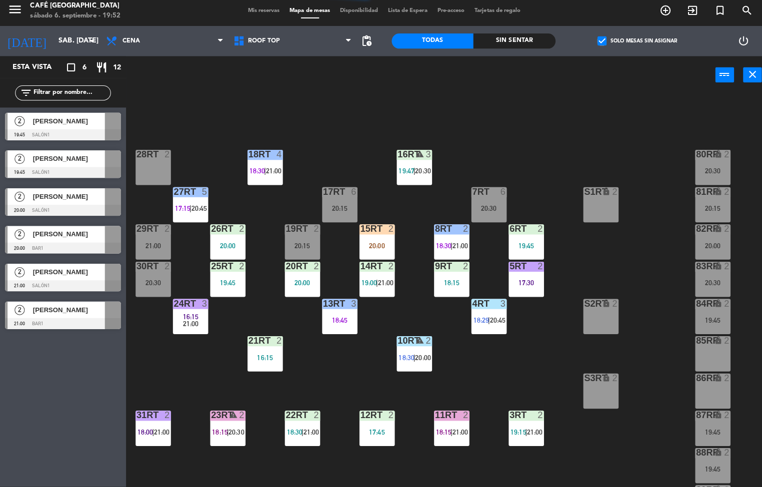
click at [436, 432] on span "18:15" at bounding box center [439, 432] width 15 height 8
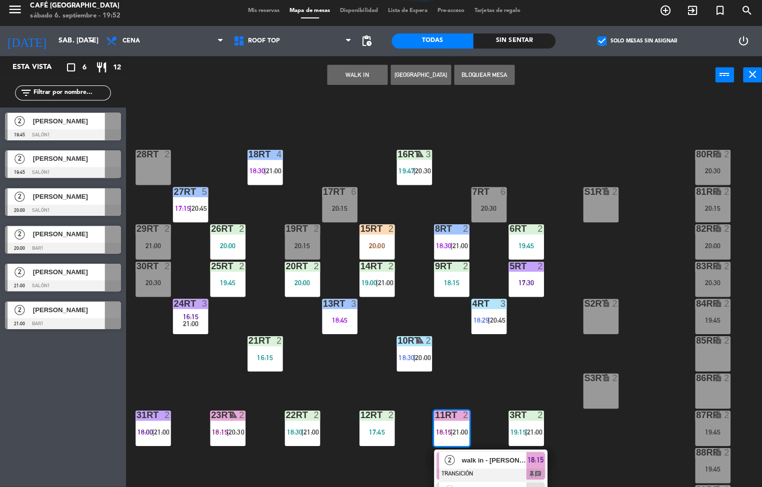
click at [471, 471] on div at bounding box center [486, 474] width 107 height 11
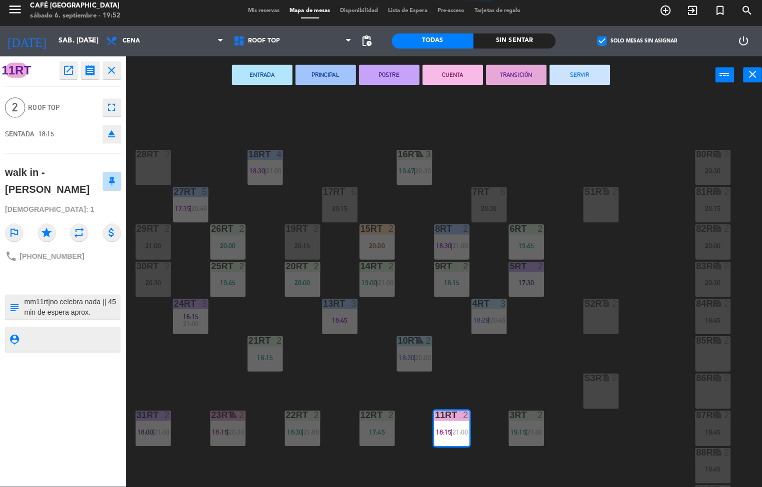
click at [575, 77] on button "SERVIR" at bounding box center [575, 78] width 60 height 20
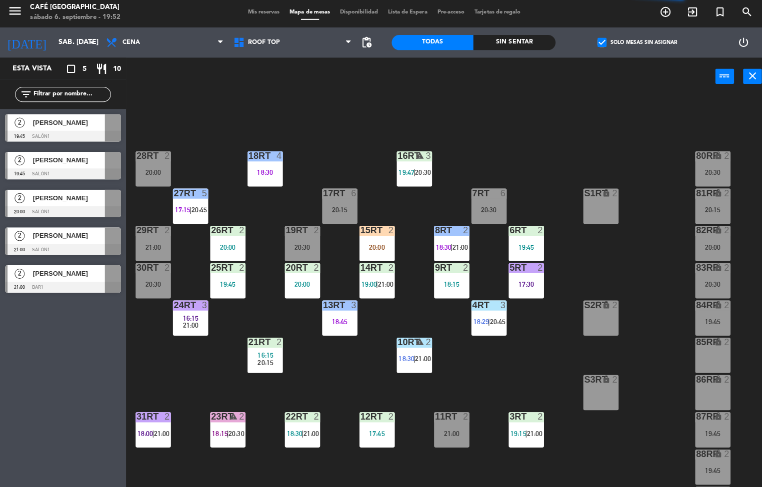
scroll to position [0, 0]
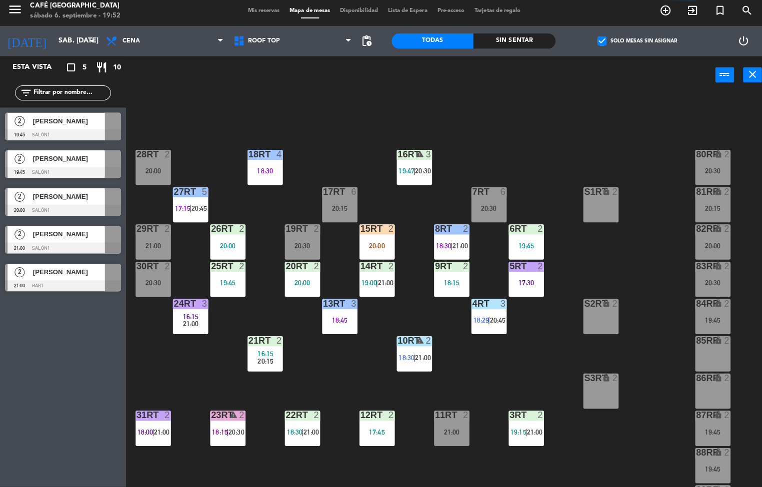
click at [522, 350] on div "18RT 4 18:30 16RT warning 3 19:47 | 20:30 28RT 2 20:00 80RR lock 2 20:30 27RT 5…" at bounding box center [446, 292] width 629 height 390
click at [481, 305] on div at bounding box center [484, 304] width 16 height 9
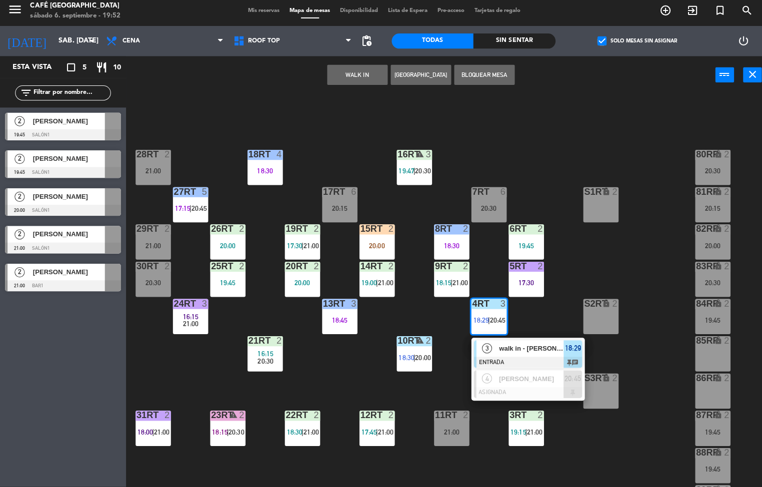
click at [495, 355] on div "walk in - [PERSON_NAME] y [PERSON_NAME]" at bounding box center [526, 349] width 65 height 16
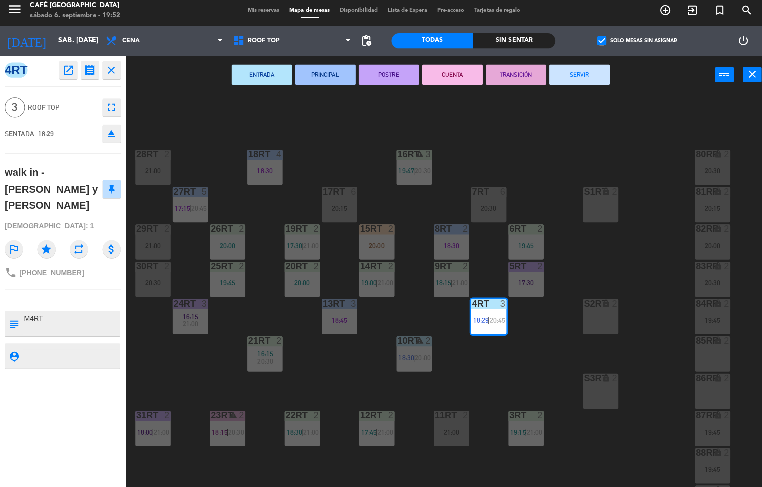
click at [324, 76] on button "PRINCIPAL" at bounding box center [323, 78] width 60 height 20
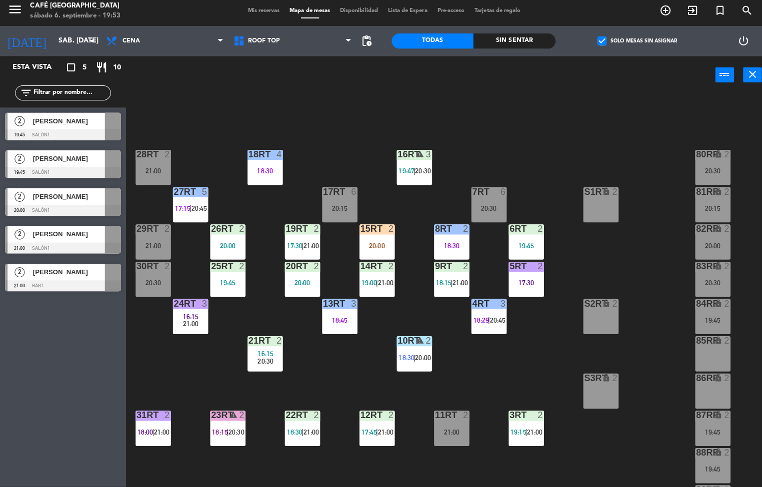
click at [345, 381] on div "18RT 4 18:30 16RT warning 3 19:47 | 20:30 28RT 2 21:00 80RR lock 2 20:30 27RT 5…" at bounding box center [446, 292] width 629 height 390
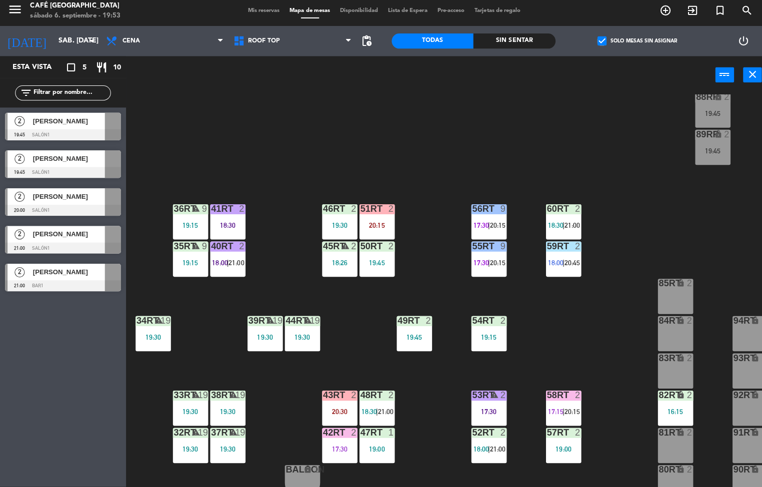
scroll to position [370, 0]
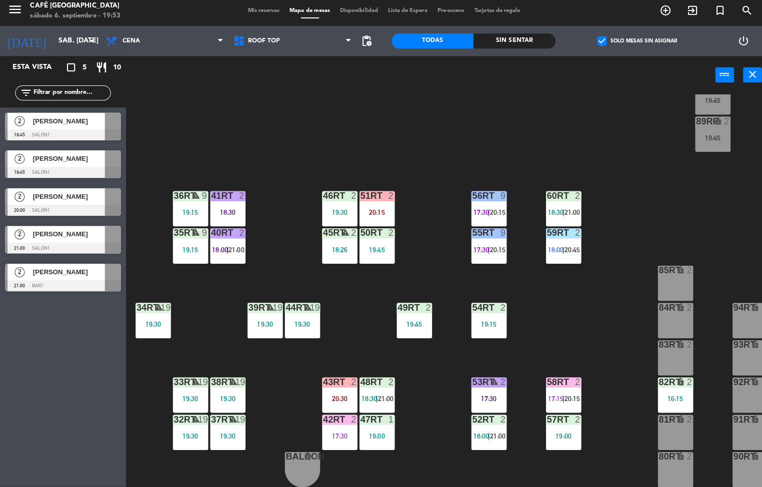
click at [461, 415] on div "52RT" at bounding box center [468, 419] width 16 height 9
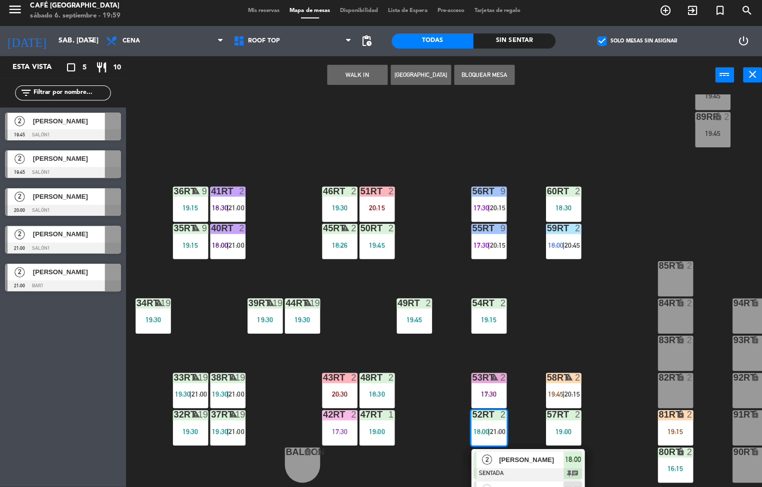
click at [578, 312] on div "18RT 4 18:30 | 20:30 16RT 3 19:47 28RT 2 20:30 80RR lock 2 20:30 27RT 5 17:15 |…" at bounding box center [446, 292] width 629 height 390
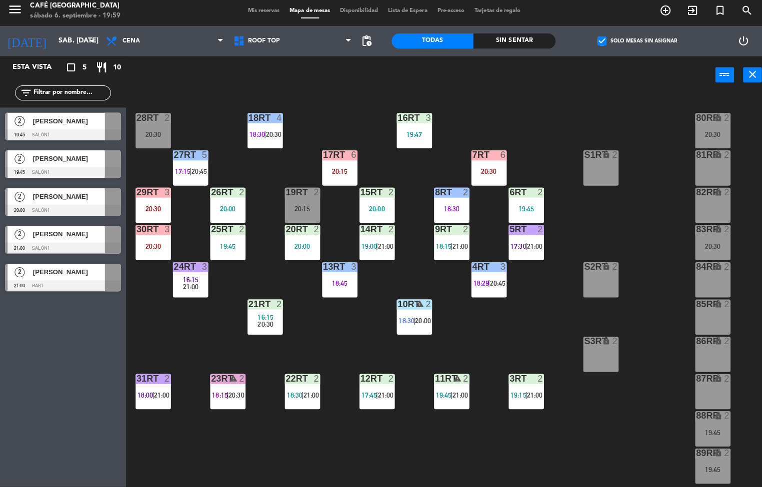
scroll to position [88, 0]
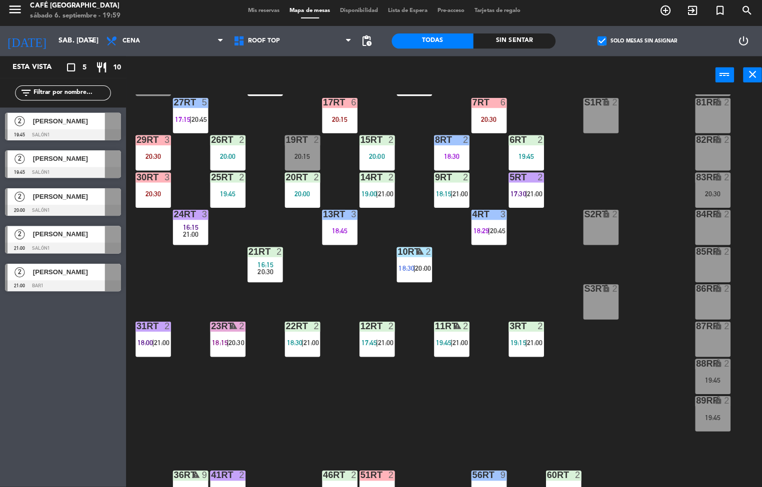
click at [448, 343] on span "|" at bounding box center [448, 344] width 2 height 8
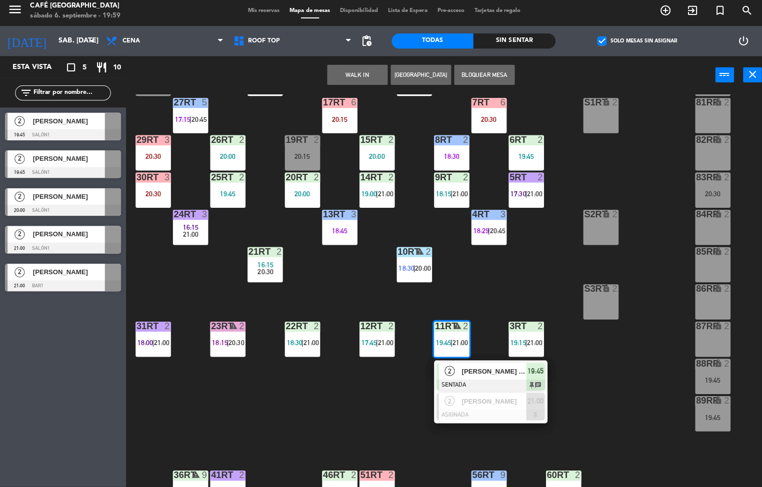
click at [471, 372] on span "[PERSON_NAME] [PERSON_NAME] [PERSON_NAME]" at bounding box center [490, 372] width 64 height 10
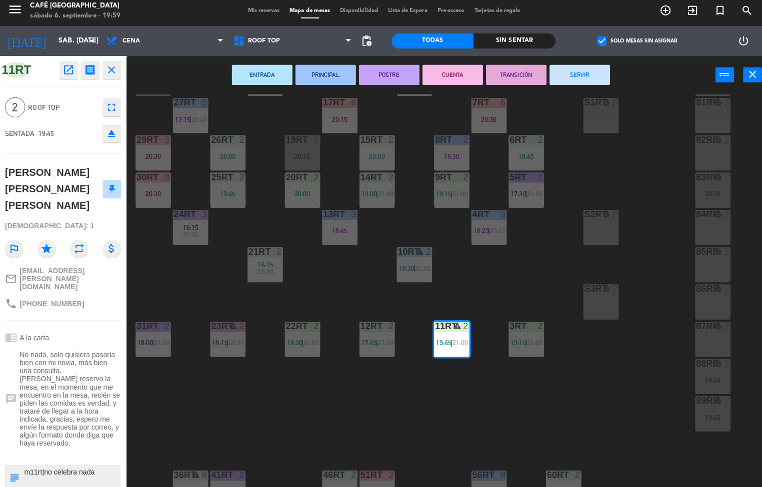
click at [65, 78] on icon "open_in_new" at bounding box center [68, 73] width 12 height 12
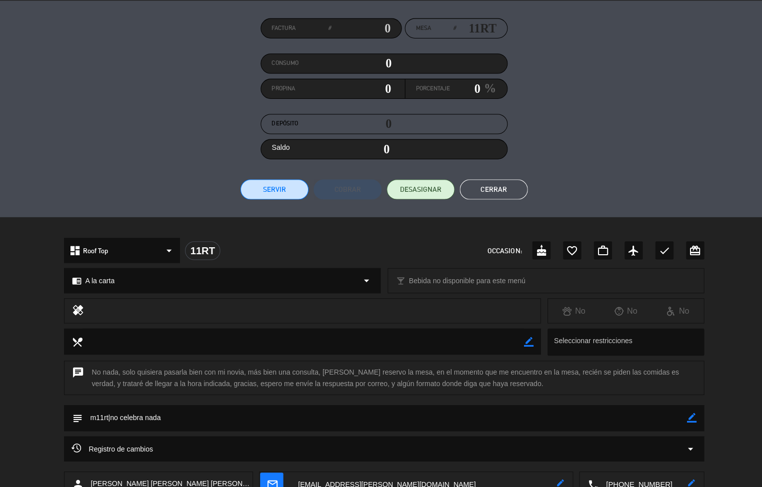
scroll to position [81, 0]
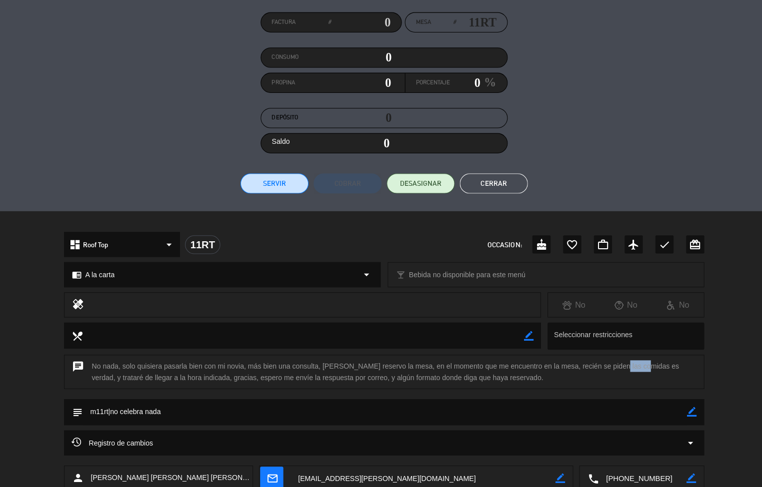
click at [726, 419] on div "subject border_color" at bounding box center [381, 415] width 762 height 31
click at [491, 184] on button "Cerrar" at bounding box center [489, 186] width 67 height 20
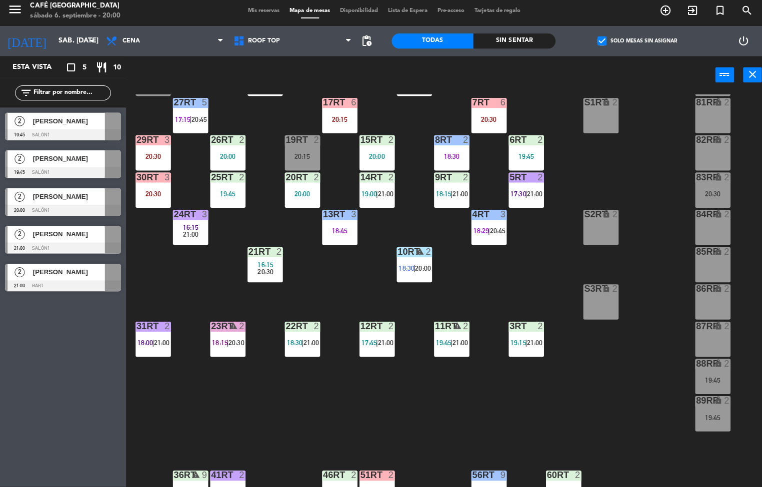
click at [412, 261] on div "10RT warning 2 18:30 | 20:00" at bounding box center [410, 266] width 35 height 35
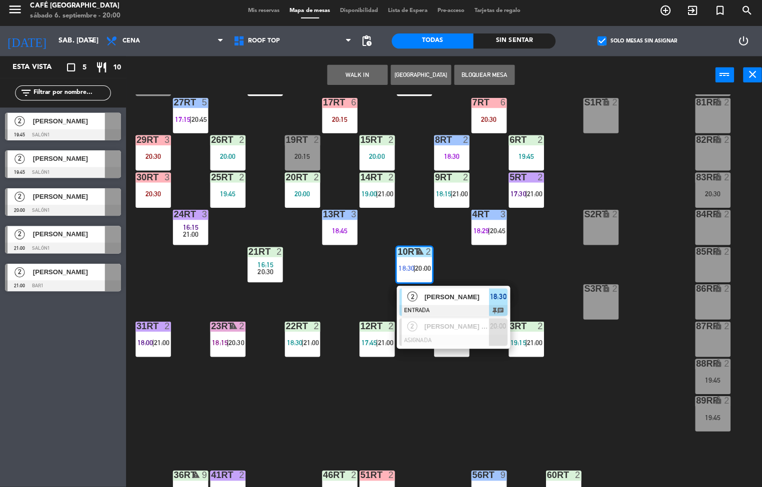
click at [447, 309] on div at bounding box center [449, 311] width 107 height 11
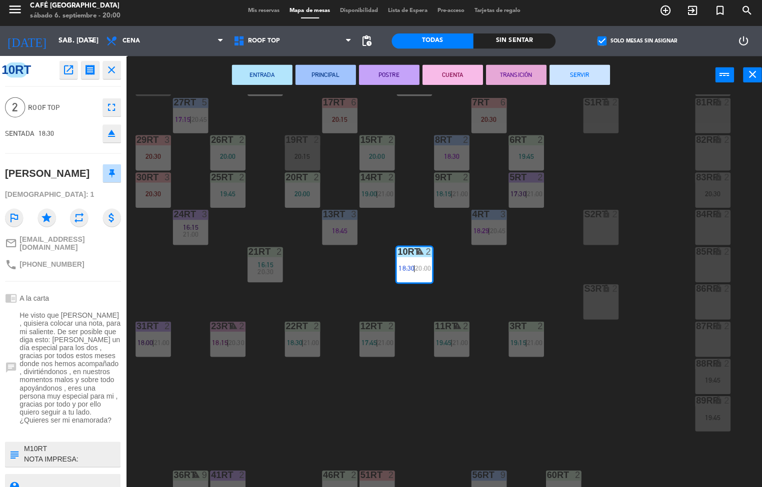
click at [66, 76] on icon "open_in_new" at bounding box center [68, 73] width 12 height 12
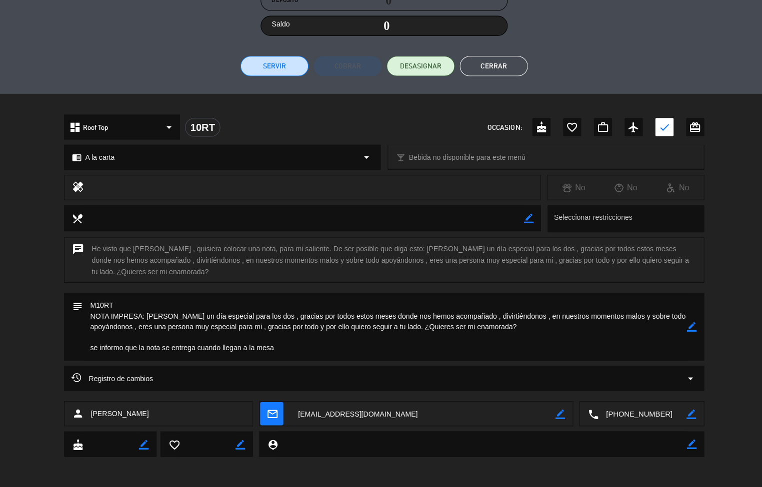
scroll to position [198, 0]
click at [489, 68] on button "Cerrar" at bounding box center [489, 69] width 67 height 20
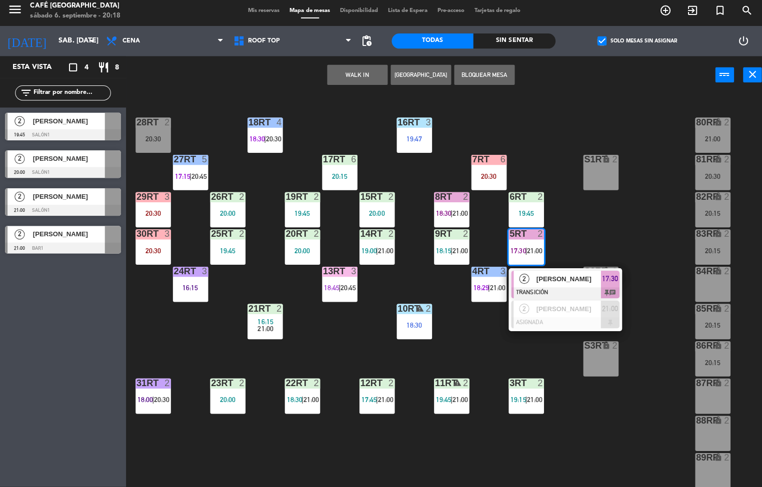
scroll to position [39, 0]
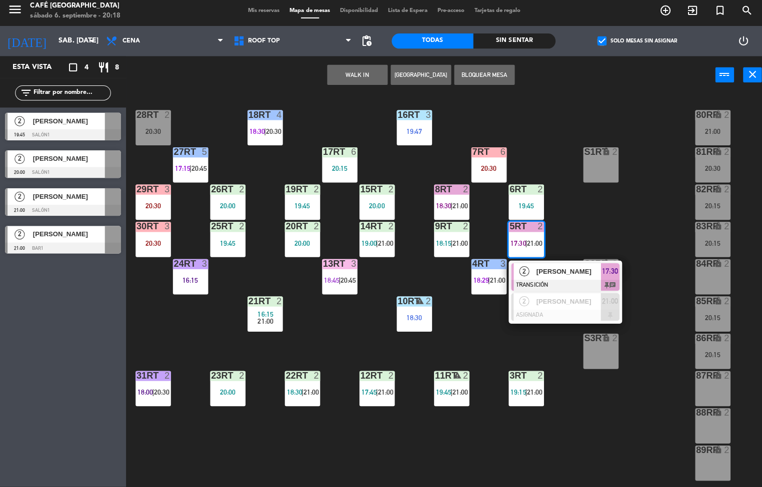
click at [537, 285] on div at bounding box center [560, 286] width 107 height 11
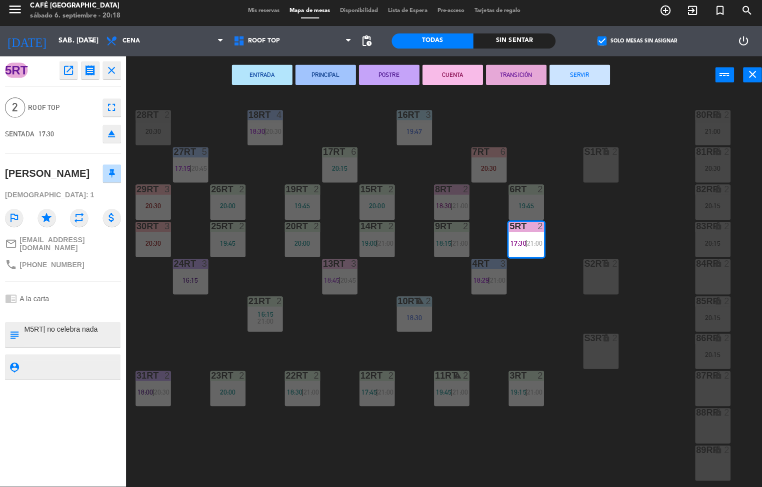
click at [589, 78] on button "SERVIR" at bounding box center [575, 78] width 60 height 20
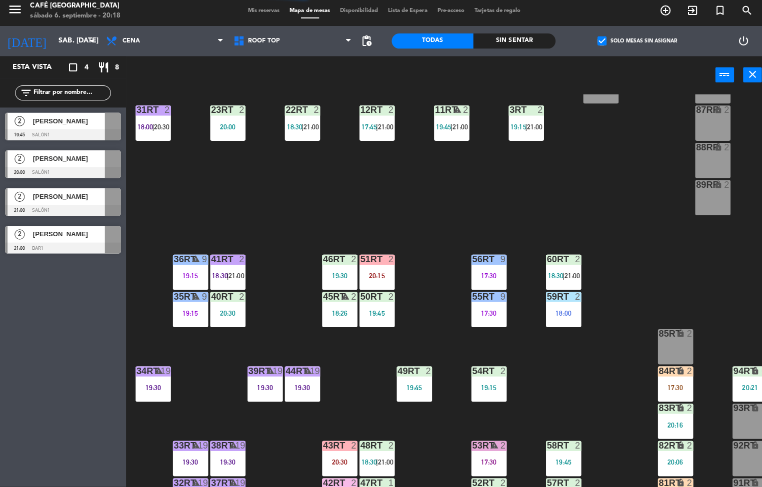
scroll to position [334, 0]
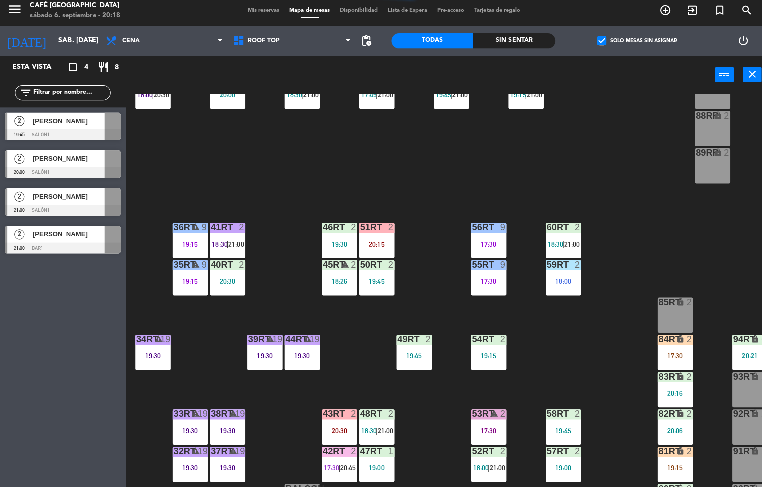
click at [558, 276] on div "59RT 2 18:00" at bounding box center [558, 279] width 35 height 35
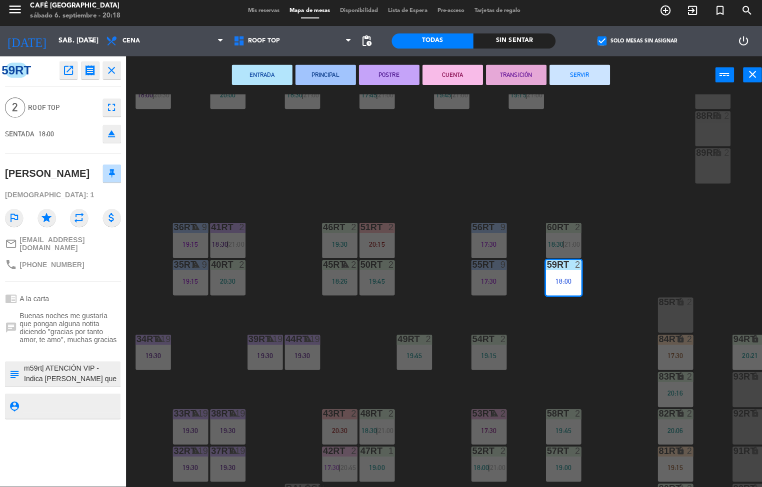
click at [583, 78] on button "SERVIR" at bounding box center [575, 78] width 60 height 20
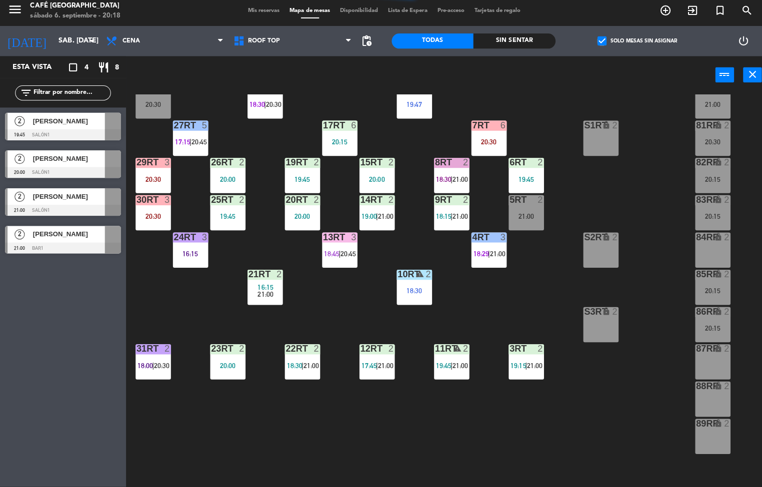
scroll to position [64, 0]
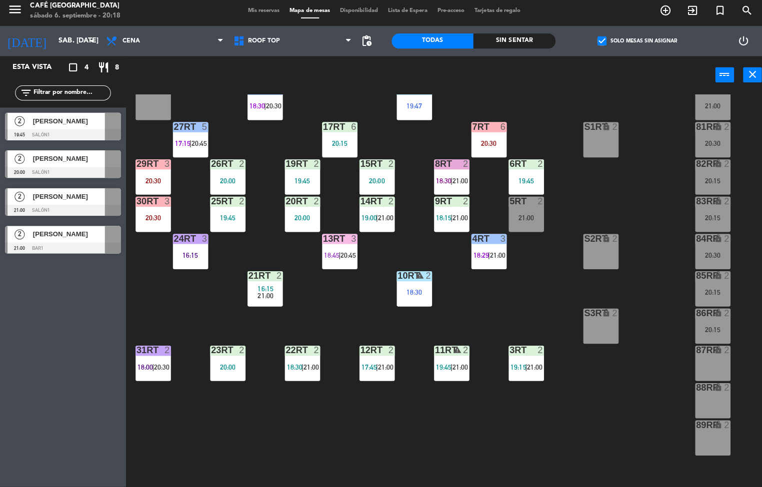
click at [329, 256] on span "18:45" at bounding box center [328, 257] width 15 height 8
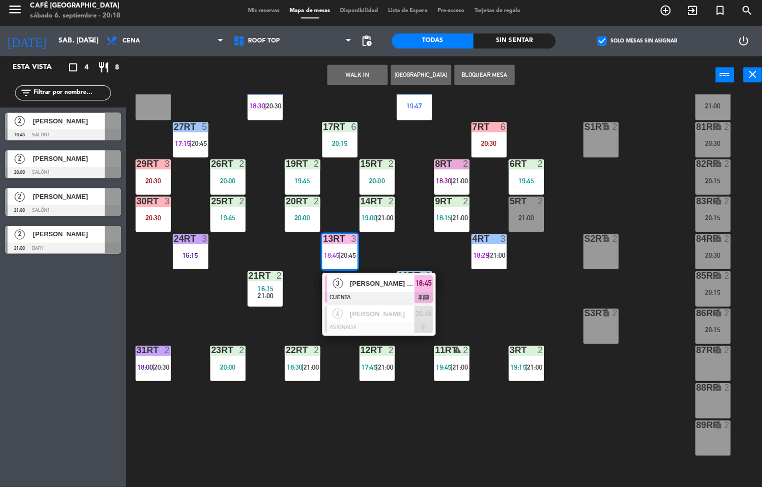
click at [364, 285] on span "[PERSON_NAME] [PERSON_NAME]" at bounding box center [379, 285] width 64 height 10
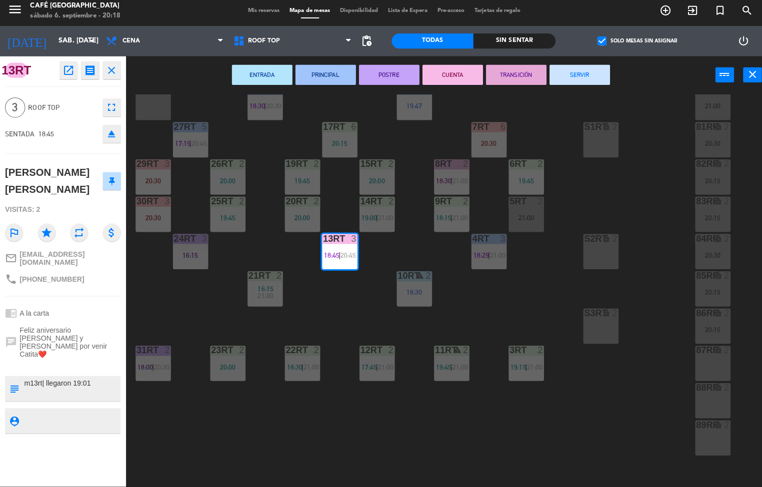
click at [500, 70] on button "TRANSICIÓN" at bounding box center [512, 78] width 60 height 20
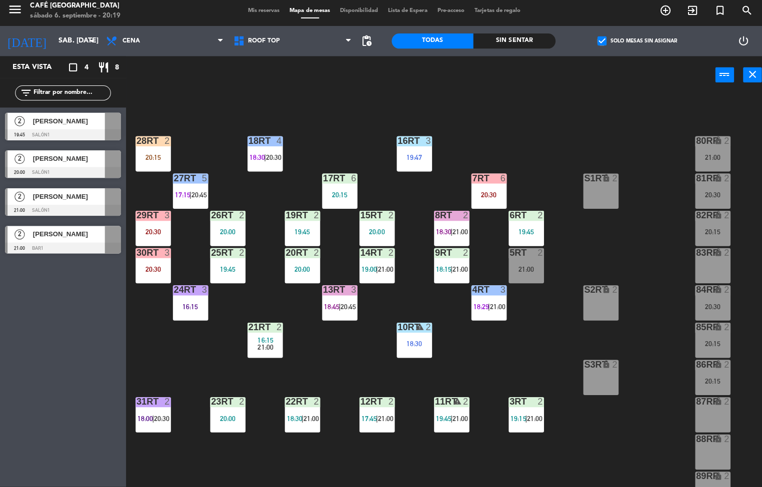
scroll to position [17, 0]
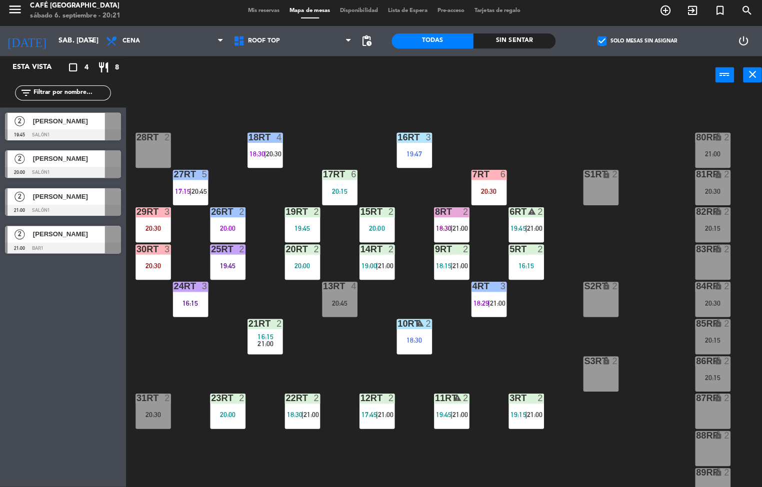
click at [410, 341] on div "18:30" at bounding box center [410, 341] width 35 height 7
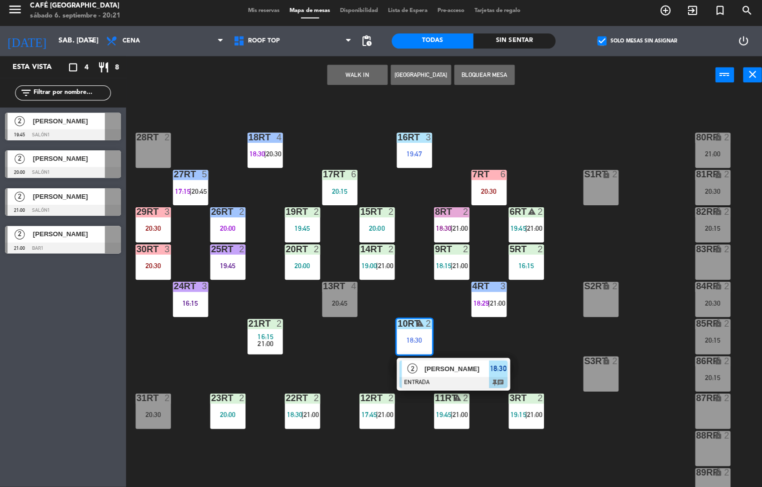
click at [426, 381] on div at bounding box center [449, 383] width 107 height 11
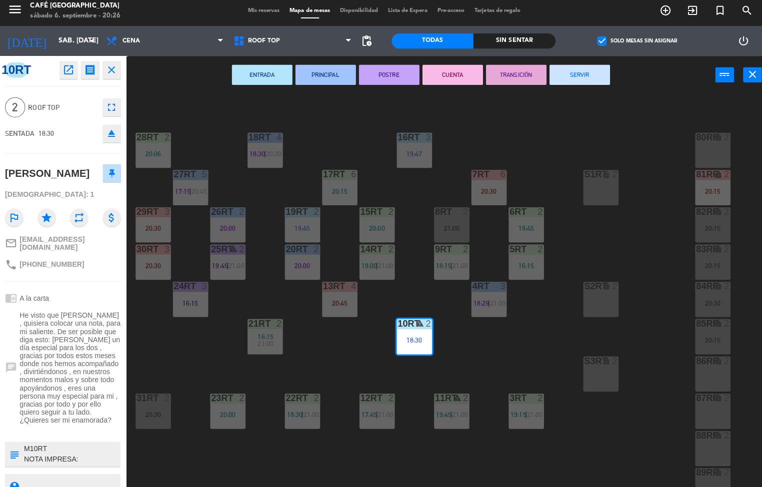
click at [357, 355] on div "18RT 4 18:30 | 20:30 16RT 3 19:47 28RT 2 20:06 80RR lock 2 27RT 5 17:15 | 20:45…" at bounding box center [446, 292] width 629 height 390
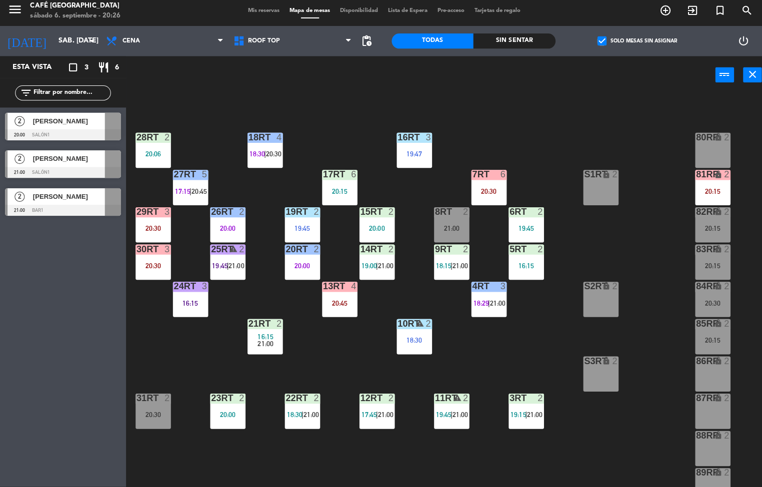
click at [220, 417] on div "20:00" at bounding box center [225, 415] width 35 height 7
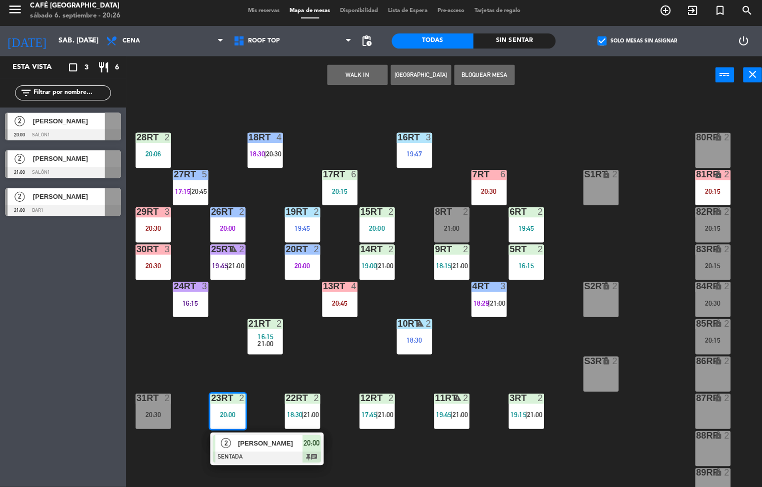
click at [286, 443] on span "[PERSON_NAME]" at bounding box center [268, 443] width 64 height 10
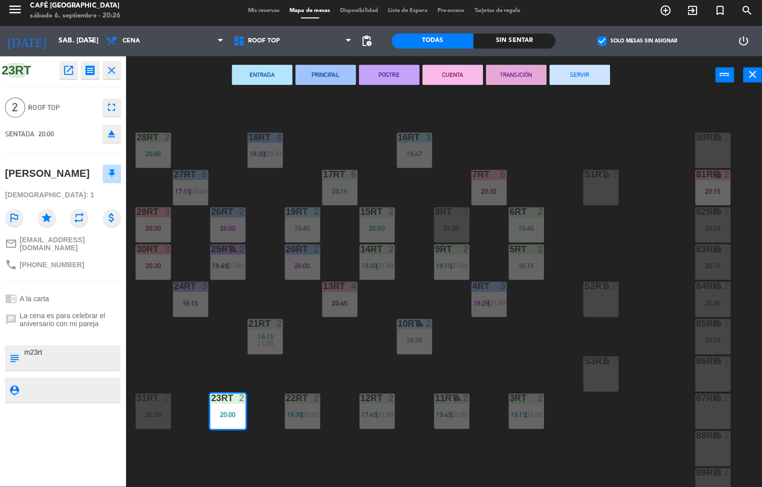
click at [438, 423] on div "11RT warning 2 19:45 | 21:00" at bounding box center [447, 411] width 35 height 35
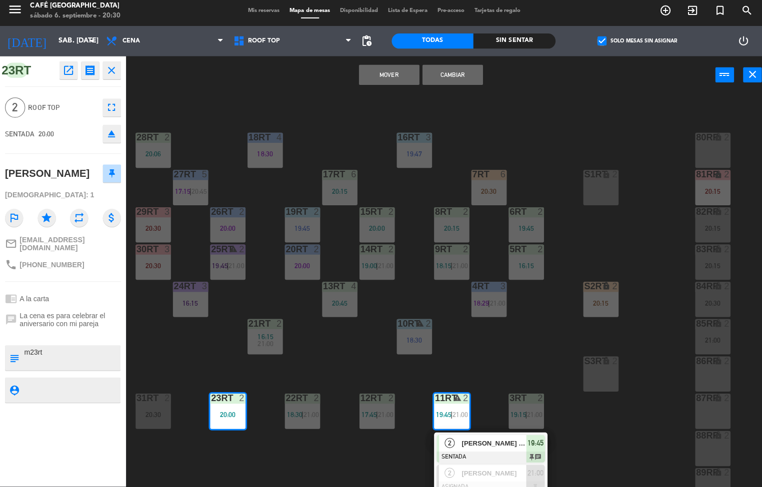
click at [492, 356] on div "18RT 4 18:30 16RT 3 19:47 28RT 2 20:06 80RR lock 2 27RT 5 17:15 | 20:45 7RT 6 2…" at bounding box center [446, 292] width 629 height 390
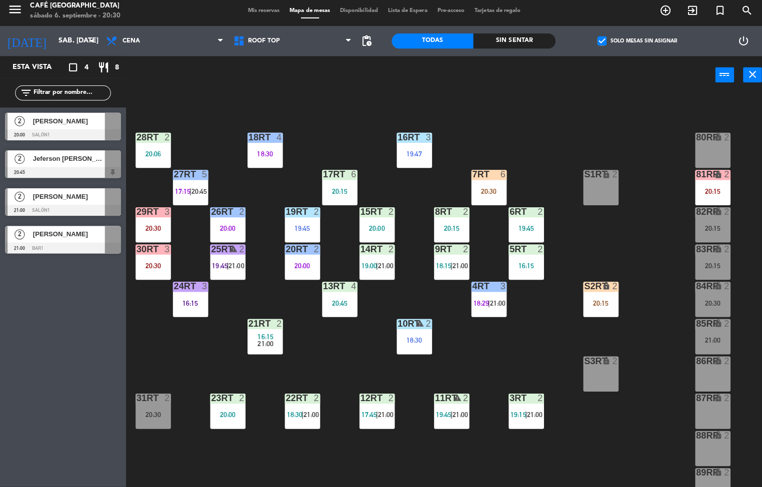
click at [407, 339] on div "18:30" at bounding box center [410, 341] width 35 height 7
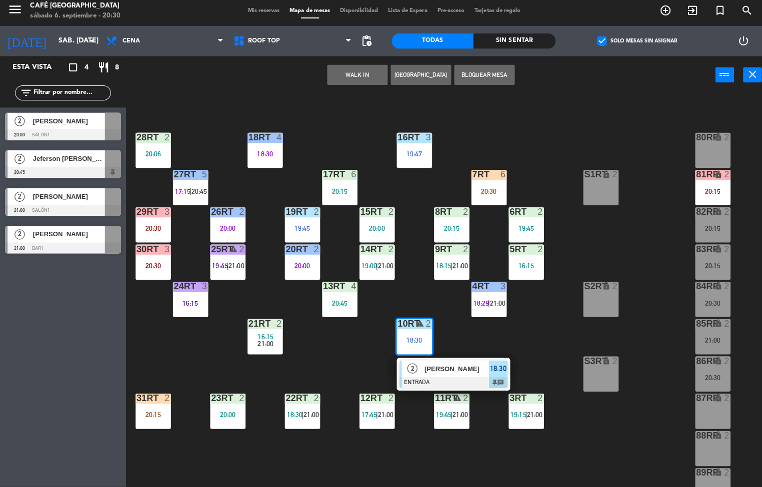
click at [439, 372] on span "[PERSON_NAME]" at bounding box center [453, 369] width 64 height 10
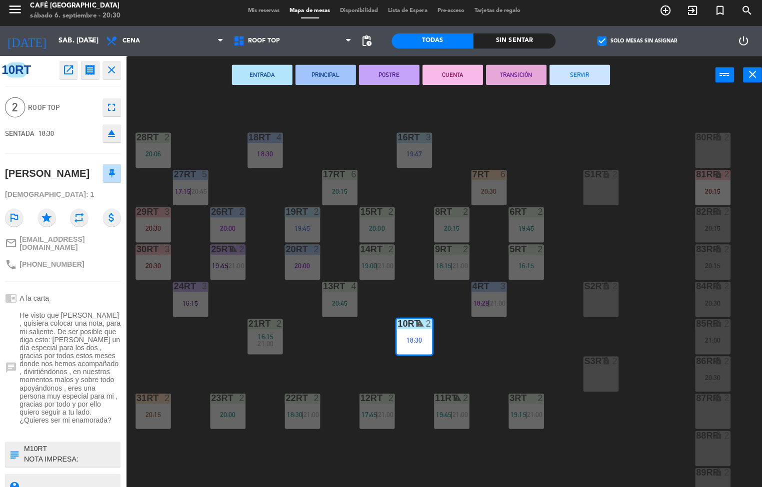
click at [521, 373] on div "18RT 4 18:30 16RT 3 19:47 28RT 2 20:06 80RR lock 2 27RT 5 17:15 | 20:45 7RT 6 2…" at bounding box center [446, 292] width 629 height 390
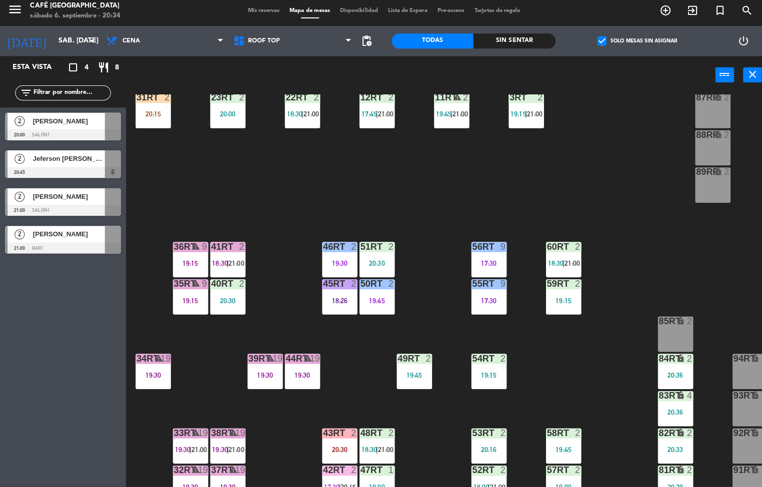
scroll to position [327, 0]
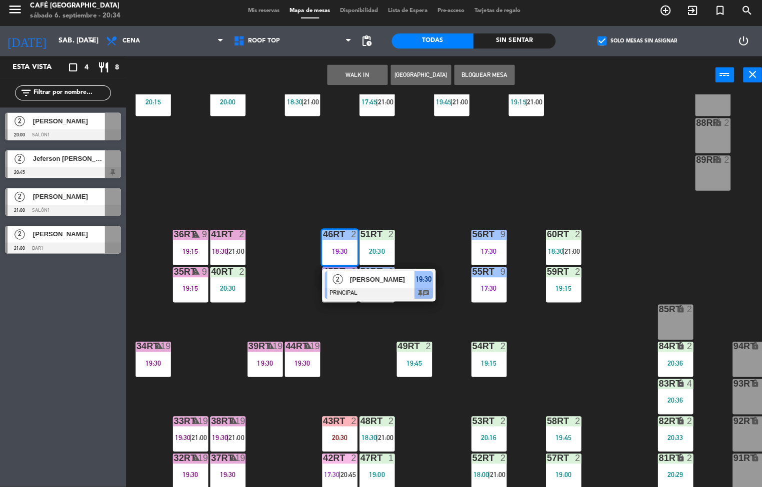
click at [365, 285] on span "[PERSON_NAME]" at bounding box center [379, 281] width 64 height 10
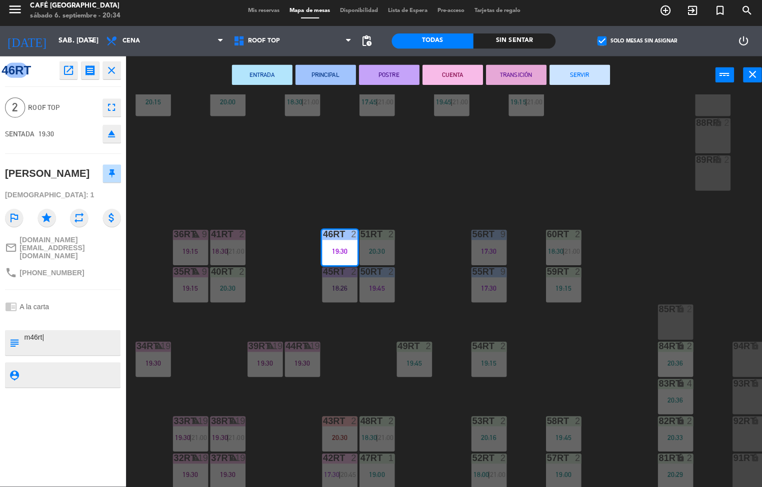
click at [507, 76] on button "TRANSICIÓN" at bounding box center [512, 78] width 60 height 20
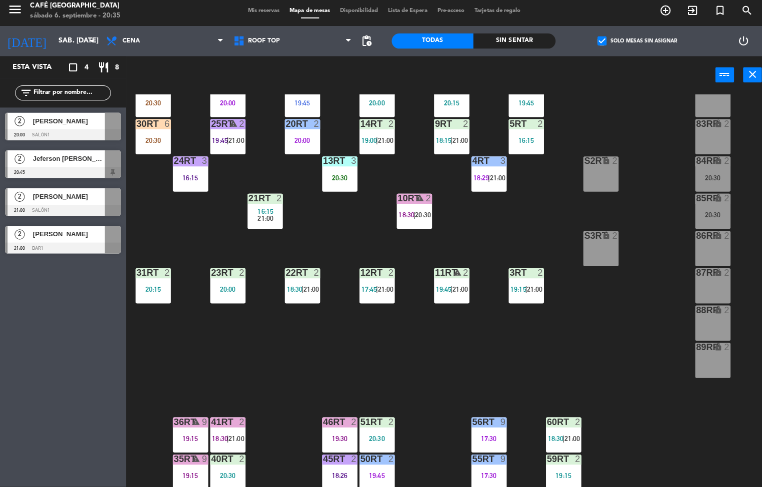
scroll to position [112, 0]
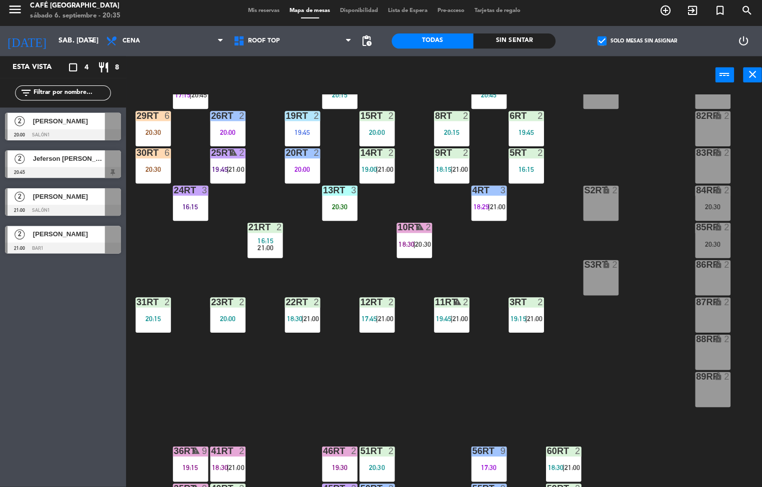
click at [411, 246] on span "|" at bounding box center [411, 246] width 2 height 8
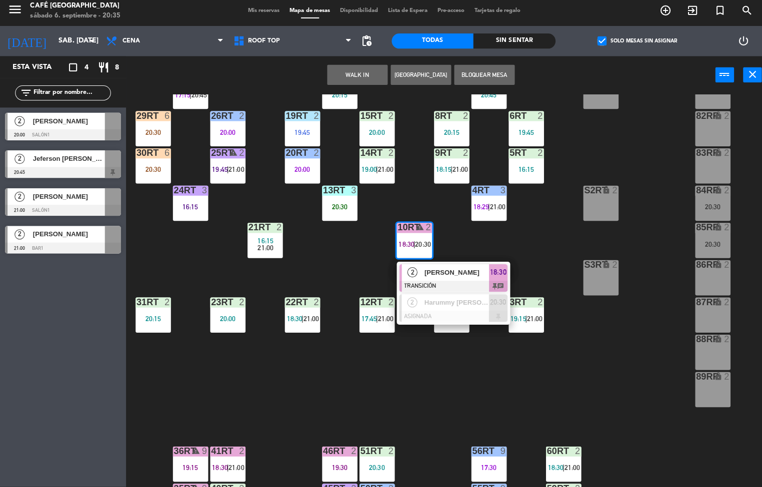
click at [466, 278] on span "[PERSON_NAME]" at bounding box center [453, 274] width 64 height 10
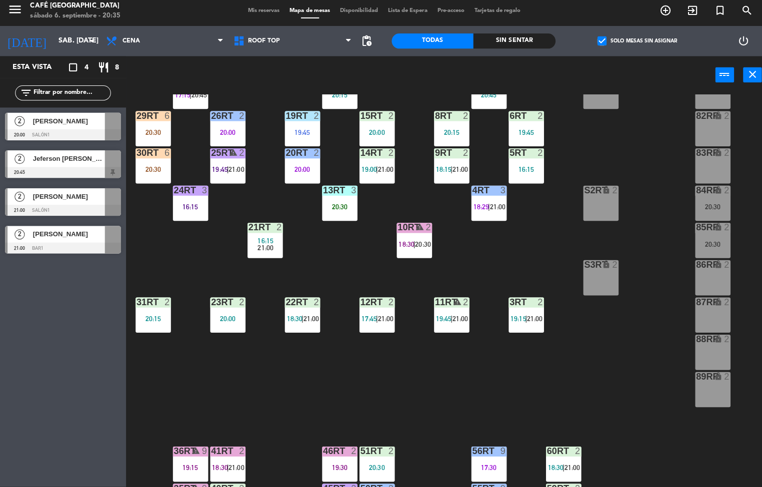
click at [537, 370] on div "18RT 4 18:30 16RT 3 19:47 28RT 2 20:06 80RR lock 2 27RT 5 17:15 | 20:45 7RT 4 2…" at bounding box center [446, 292] width 629 height 390
click at [586, 385] on div "18RT 4 18:30 16RT 3 19:47 28RT 2 20:06 80RR lock 2 27RT 5 17:15 | 20:45 7RT 4 2…" at bounding box center [446, 292] width 629 height 390
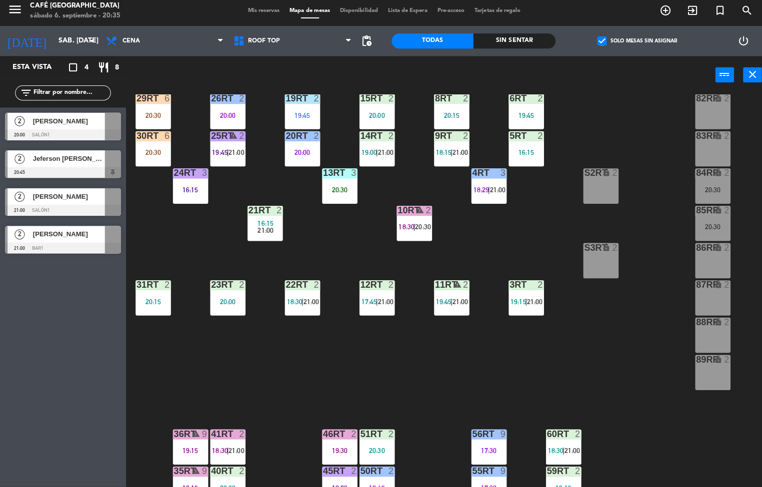
scroll to position [128, 0]
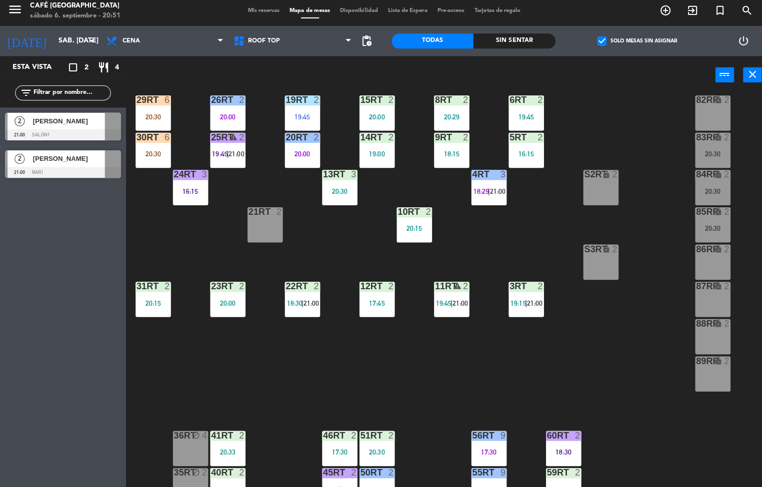
click at [396, 378] on div "18RT 4 18:30 16RT 3 19:47 28RT 2 20:06 80RR lock 2 27RT 5 17:15 7RT 4 20:45 S1R…" at bounding box center [446, 292] width 629 height 390
click at [294, 306] on span "18:30" at bounding box center [291, 304] width 15 height 8
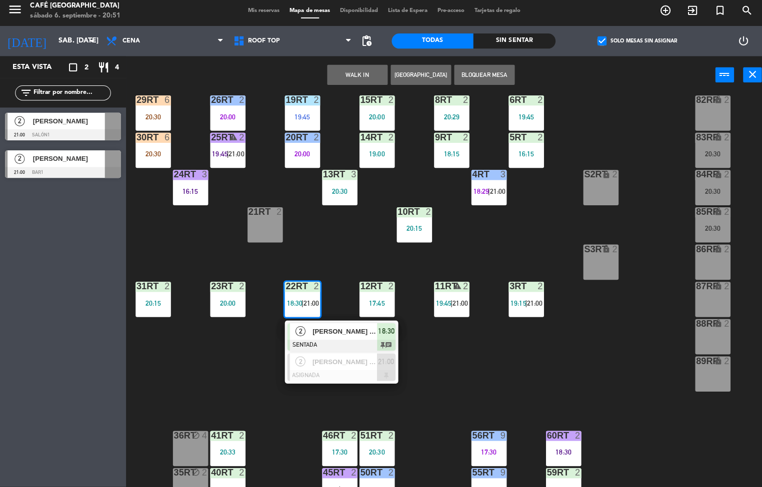
click at [341, 341] on div at bounding box center [338, 346] width 107 height 11
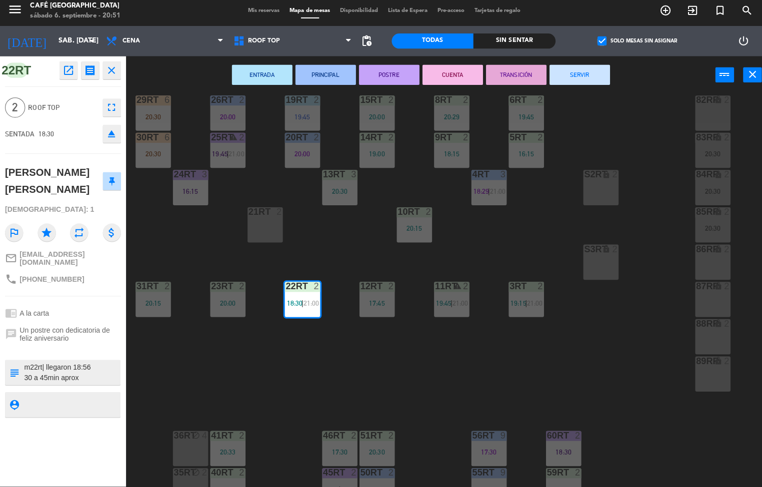
click at [392, 364] on div "18RT 4 18:30 16RT 3 19:47 28RT 2 20:06 80RR lock 2 27RT 5 17:15 7RT 4 20:45 S1R…" at bounding box center [446, 292] width 629 height 390
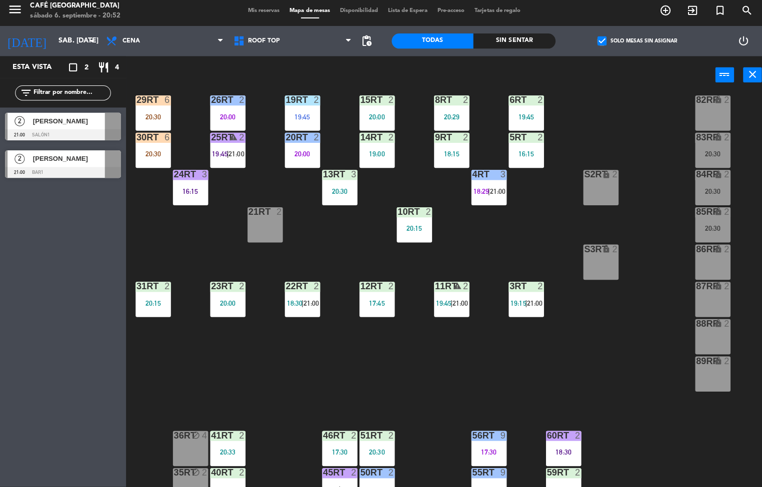
click at [444, 366] on div "18RT 4 18:30 16RT 3 19:47 28RT 2 20:06 80RR lock 2 27RT 5 17:15 7RT 4 20:45 S1R…" at bounding box center [446, 292] width 629 height 390
click at [300, 291] on div at bounding box center [299, 287] width 16 height 9
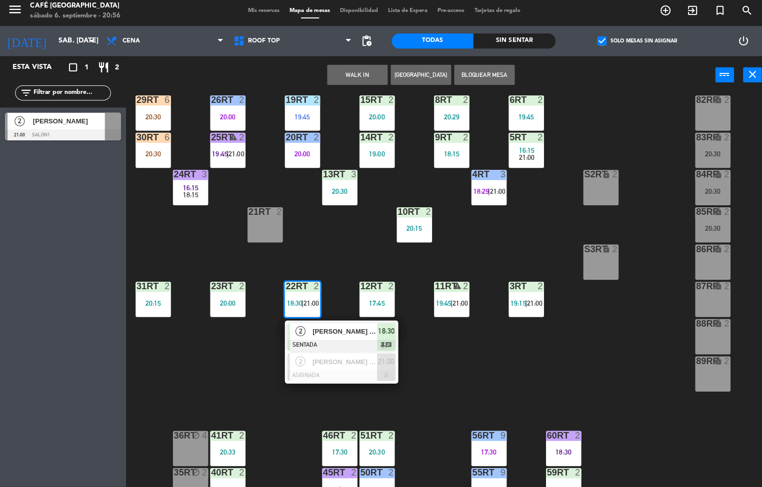
click at [520, 371] on div "18RT 4 18:30 16RT 3 19:47 28RT 2 20:06 80RR lock 2 27RT 5 17:15 7RT 4 20:45 S1R…" at bounding box center [446, 292] width 629 height 390
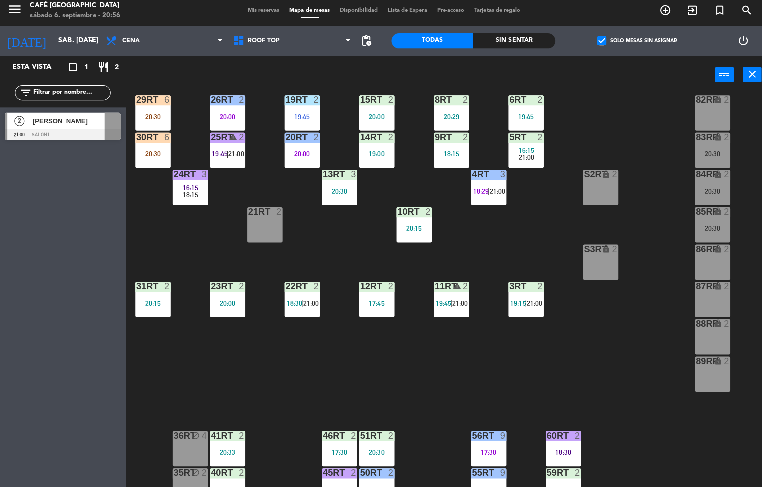
click at [408, 227] on div "20:15" at bounding box center [410, 230] width 35 height 7
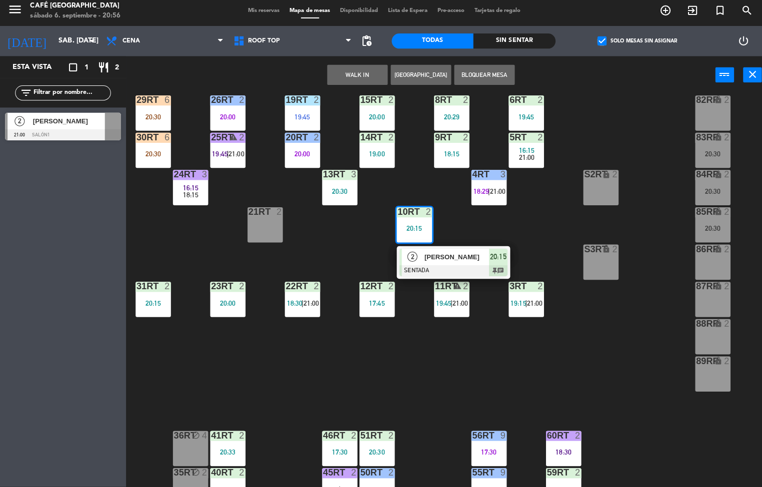
click at [468, 267] on div at bounding box center [449, 272] width 107 height 11
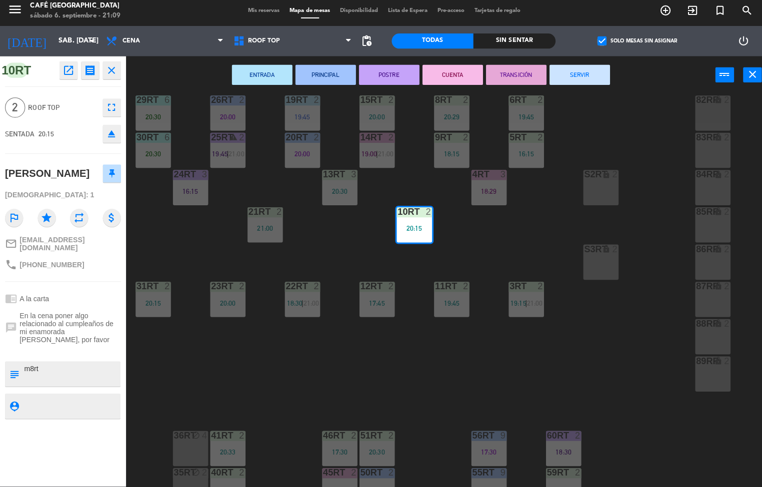
click at [466, 382] on div "18RT 4 18:30 16RT 3 19:47 28RT 2 20:06 80RR lock 2 27RT 5 21:08 7RT 4 20:45 S1R…" at bounding box center [446, 292] width 629 height 390
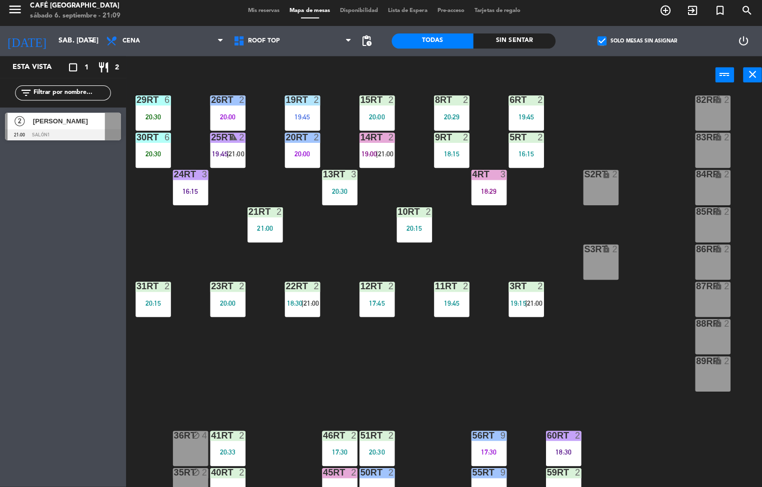
click at [261, 227] on div "21:00" at bounding box center [262, 230] width 35 height 7
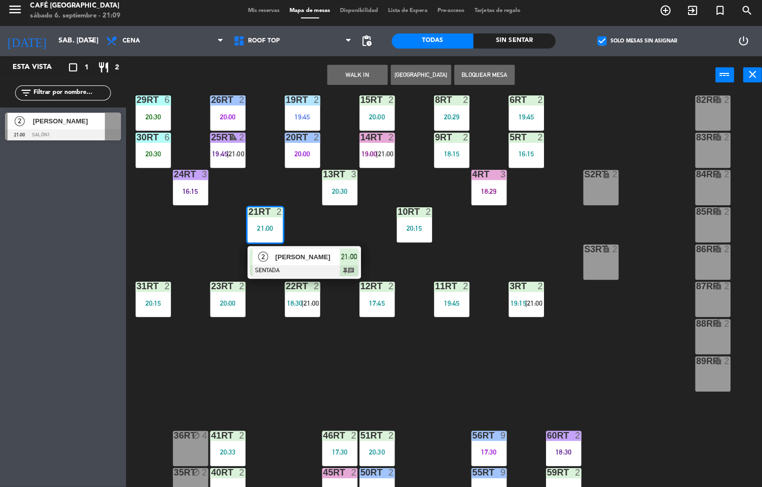
click at [303, 261] on span "[PERSON_NAME]" at bounding box center [305, 258] width 64 height 10
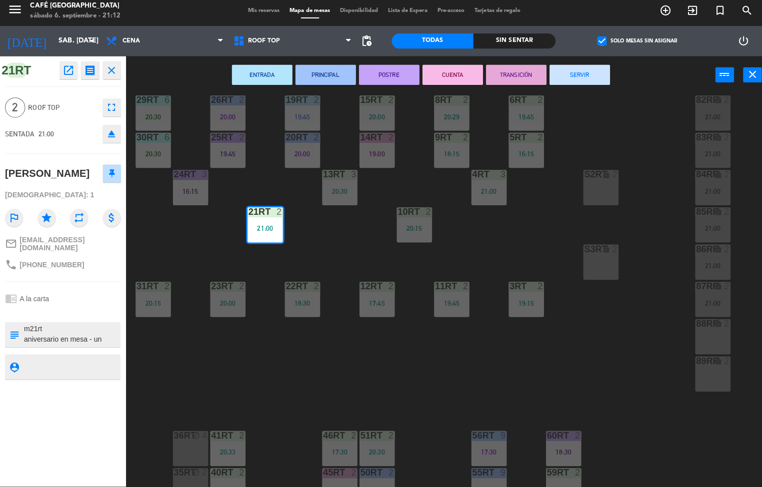
click at [571, 370] on div "18RT 4 18:30 16RT 3 19:47 28RT 2 20:06 80RR lock 2 21:00 27RT 5 21:08 7RT 4 20:…" at bounding box center [446, 292] width 629 height 390
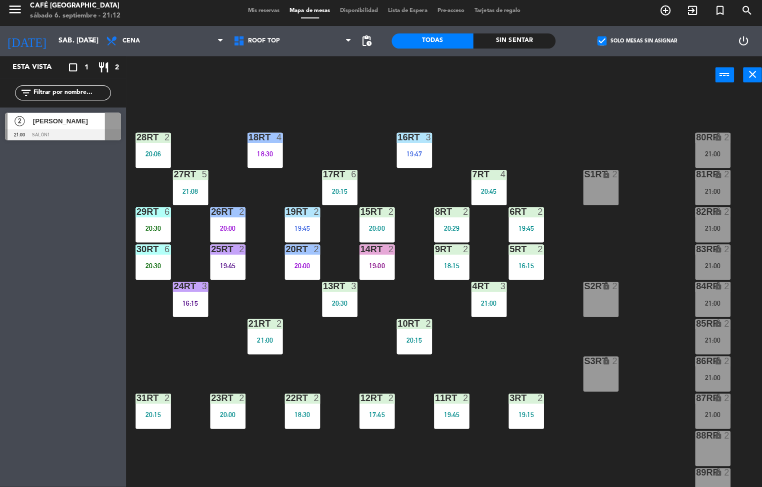
scroll to position [5, 0]
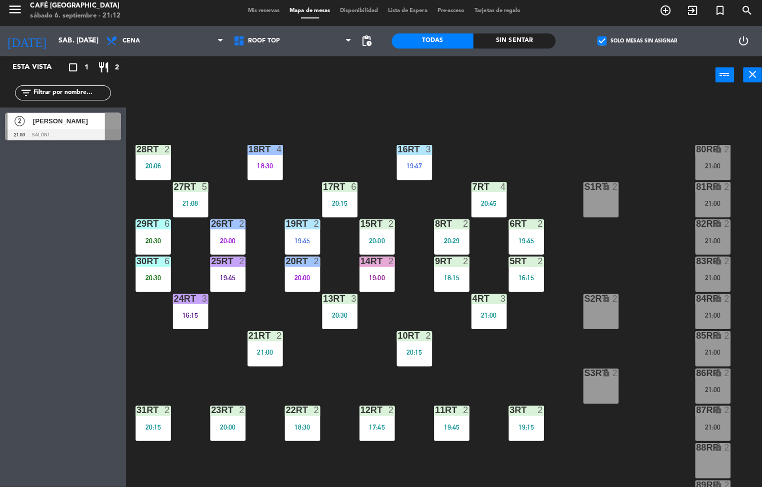
click at [582, 474] on div "18RT 4 18:30 16RT 3 19:47 28RT 2 20:06 80RR lock 2 21:00 27RT 5 21:08 7RT 4 20:…" at bounding box center [446, 292] width 629 height 390
click at [583, 453] on div "18RT 4 18:30 16RT 3 19:47 28RT 2 20:06 80RR lock 2 21:00 27RT 5 21:08 7RT 4 20:…" at bounding box center [446, 292] width 629 height 390
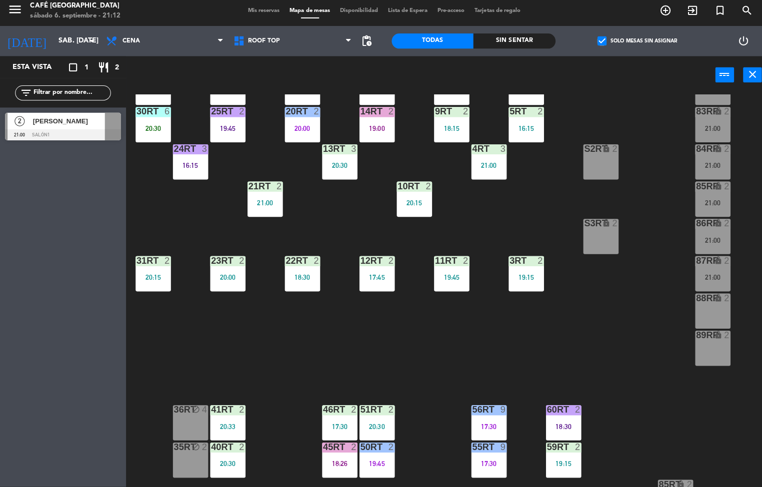
click at [276, 428] on div "18RT 4 18:30 16RT 3 19:47 28RT 2 20:06 80RR lock 2 21:00 27RT 5 21:08 7RT 4 20:…" at bounding box center [446, 292] width 629 height 390
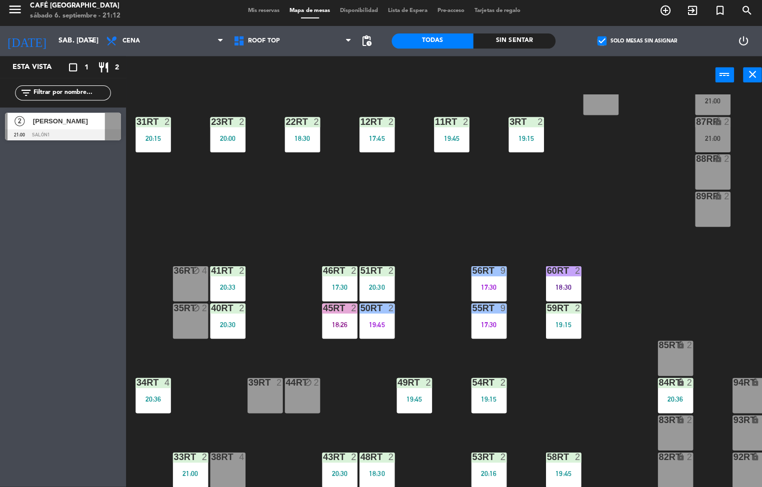
scroll to position [299, 0]
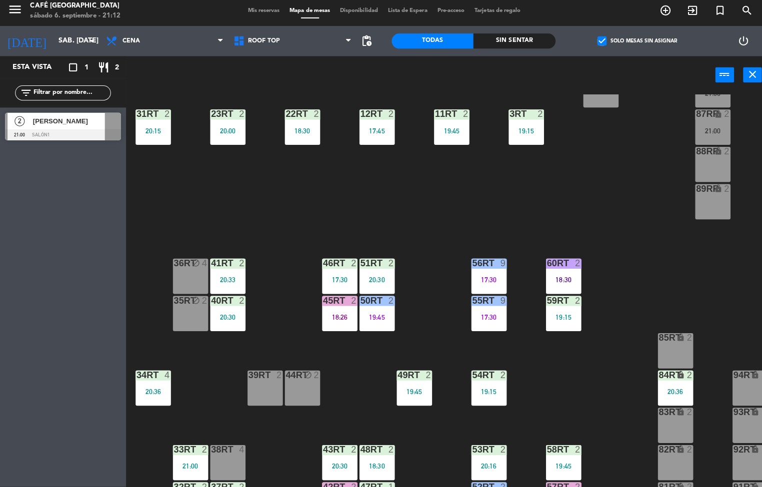
click at [152, 386] on div "34rt 4 20:36" at bounding box center [151, 388] width 35 height 35
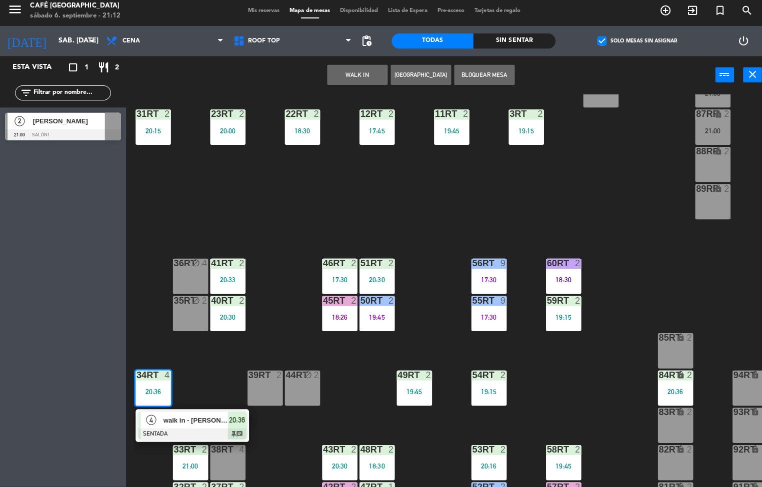
click at [219, 363] on div "18RT 4 18:30 16RT 3 19:47 28RT 2 20:06 80RR lock 2 21:00 27RT 5 21:08 7RT 4 20:…" at bounding box center [446, 292] width 629 height 390
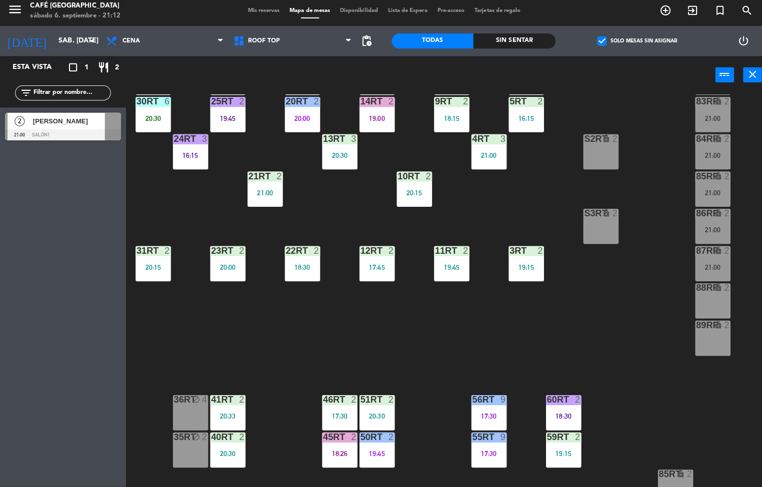
click at [528, 329] on div "18RT 4 18:30 16RT 3 19:47 28RT 2 20:06 80RR lock 2 21:00 27RT 5 21:08 7RT 4 20:…" at bounding box center [446, 292] width 629 height 390
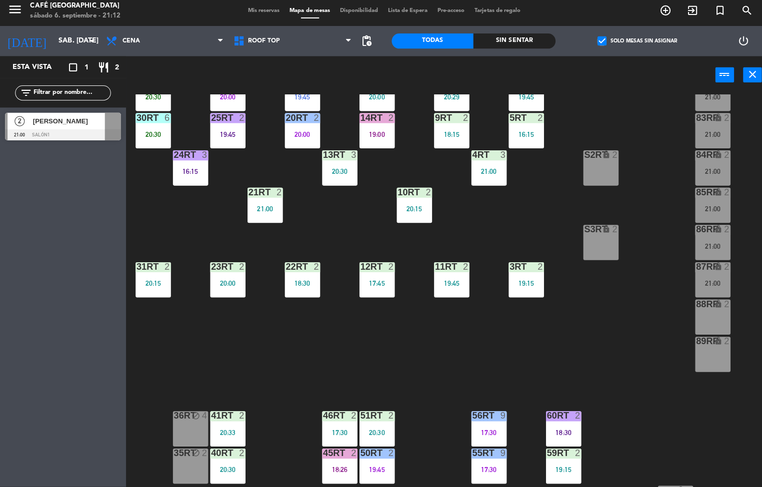
click at [520, 363] on div "18RT 4 18:30 16RT 3 19:47 28RT 2 20:06 80RR lock 2 21:00 27RT 5 21:08 7RT 4 20:…" at bounding box center [446, 292] width 629 height 390
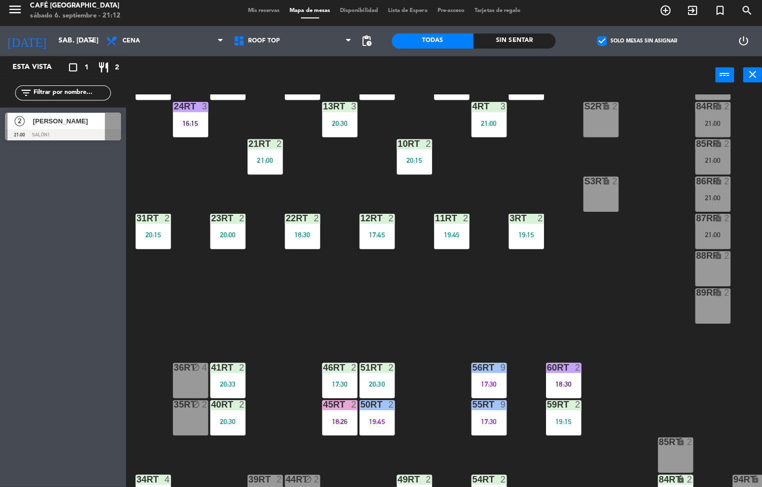
scroll to position [196, 0]
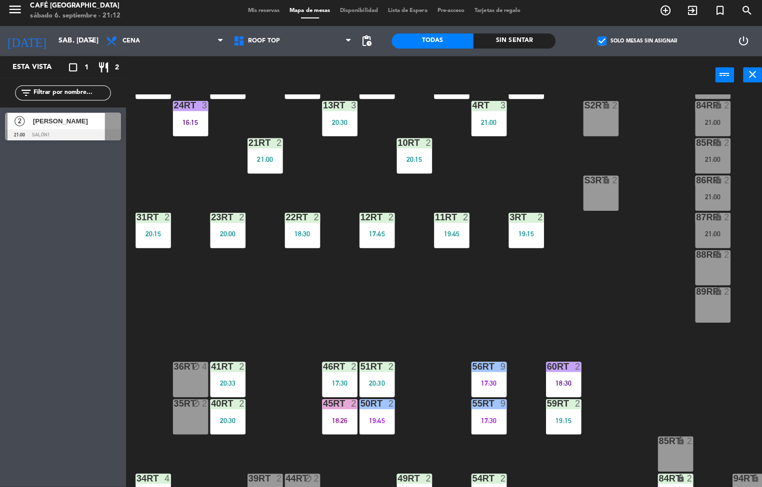
click at [516, 222] on div at bounding box center [521, 219] width 16 height 9
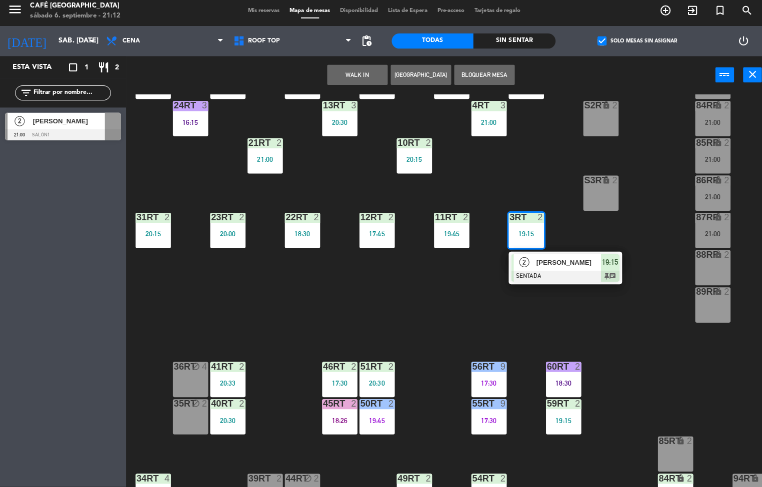
click at [533, 263] on span "[PERSON_NAME]" at bounding box center [564, 264] width 64 height 10
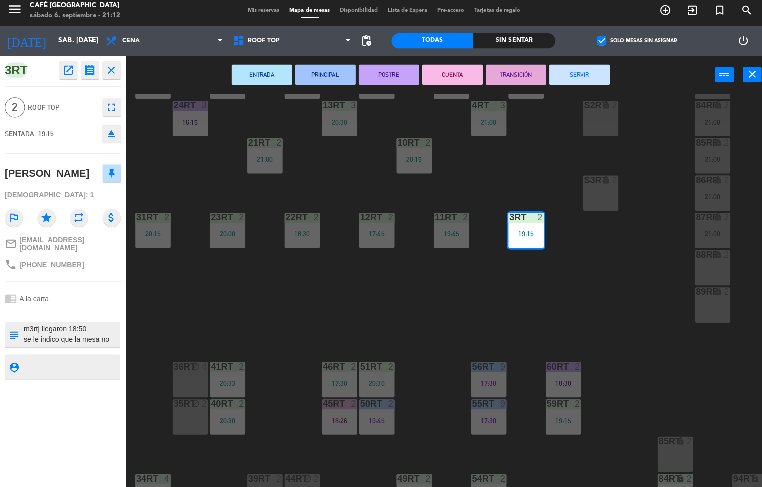
click at [441, 82] on button "CUENTA" at bounding box center [449, 78] width 60 height 20
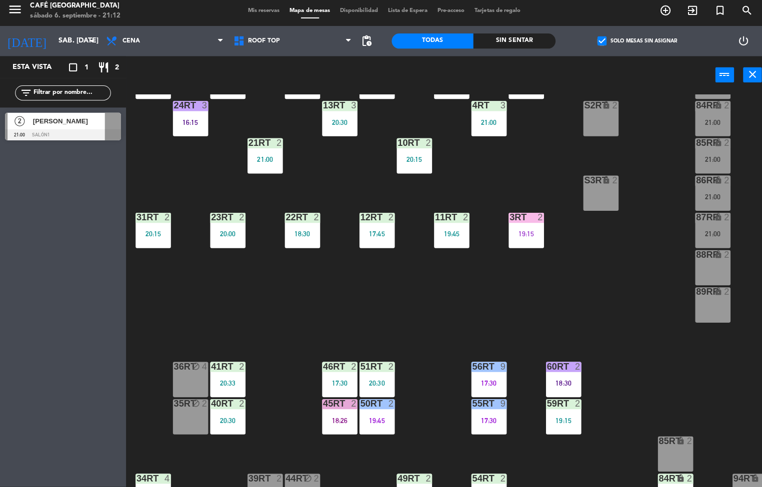
click at [411, 165] on div "10RT 2 20:15" at bounding box center [410, 158] width 35 height 35
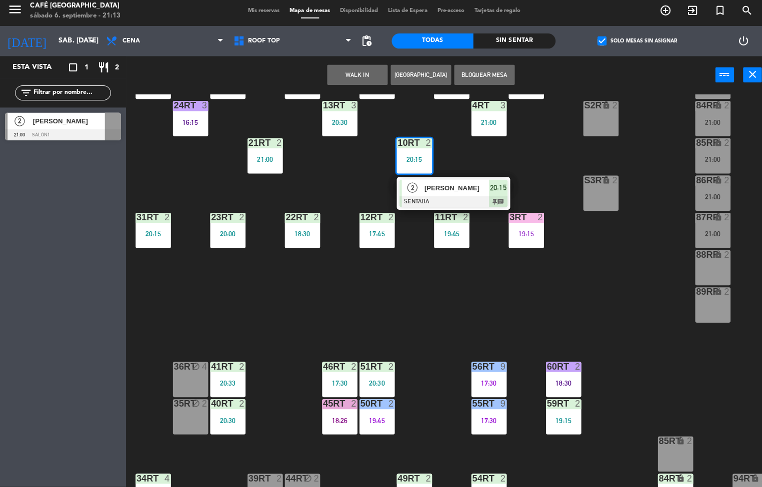
click at [427, 191] on span "[PERSON_NAME]" at bounding box center [453, 190] width 64 height 10
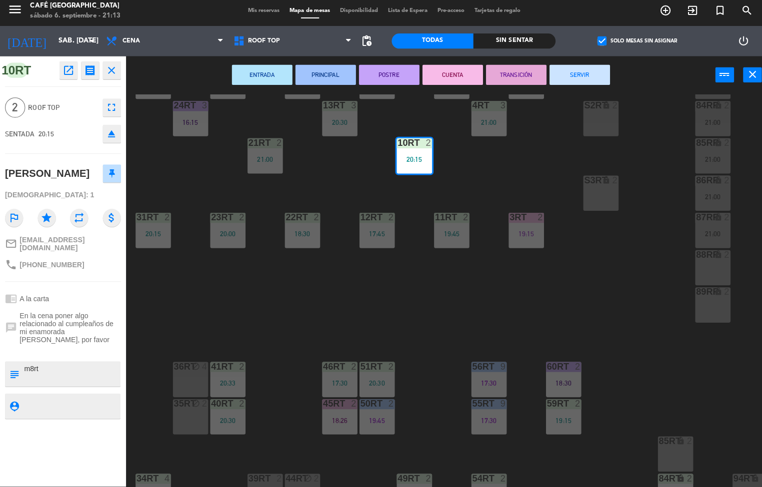
click at [343, 82] on button "PRINCIPAL" at bounding box center [323, 78] width 60 height 20
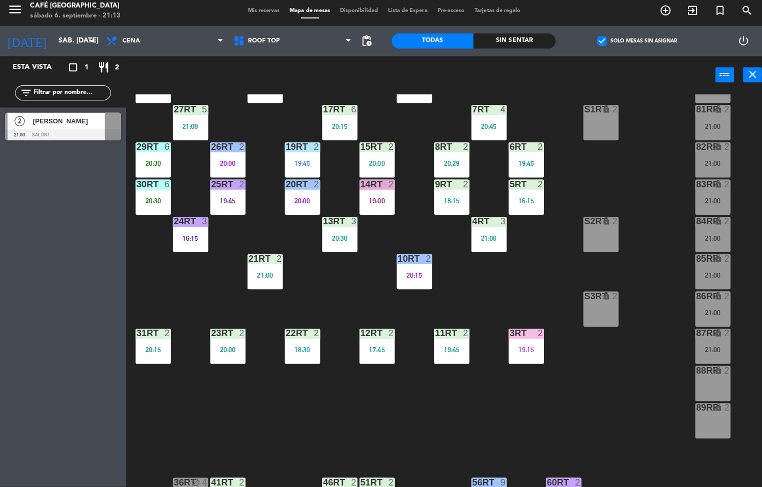
scroll to position [82, 0]
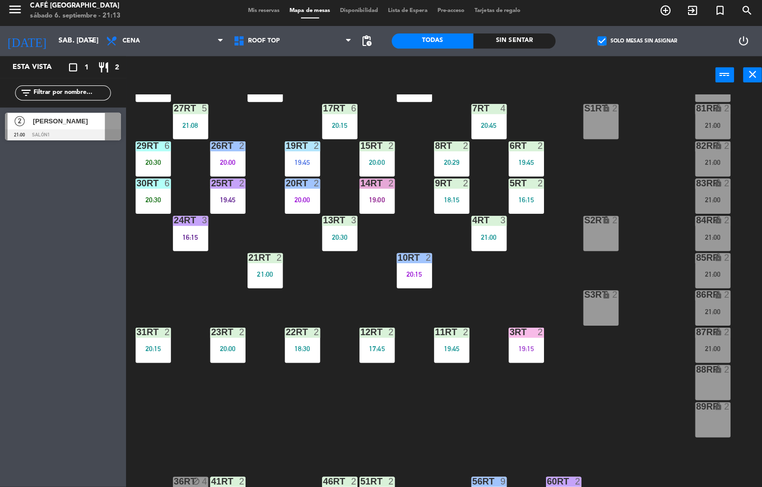
click at [435, 201] on div "18:15" at bounding box center [447, 201] width 35 height 7
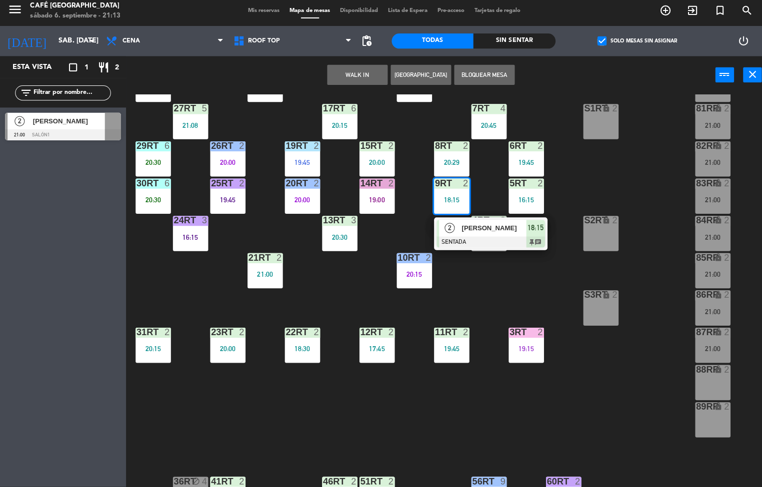
click at [453, 237] on div "2" at bounding box center [445, 230] width 21 height 16
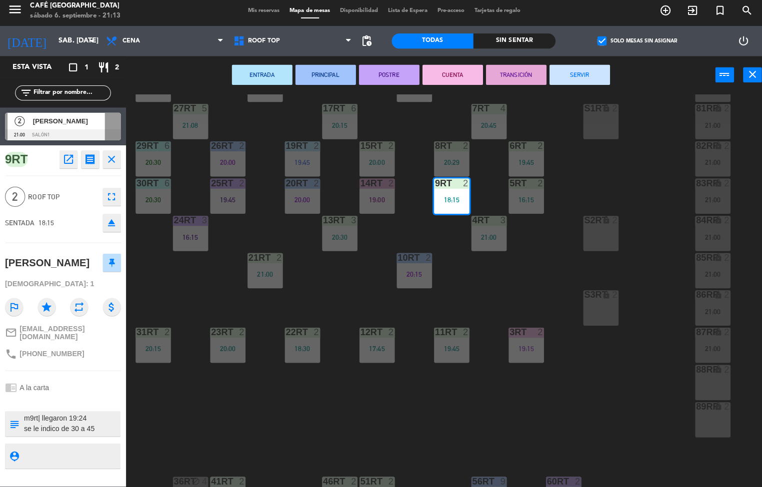
click at [384, 76] on button "POSTRE" at bounding box center [386, 78] width 60 height 20
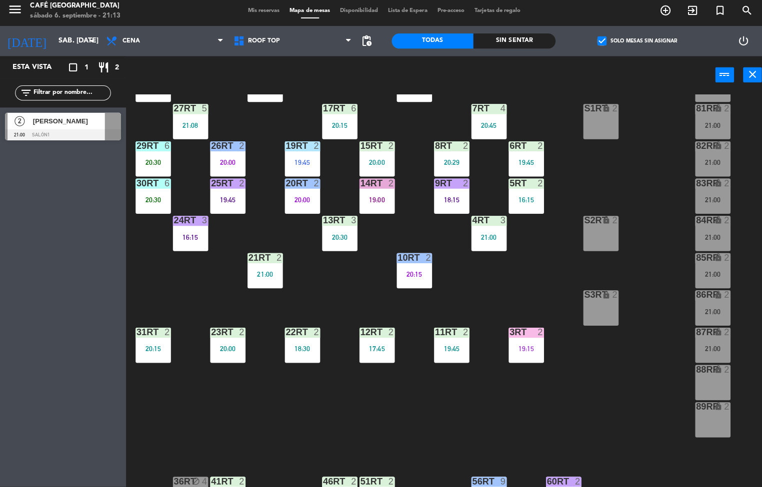
click at [366, 351] on div "17:45" at bounding box center [373, 349] width 35 height 7
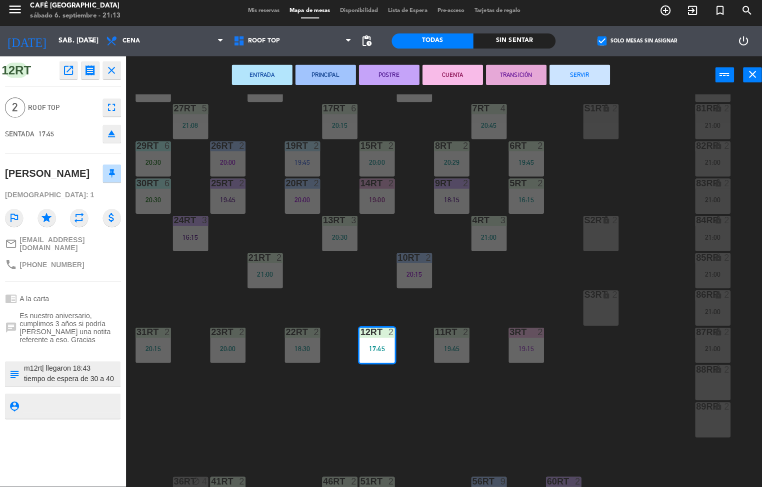
click at [435, 78] on button "CUENTA" at bounding box center [449, 78] width 60 height 20
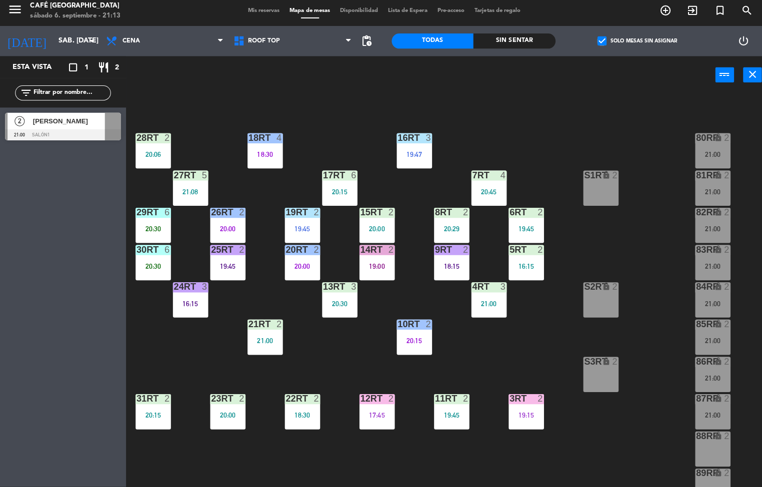
scroll to position [17, 0]
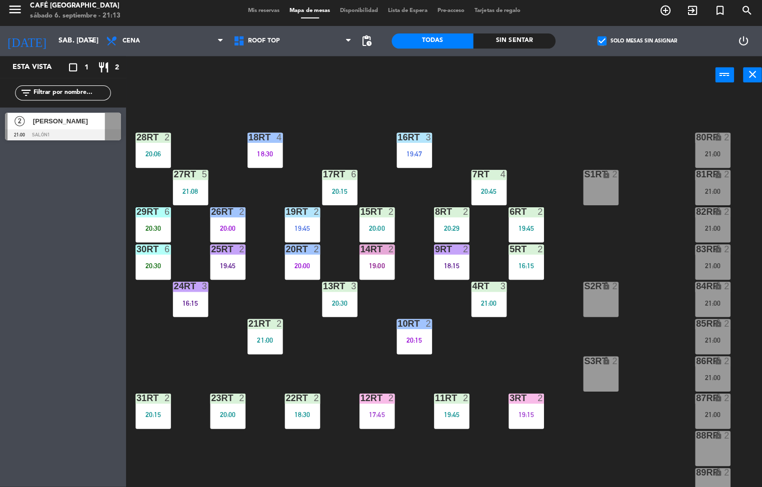
click at [518, 264] on div "16:15" at bounding box center [521, 267] width 35 height 7
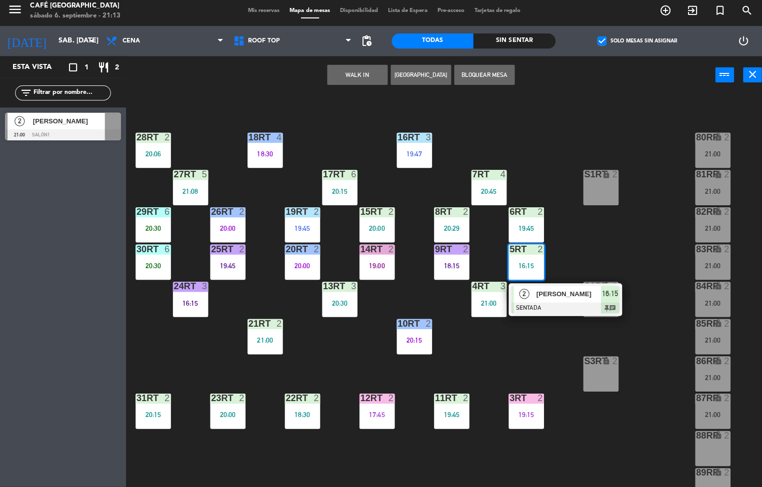
click at [537, 304] on div at bounding box center [560, 309] width 107 height 11
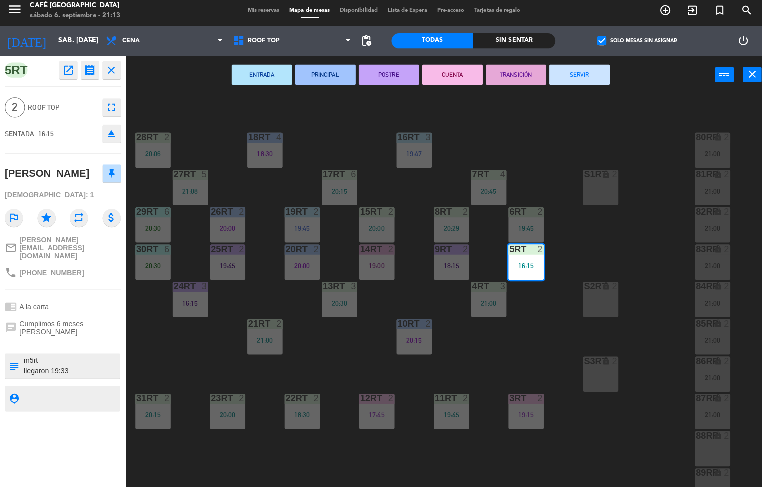
click at [309, 75] on button "PRINCIPAL" at bounding box center [323, 78] width 60 height 20
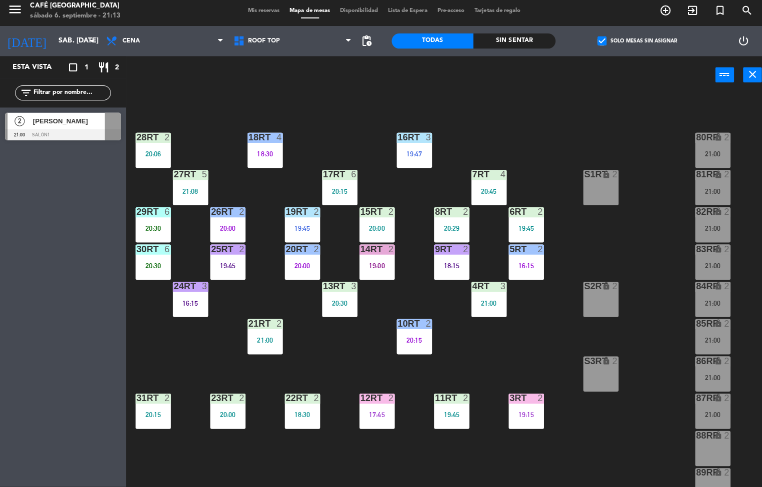
click at [522, 228] on div "19:45" at bounding box center [521, 230] width 35 height 7
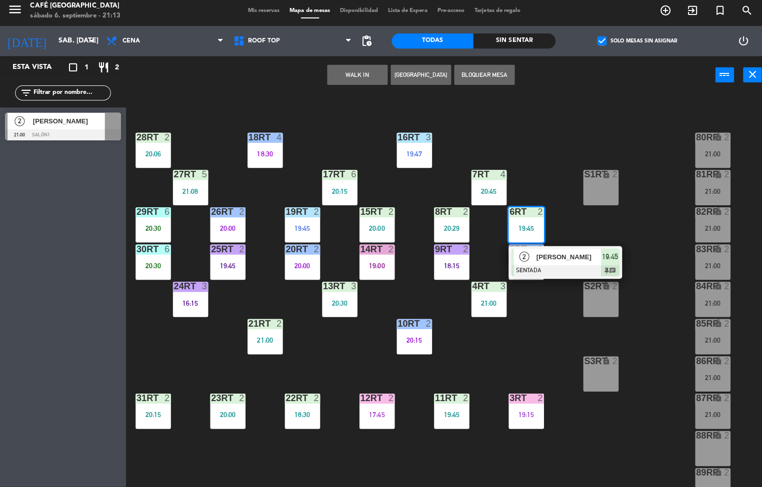
click at [524, 267] on div at bounding box center [560, 272] width 107 height 11
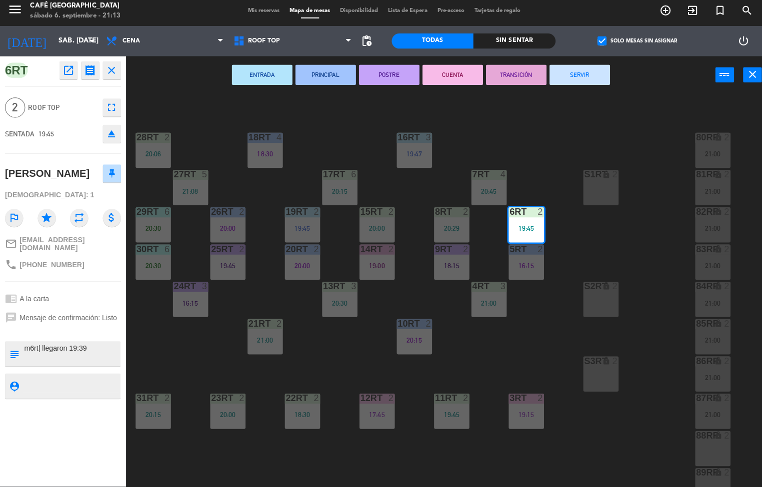
click at [324, 80] on button "PRINCIPAL" at bounding box center [323, 78] width 60 height 20
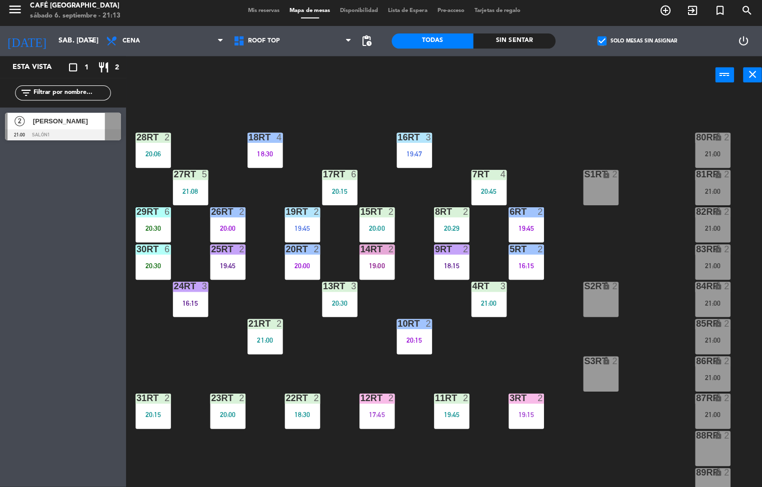
click at [491, 358] on div "18RT 4 18:30 16RT 3 19:47 28RT 2 20:06 80RR lock 2 21:00 27RT 5 21:08 7RT 4 20:…" at bounding box center [446, 292] width 629 height 390
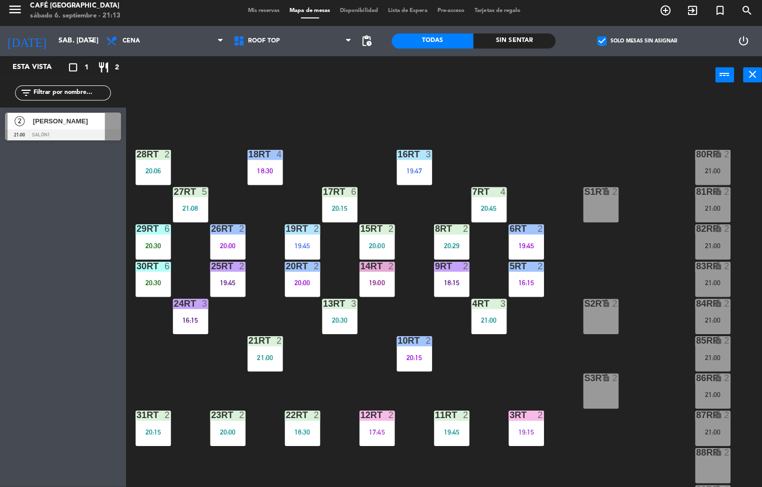
click at [506, 415] on div "3RT" at bounding box center [505, 415] width 0 height 9
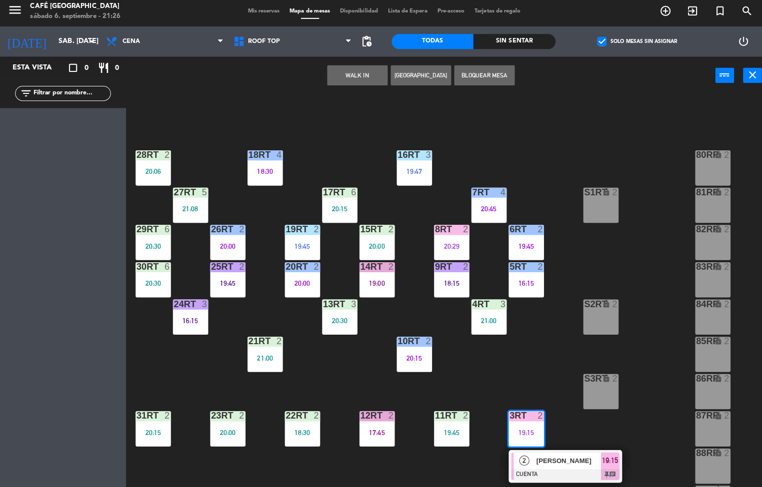
scroll to position [0, 0]
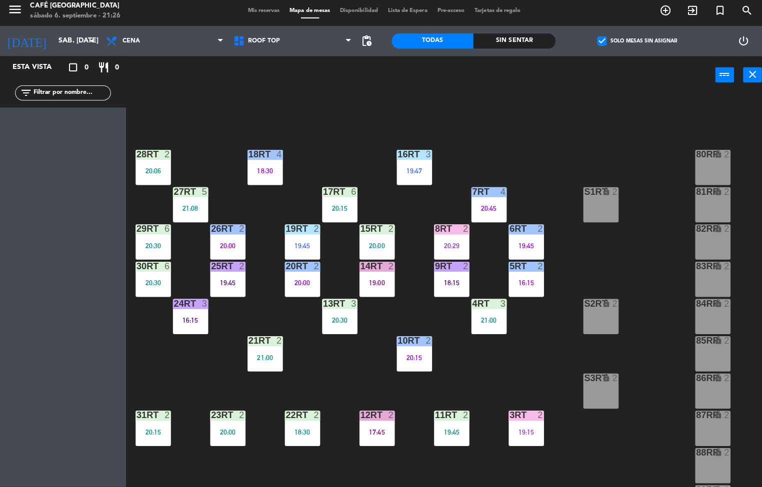
click at [531, 371] on div "18RT 4 18:30 16RT 3 19:47 28RT 2 20:06 80RR lock 2 27RT 5 21:08 7RT 4 20:45 S1R…" at bounding box center [446, 292] width 629 height 390
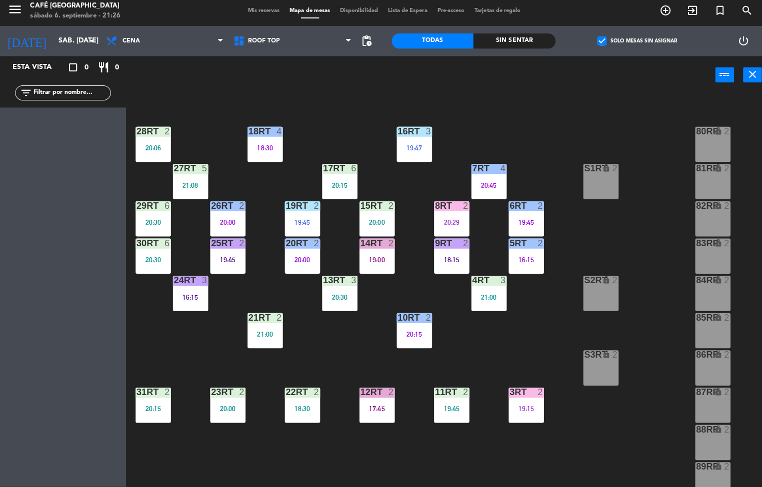
scroll to position [44, 0]
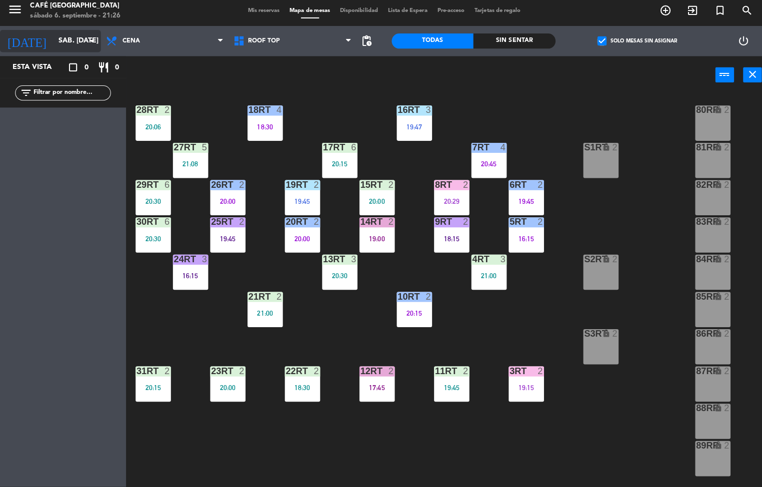
click at [61, 39] on input "sáb. [DATE]" at bounding box center [100, 44] width 95 height 18
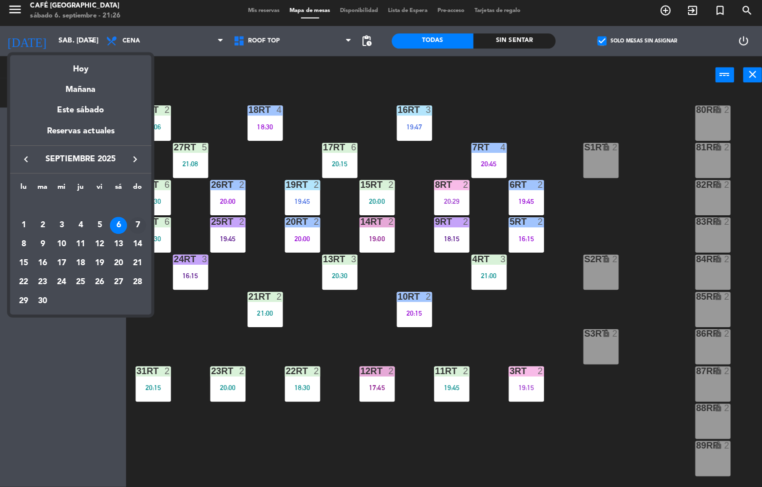
click at [136, 227] on div "7" at bounding box center [136, 227] width 17 height 17
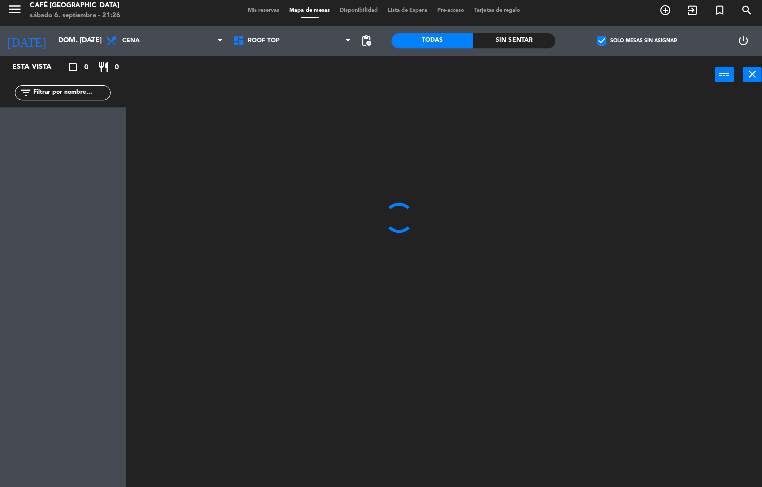
scroll to position [0, 0]
click at [197, 33] on span "Cena" at bounding box center [163, 44] width 127 height 22
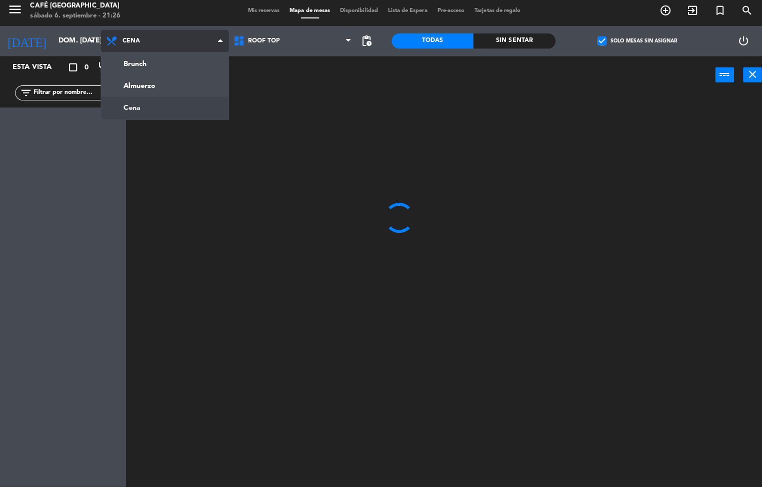
click at [181, 90] on ng-component "menu Café Museo Larco sábado 6. septiembre - 21:26 Mis reservas Mapa de mesas D…" at bounding box center [381, 244] width 762 height 488
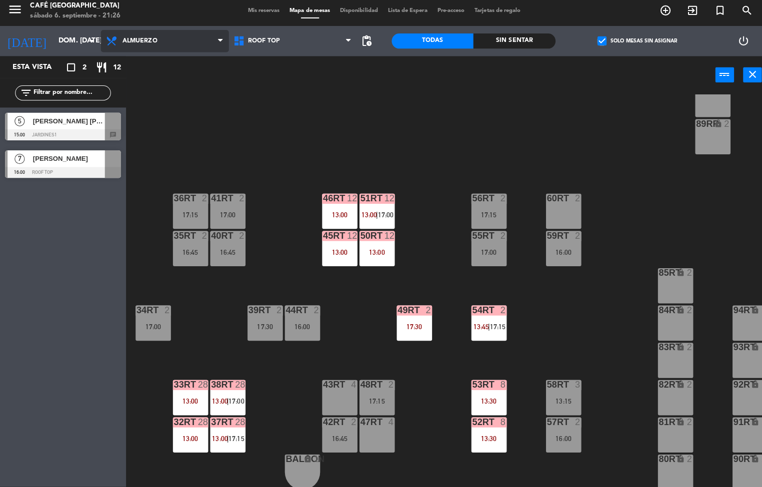
scroll to position [370, 0]
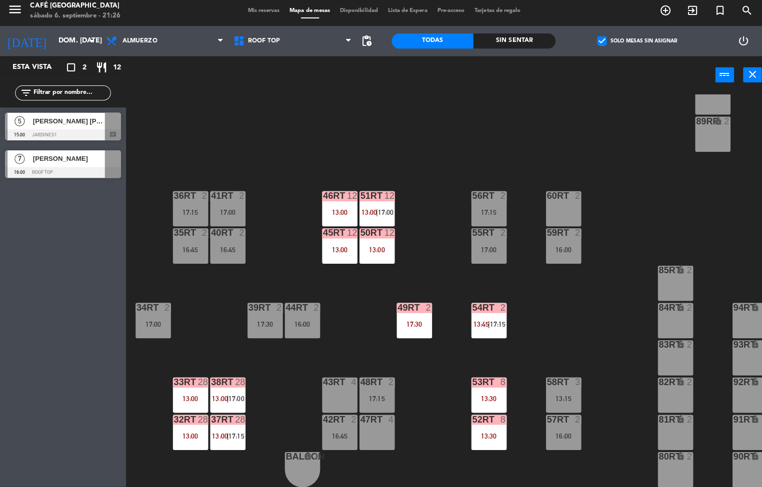
click at [487, 396] on div "13:30" at bounding box center [484, 399] width 35 height 7
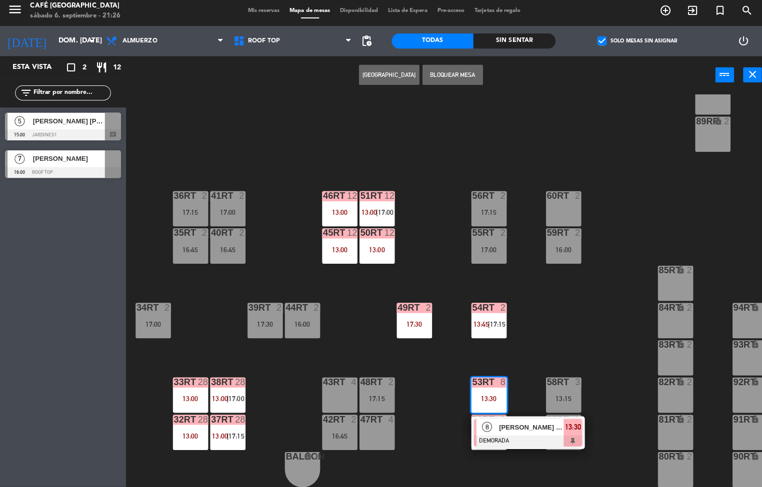
click at [546, 313] on div "18RT 2 15:30 16RT 2 14:45 28RT 2 15:00 80RR lock 2 27RT 4 14:00 7RT 4 14:30 S1R…" at bounding box center [446, 292] width 629 height 390
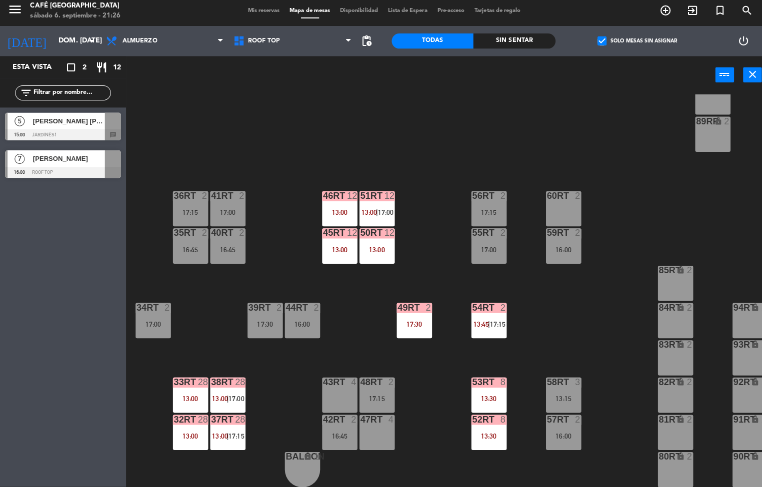
click at [370, 204] on div "51RT 12 13:00 | 17:00" at bounding box center [373, 210] width 35 height 35
click at [582, 353] on div "18RT 2 15:30 16RT 2 14:45 28RT 2 15:00 80RR lock 2 27RT 4 14:00 7RT 4 14:30 S1R…" at bounding box center [446, 292] width 629 height 390
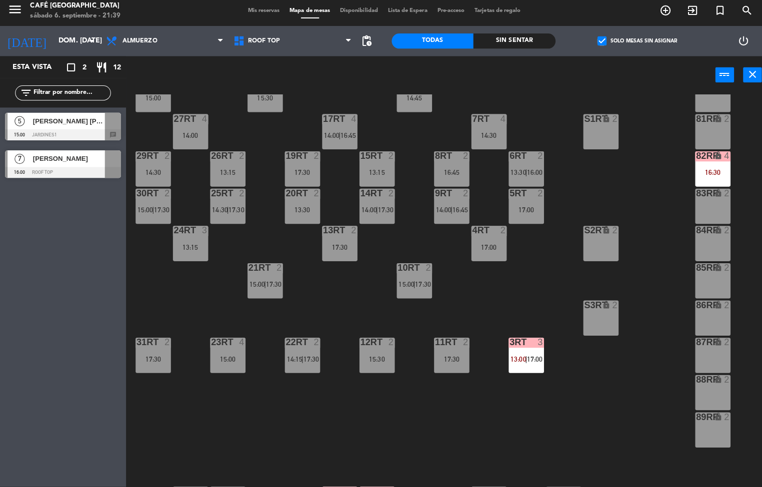
scroll to position [72, 0]
click at [88, 48] on icon "arrow_drop_down" at bounding box center [91, 44] width 12 height 12
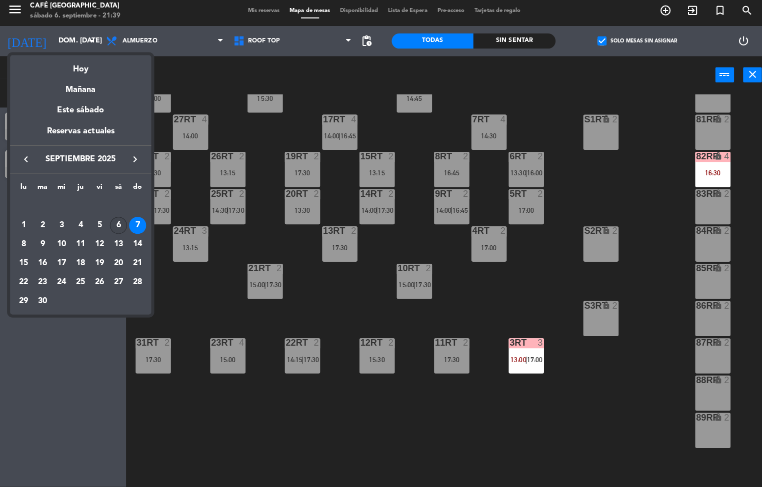
click at [117, 227] on div "6" at bounding box center [117, 227] width 17 height 17
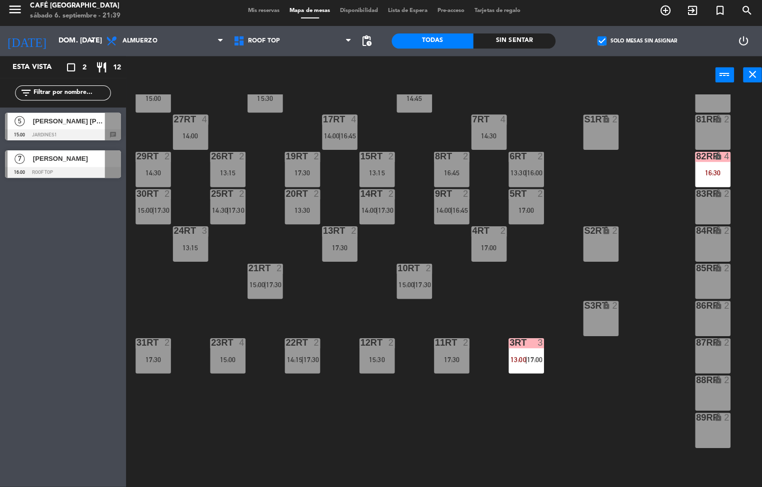
type input "sáb. [DATE]"
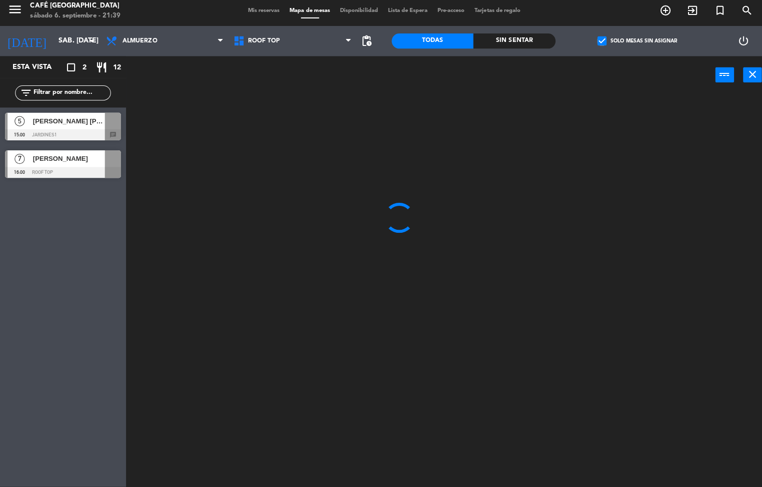
scroll to position [0, 0]
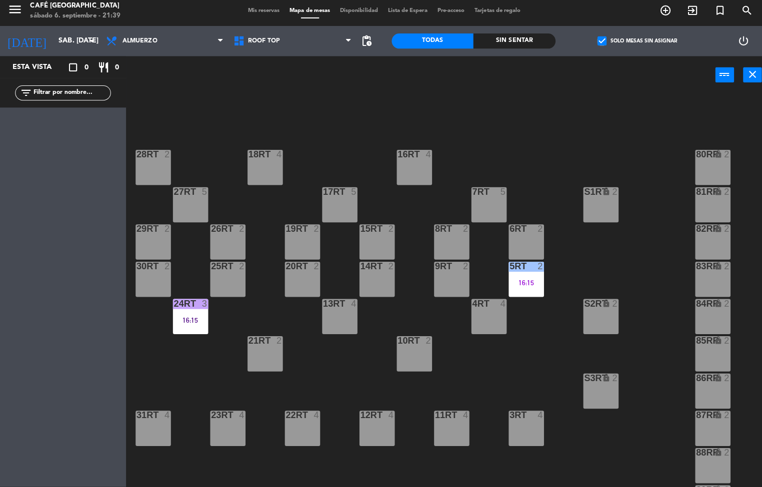
click at [661, 384] on div "18RT 4 16RT 4 28RT 2 80RR lock 2 27RT 5 7RT 5 S1RT lock 2 17RT 5 81RR lock 2 29…" at bounding box center [446, 292] width 629 height 390
click at [135, 42] on span "Almuerzo" at bounding box center [138, 44] width 34 height 7
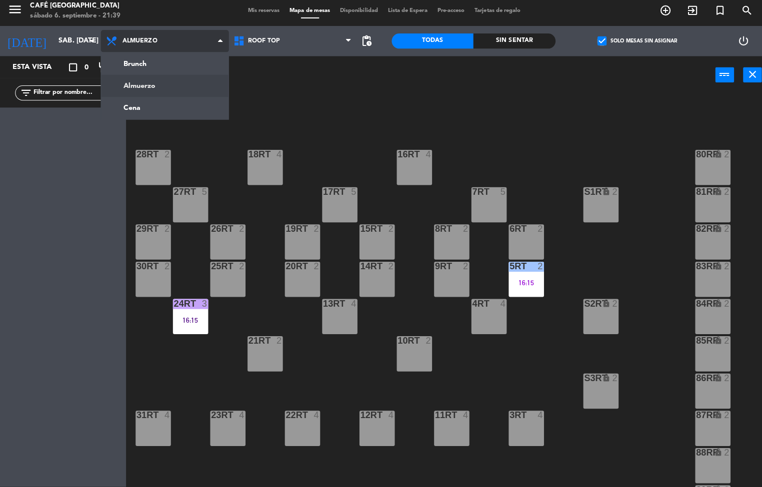
click at [141, 114] on ng-component "menu Café Museo Larco sábado 6. septiembre - 21:39 Mis reservas Mapa de mesas D…" at bounding box center [381, 244] width 762 height 488
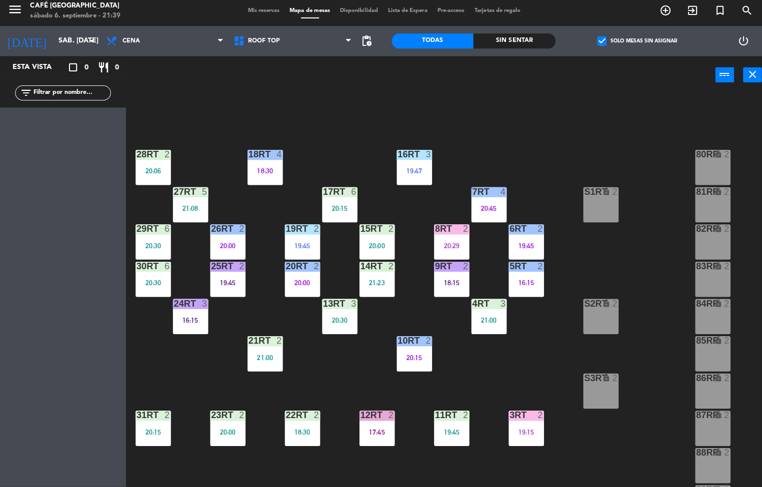
click at [666, 351] on div "18RT 4 18:30 16RT 3 19:47 28RT 2 20:06 80RR lock 2 27RT 5 21:08 7RT 4 20:45 S1R…" at bounding box center [446, 292] width 629 height 390
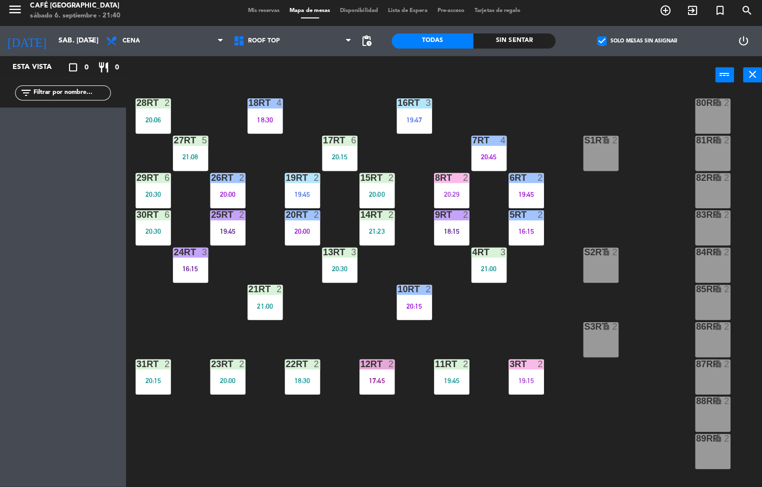
scroll to position [50, 0]
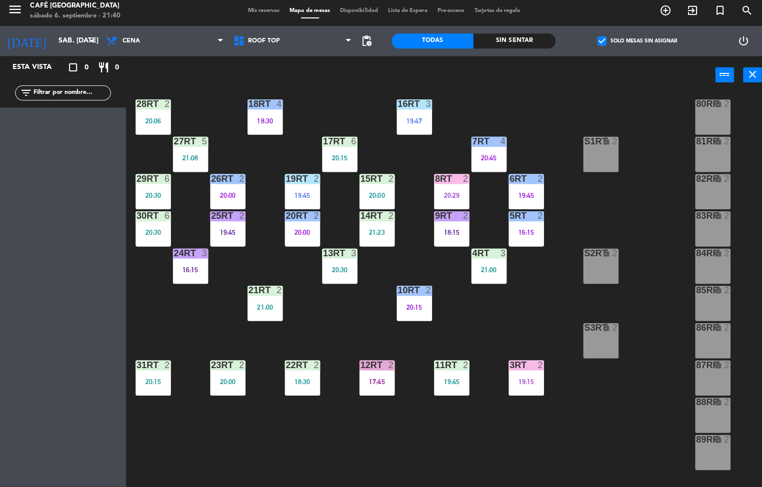
click at [441, 375] on div "11RT 2 19:45" at bounding box center [447, 378] width 35 height 35
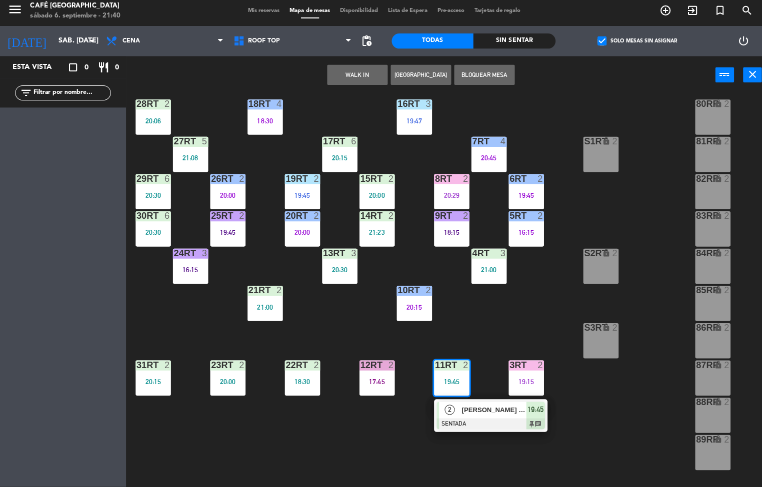
click at [471, 413] on span "[PERSON_NAME] [PERSON_NAME] [PERSON_NAME]" at bounding box center [490, 410] width 64 height 10
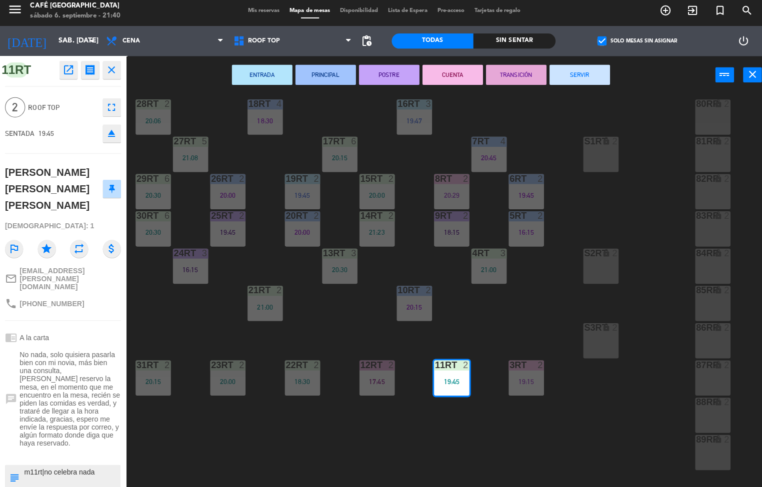
scroll to position [15, 0]
